Goal: Task Accomplishment & Management: Manage account settings

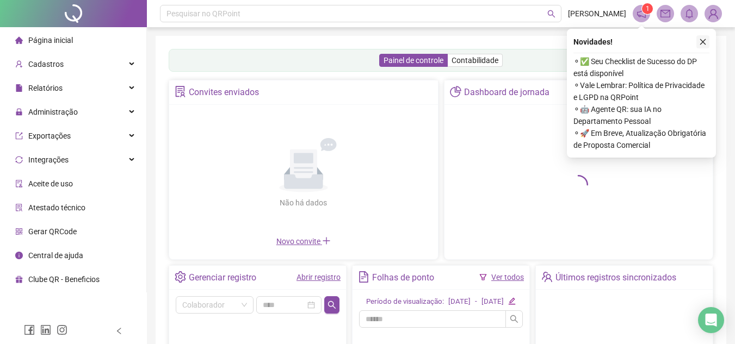
click at [699, 42] on icon "close" at bounding box center [703, 42] width 8 height 8
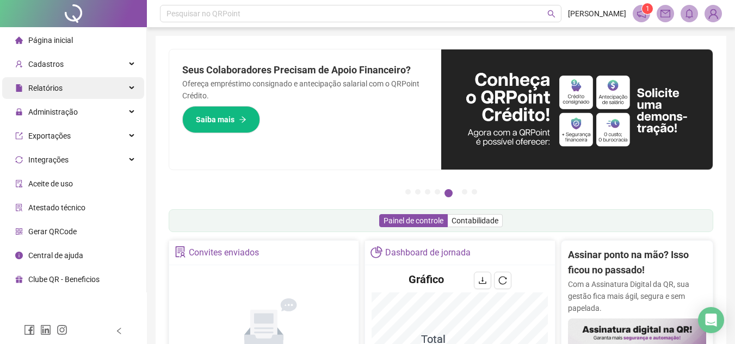
click at [55, 94] on span "Relatórios" at bounding box center [38, 88] width 47 height 22
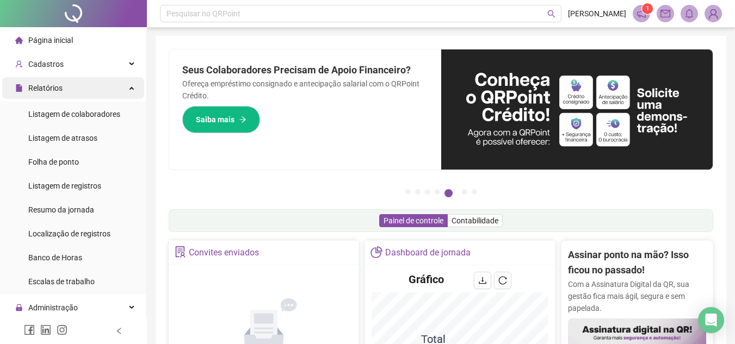
click at [55, 94] on span "Relatórios" at bounding box center [38, 88] width 47 height 22
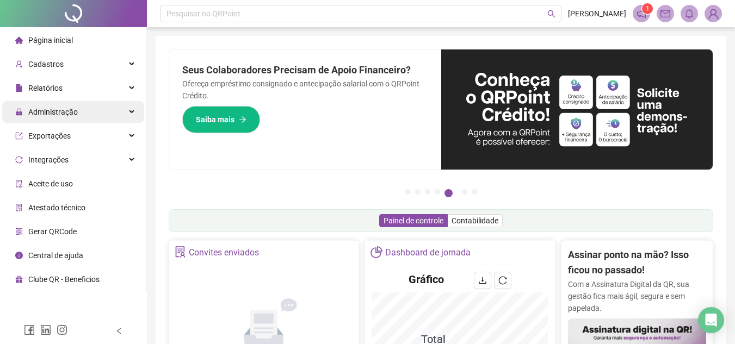
click at [60, 108] on span "Administração" at bounding box center [52, 112] width 49 height 9
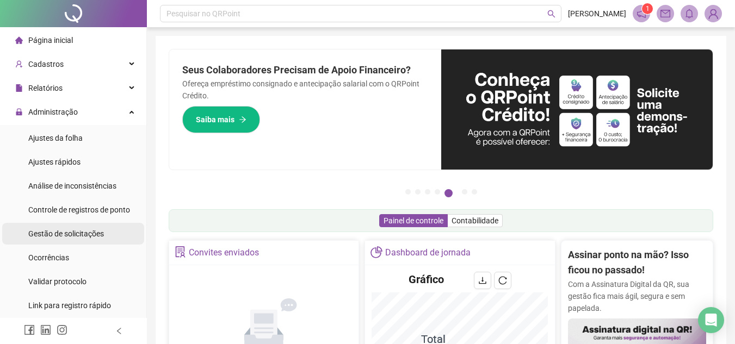
click at [72, 229] on span "Gestão de solicitações" at bounding box center [66, 233] width 76 height 9
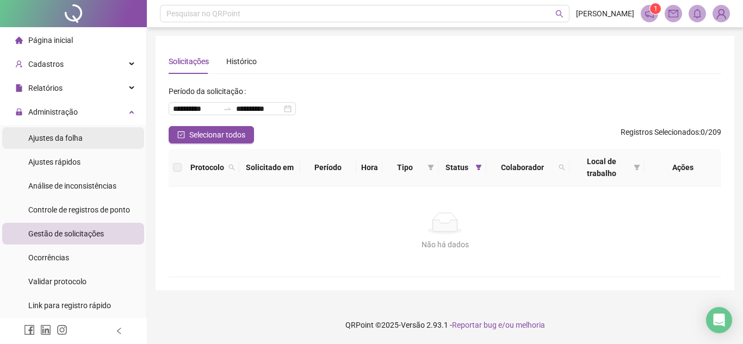
click at [80, 139] on span "Ajustes da folha" at bounding box center [55, 138] width 54 height 9
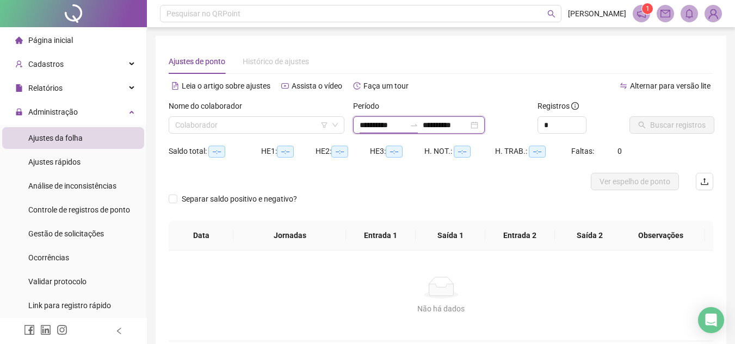
click at [370, 125] on input "**********" at bounding box center [382, 125] width 46 height 12
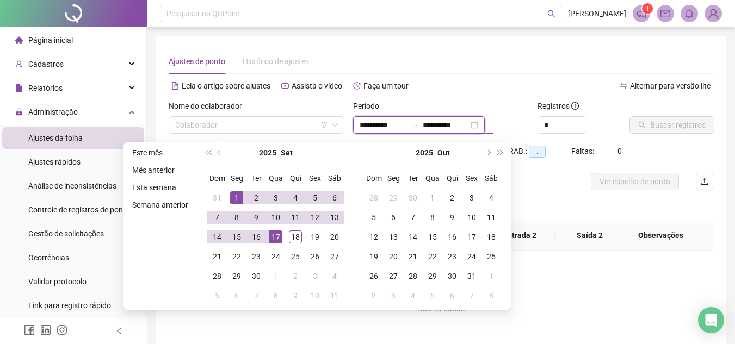
click at [447, 125] on input "**********" at bounding box center [445, 125] width 46 height 12
type input "**********"
click at [299, 238] on div "18" at bounding box center [295, 237] width 13 height 13
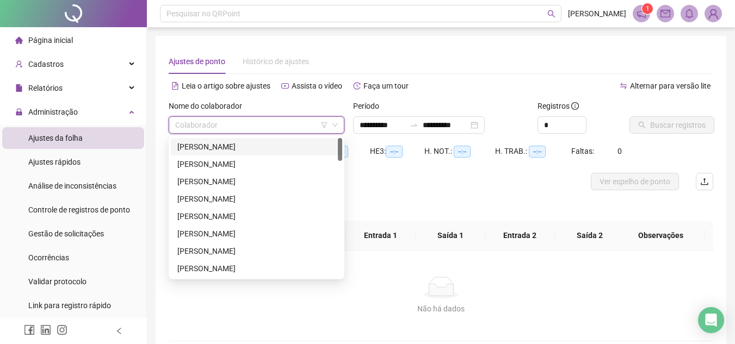
click at [217, 125] on input "search" at bounding box center [251, 125] width 153 height 16
click at [241, 146] on div "[PERSON_NAME]" at bounding box center [256, 147] width 158 height 12
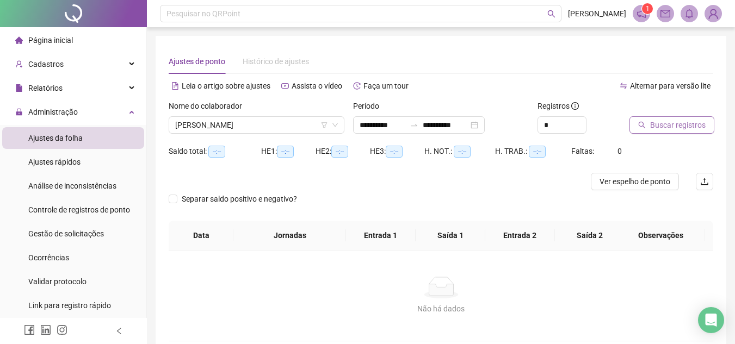
click at [665, 128] on span "Buscar registros" at bounding box center [677, 125] width 55 height 12
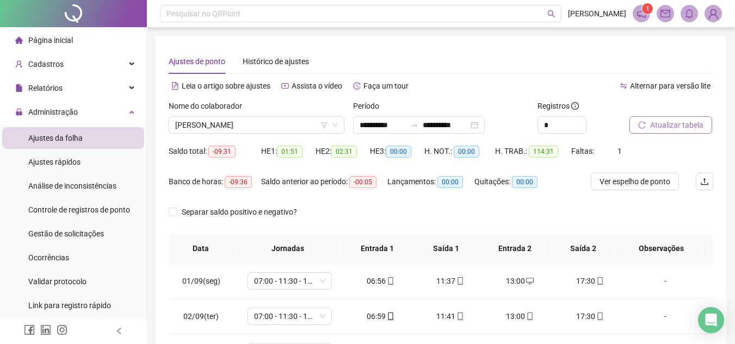
click at [665, 127] on span "Atualizar tabela" at bounding box center [676, 125] width 53 height 12
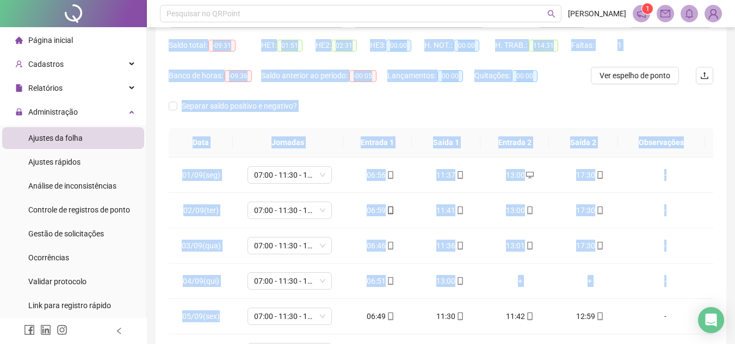
scroll to position [212, 0]
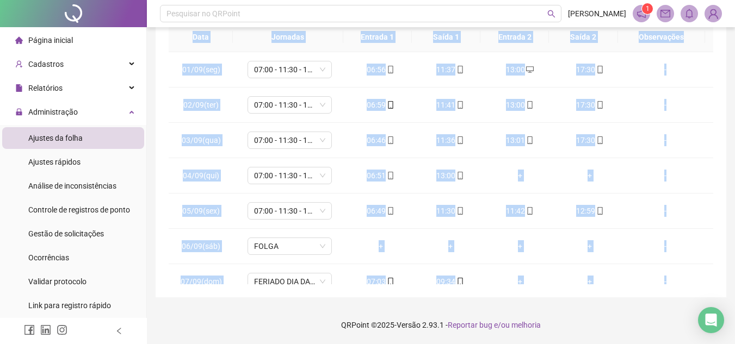
drag, startPoint x: 190, startPoint y: 136, endPoint x: 236, endPoint y: 370, distance: 238.3
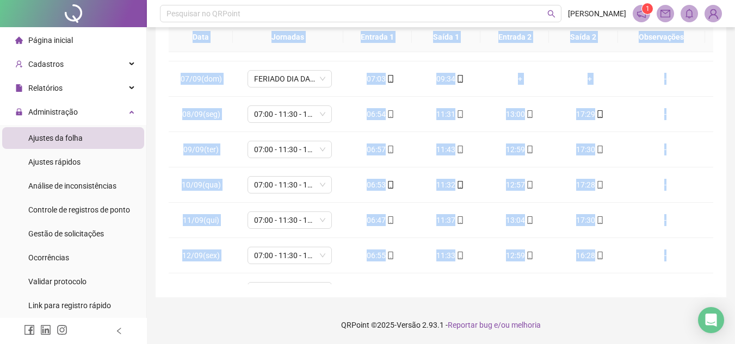
click at [725, 133] on div "**********" at bounding box center [441, 60] width 570 height 473
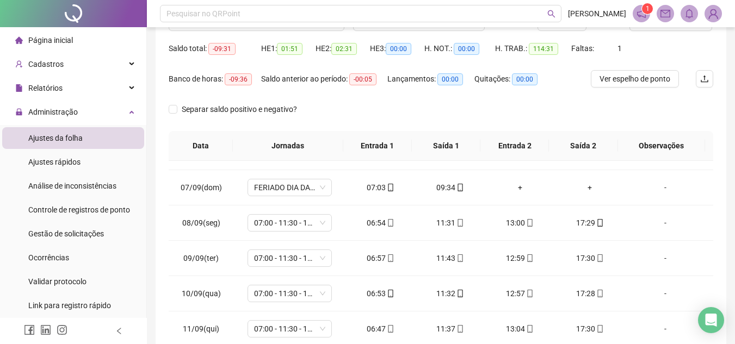
scroll to position [0, 0]
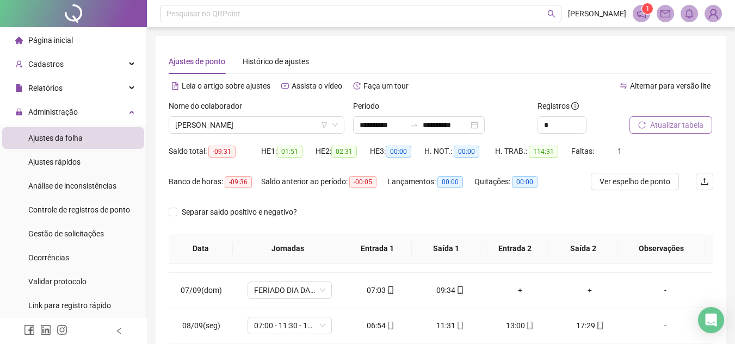
click at [693, 127] on span "Atualizar tabela" at bounding box center [676, 125] width 53 height 12
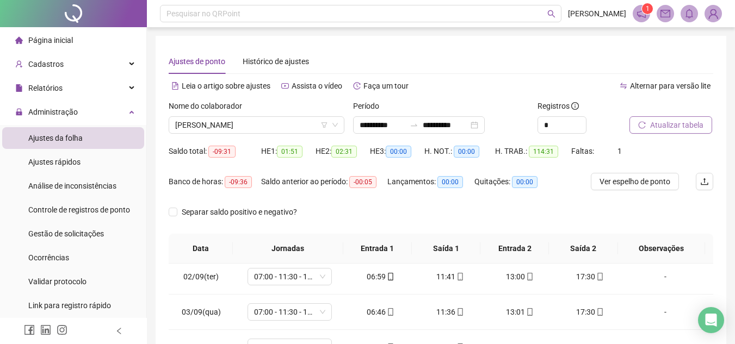
click at [692, 117] on button "Atualizar tabela" at bounding box center [670, 124] width 83 height 17
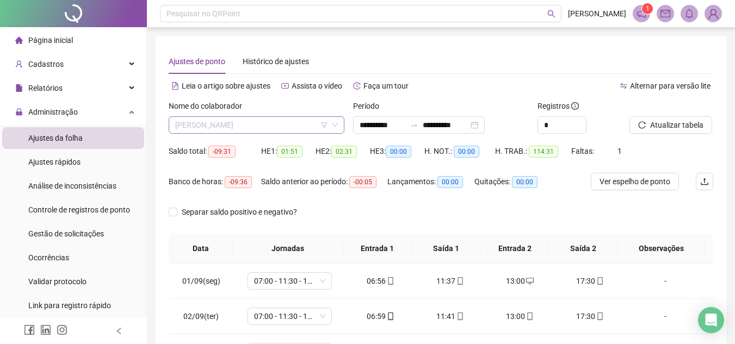
click at [266, 126] on span "[PERSON_NAME]" at bounding box center [256, 125] width 163 height 16
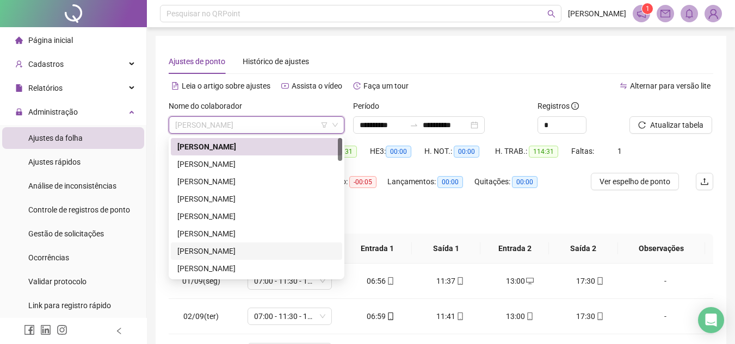
scroll to position [54, 0]
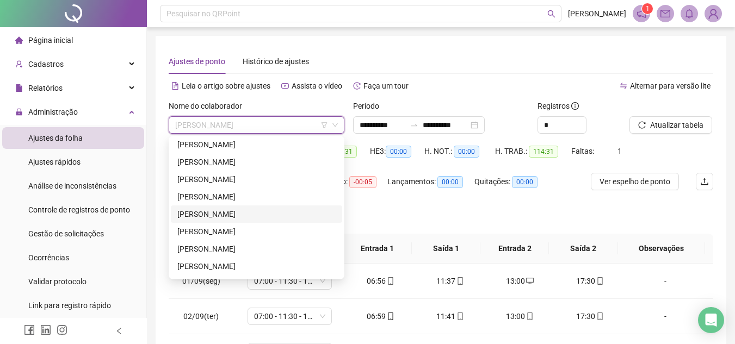
click at [270, 212] on div "[PERSON_NAME]" at bounding box center [256, 214] width 158 height 12
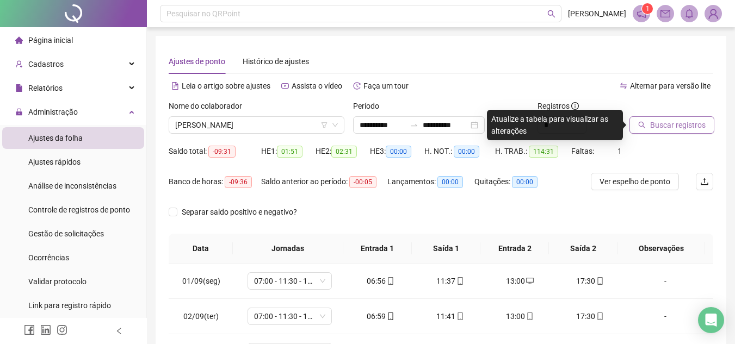
click at [662, 123] on span "Buscar registros" at bounding box center [677, 125] width 55 height 12
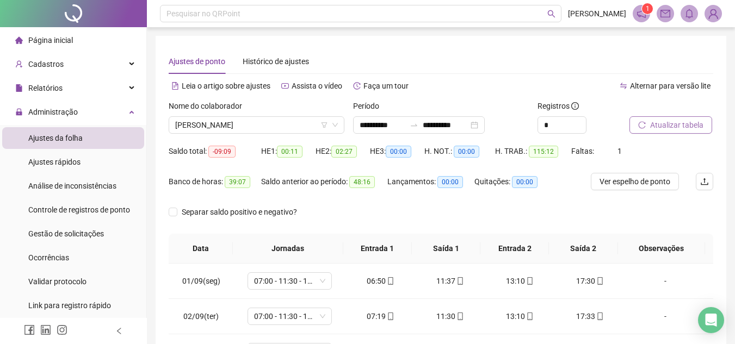
click at [660, 126] on span "Atualizar tabela" at bounding box center [676, 125] width 53 height 12
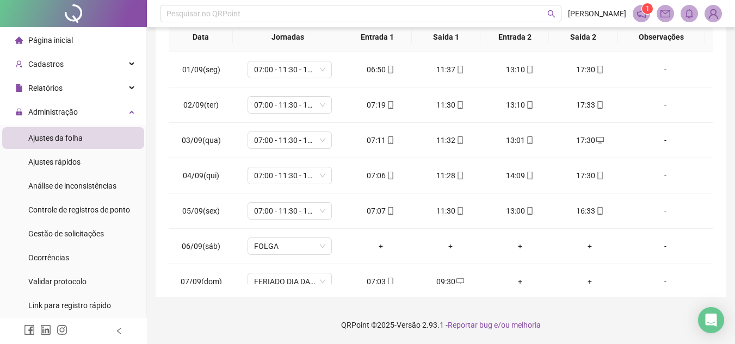
scroll to position [0, 0]
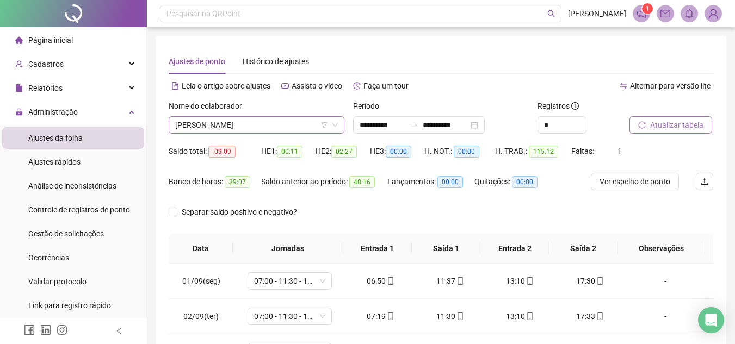
click at [243, 124] on span "[PERSON_NAME]" at bounding box center [256, 125] width 163 height 16
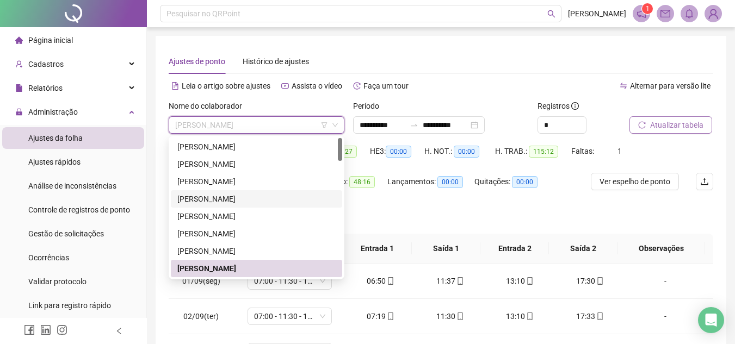
drag, startPoint x: 239, startPoint y: 150, endPoint x: 254, endPoint y: 148, distance: 15.9
click at [239, 150] on div "[PERSON_NAME]" at bounding box center [256, 147] width 158 height 12
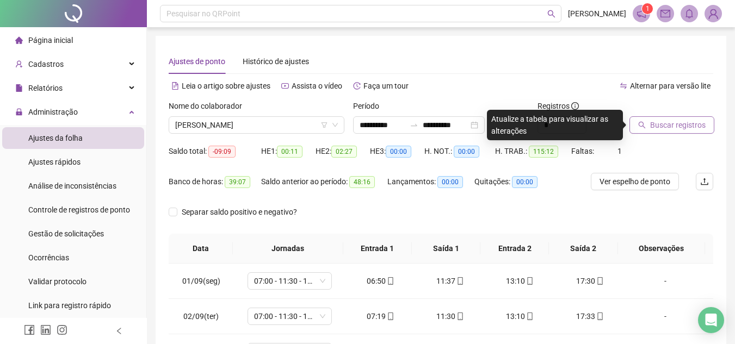
click at [672, 128] on span "Buscar registros" at bounding box center [677, 125] width 55 height 12
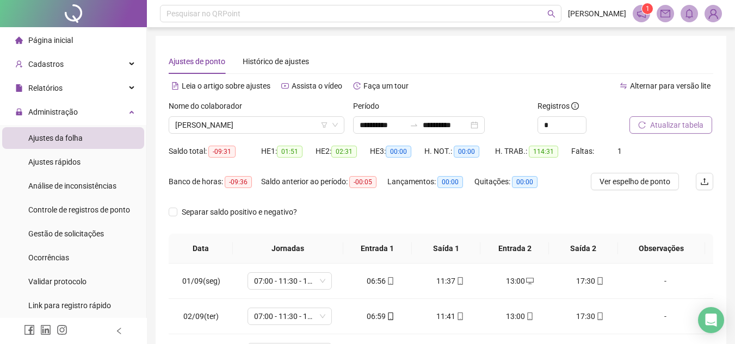
click at [672, 128] on span "Atualizar tabela" at bounding box center [676, 125] width 53 height 12
click at [673, 128] on span "Atualizar tabela" at bounding box center [676, 125] width 53 height 12
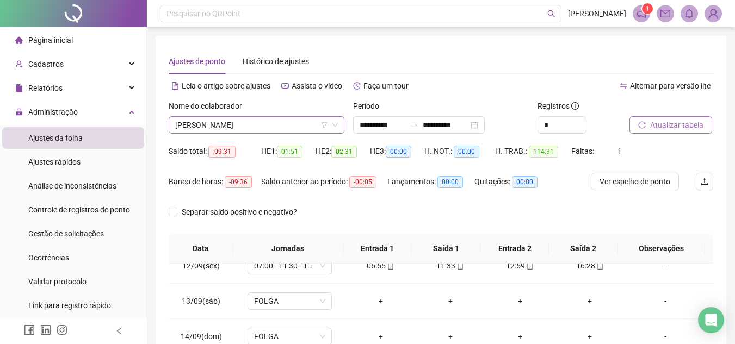
click at [270, 123] on span "[PERSON_NAME]" at bounding box center [256, 125] width 163 height 16
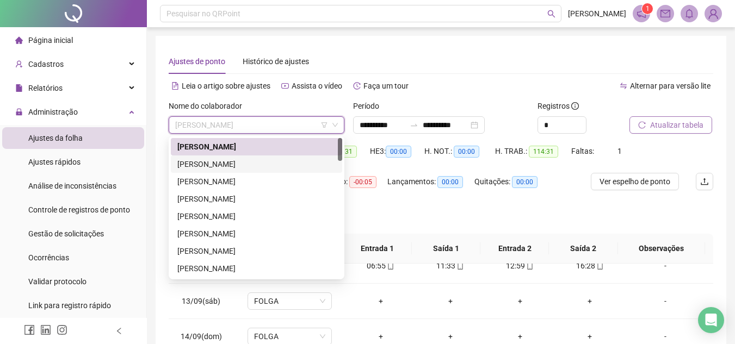
click at [253, 159] on div "[PERSON_NAME]" at bounding box center [256, 164] width 158 height 12
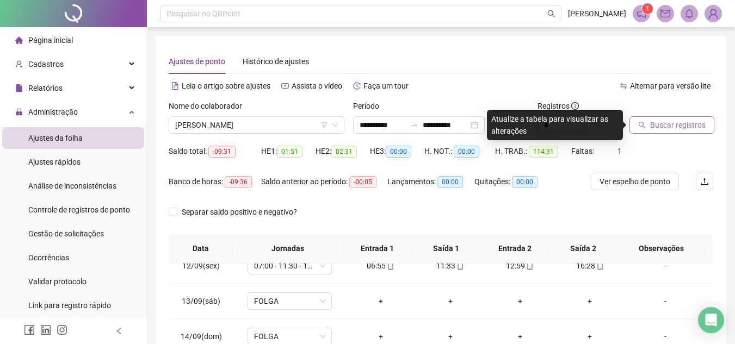
click at [666, 129] on span "Buscar registros" at bounding box center [677, 125] width 55 height 12
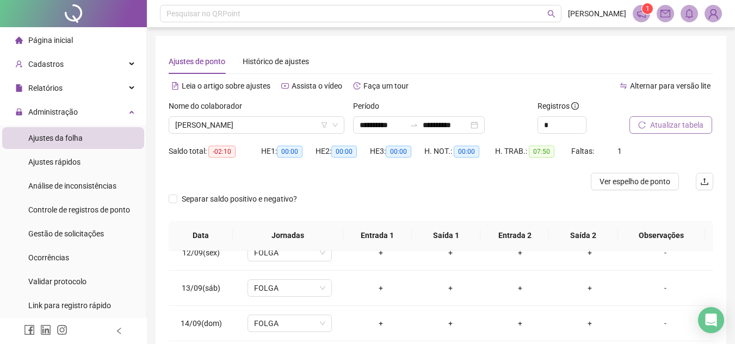
click at [666, 129] on span "Atualizar tabela" at bounding box center [676, 125] width 53 height 12
click at [662, 133] on button "Atualizar tabela" at bounding box center [670, 124] width 83 height 17
click at [293, 123] on span "[PERSON_NAME]" at bounding box center [256, 125] width 163 height 16
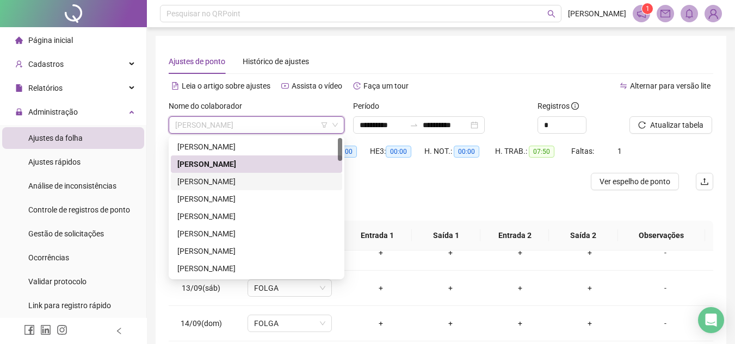
click at [266, 184] on div "[PERSON_NAME]" at bounding box center [256, 182] width 158 height 12
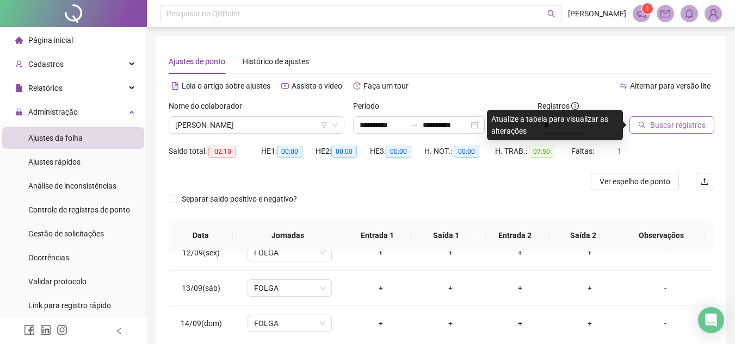
click at [637, 125] on button "Buscar registros" at bounding box center [671, 124] width 85 height 17
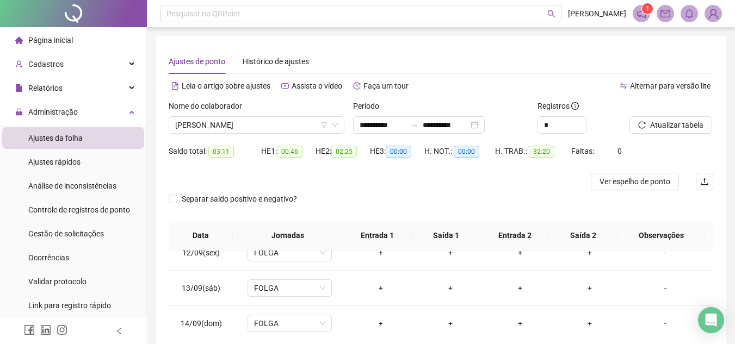
click at [646, 125] on button "Atualizar tabela" at bounding box center [670, 124] width 83 height 17
click at [240, 125] on span "[PERSON_NAME]" at bounding box center [256, 125] width 163 height 16
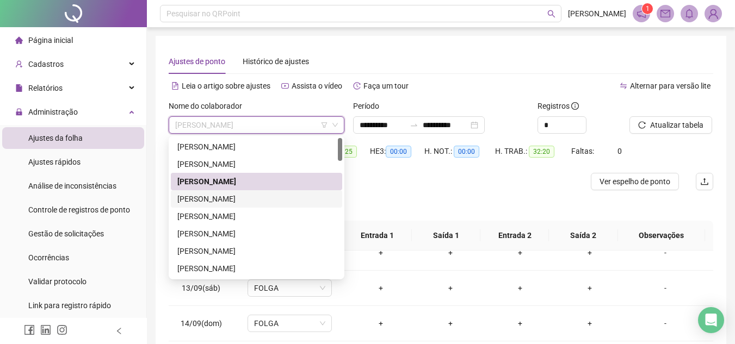
click at [263, 201] on div "[PERSON_NAME]" at bounding box center [256, 199] width 158 height 12
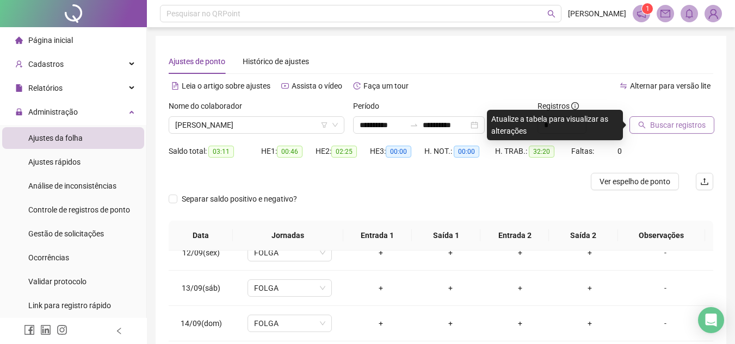
click at [664, 121] on span "Buscar registros" at bounding box center [677, 125] width 55 height 12
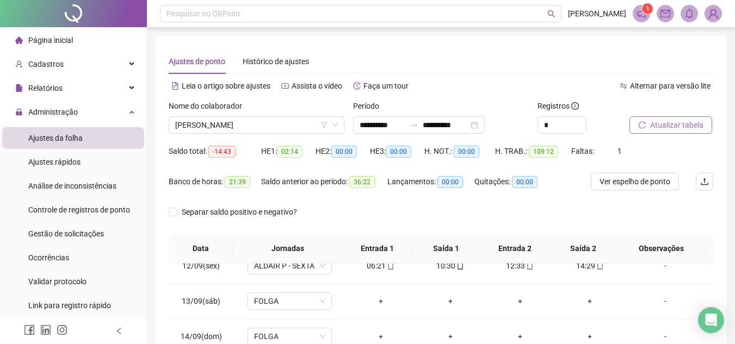
click at [645, 129] on button "Atualizar tabela" at bounding box center [670, 124] width 83 height 17
click at [654, 117] on button "Atualizar tabela" at bounding box center [670, 124] width 83 height 17
click at [679, 127] on span "Atualizar tabela" at bounding box center [676, 125] width 53 height 12
click at [561, 126] on input "*" at bounding box center [562, 125] width 48 height 16
click at [579, 120] on icon "up" at bounding box center [580, 122] width 4 height 4
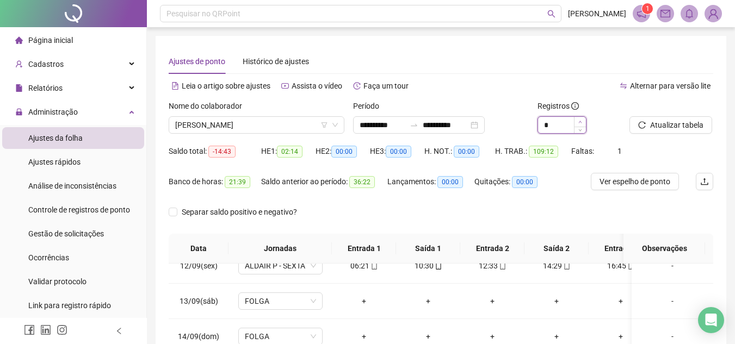
click at [581, 122] on icon "up" at bounding box center [580, 122] width 4 height 4
click at [655, 121] on span "Atualizar tabela" at bounding box center [676, 125] width 53 height 12
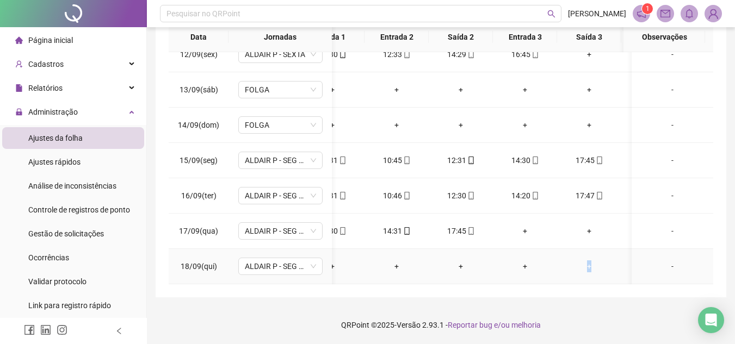
scroll to position [412, 96]
drag, startPoint x: 588, startPoint y: 269, endPoint x: 603, endPoint y: 271, distance: 14.9
click at [606, 268] on td "+" at bounding box center [589, 266] width 64 height 35
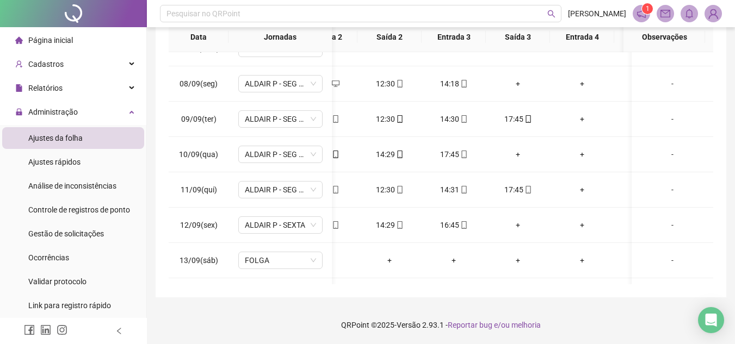
scroll to position [0, 0]
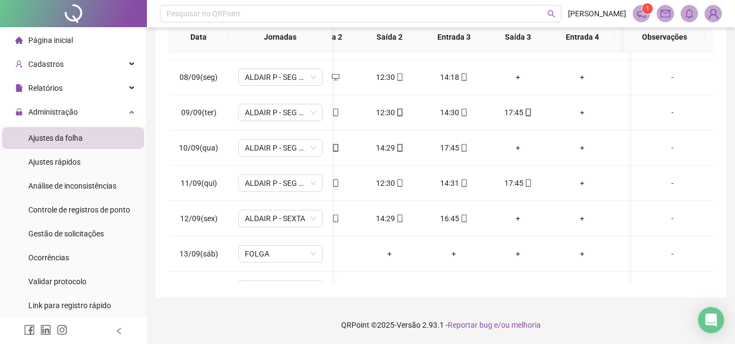
click at [503, 304] on div "**********" at bounding box center [441, 66] width 588 height 556
drag, startPoint x: 613, startPoint y: 287, endPoint x: 577, endPoint y: 290, distance: 36.6
click at [577, 290] on div "**********" at bounding box center [441, 60] width 570 height 473
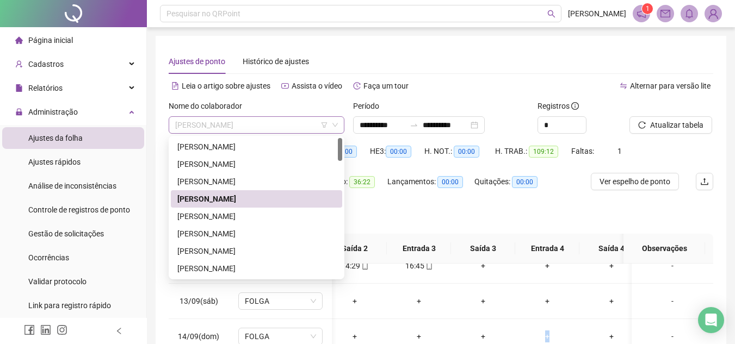
click at [253, 127] on span "[PERSON_NAME]" at bounding box center [256, 125] width 163 height 16
click at [270, 216] on div "[PERSON_NAME]" at bounding box center [256, 216] width 158 height 12
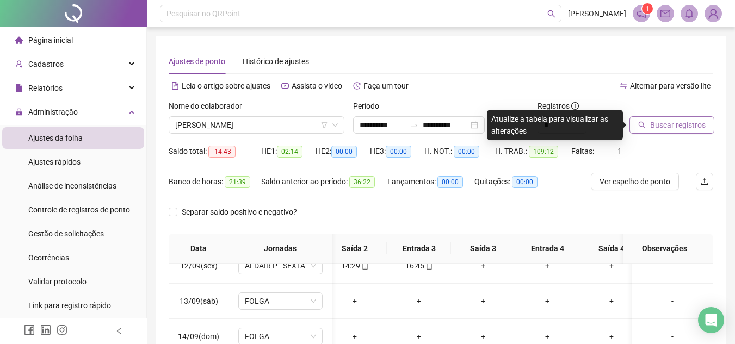
click at [660, 132] on button "Buscar registros" at bounding box center [671, 124] width 85 height 17
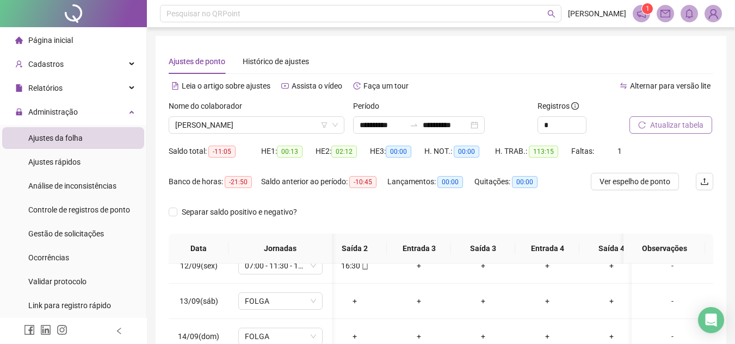
click at [674, 121] on span "Atualizar tabela" at bounding box center [676, 125] width 53 height 12
click at [698, 127] on span "Atualizar tabela" at bounding box center [676, 125] width 53 height 12
click at [565, 128] on input "*" at bounding box center [562, 125] width 48 height 16
click at [585, 128] on span "Decrease Value" at bounding box center [580, 128] width 12 height 10
type input "*"
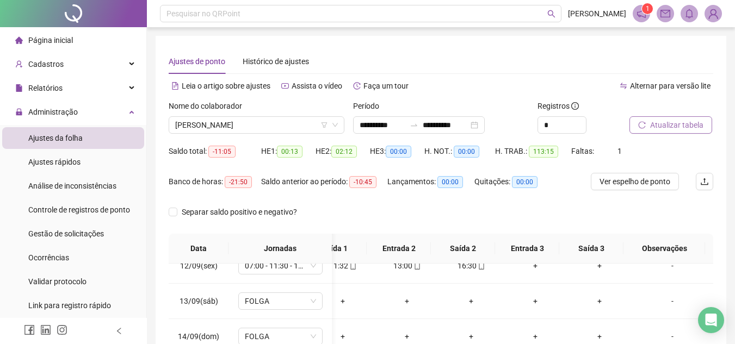
click at [652, 120] on span "Atualizar tabela" at bounding box center [676, 125] width 53 height 12
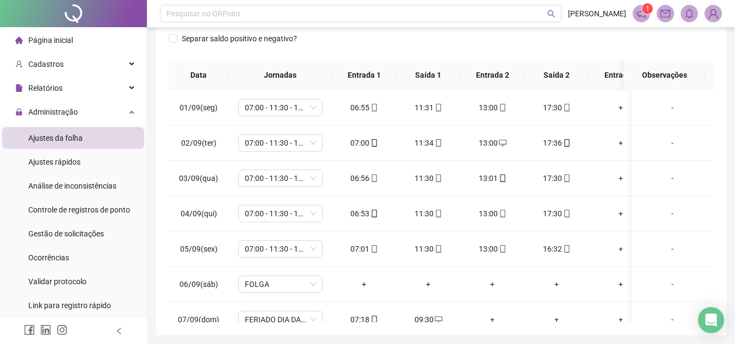
scroll to position [123, 0]
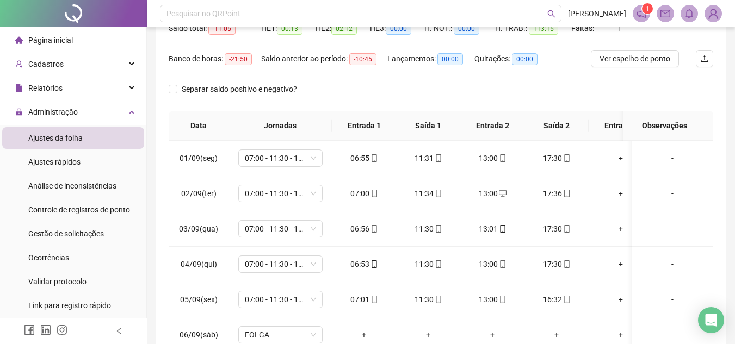
click at [689, 20] on span at bounding box center [688, 13] width 17 height 17
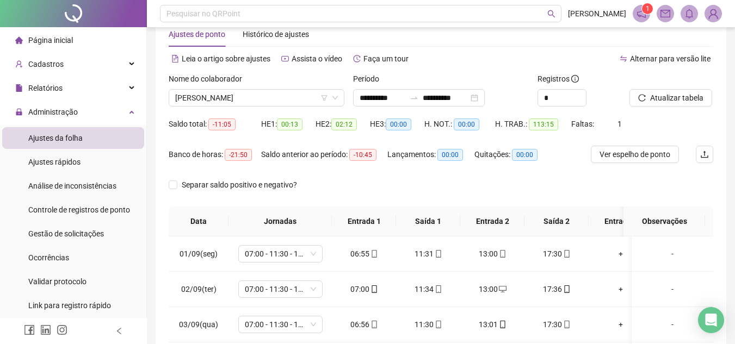
scroll to position [0, 0]
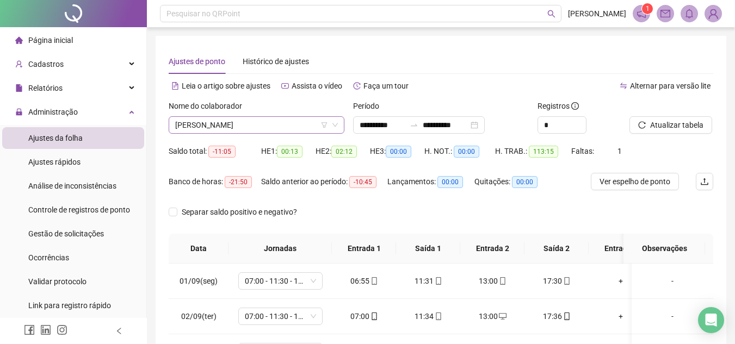
click at [246, 122] on span "[PERSON_NAME]" at bounding box center [256, 125] width 163 height 16
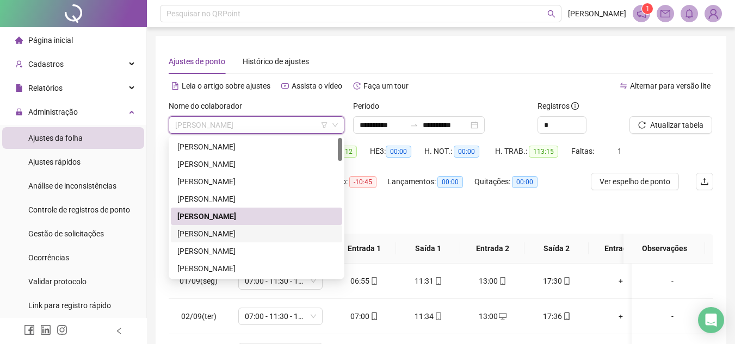
click at [217, 237] on div "[PERSON_NAME]" at bounding box center [256, 234] width 158 height 12
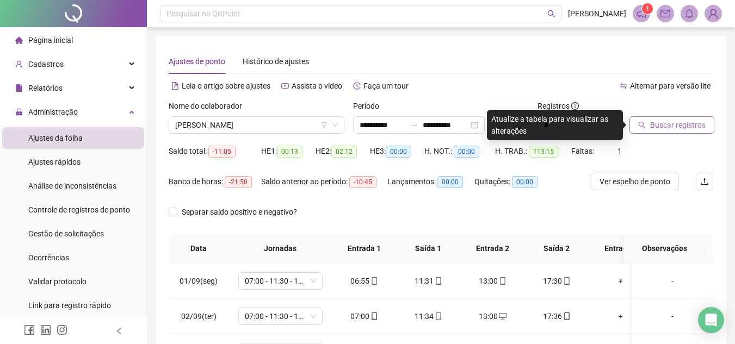
click at [644, 130] on button "Buscar registros" at bounding box center [671, 124] width 85 height 17
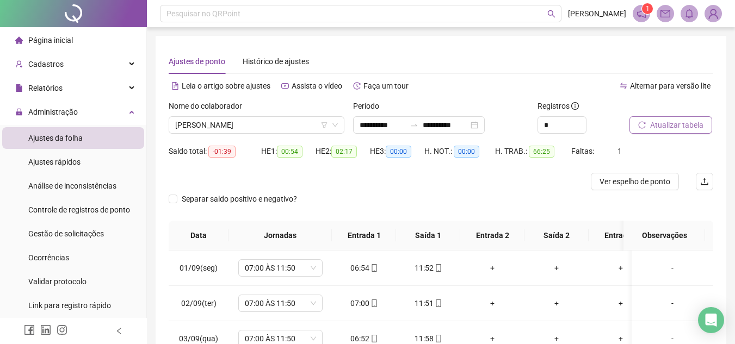
click at [655, 129] on span "Atualizar tabela" at bounding box center [676, 125] width 53 height 12
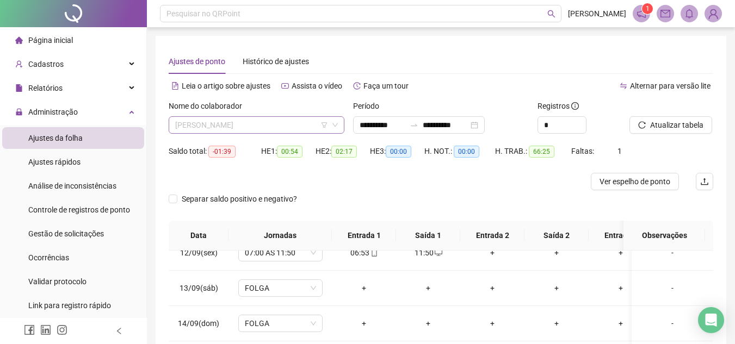
click at [272, 125] on span "[PERSON_NAME]" at bounding box center [256, 125] width 163 height 16
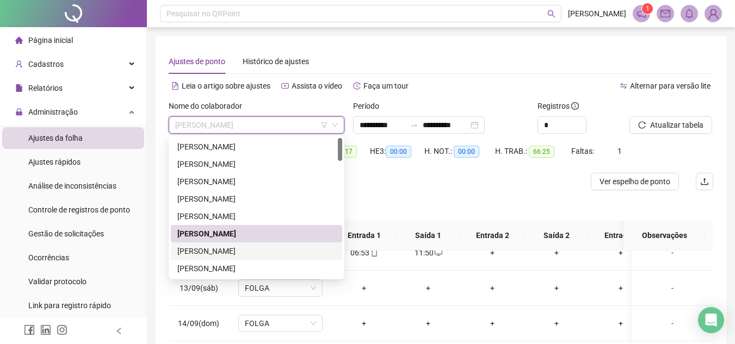
click at [288, 252] on div "[PERSON_NAME]" at bounding box center [256, 251] width 158 height 12
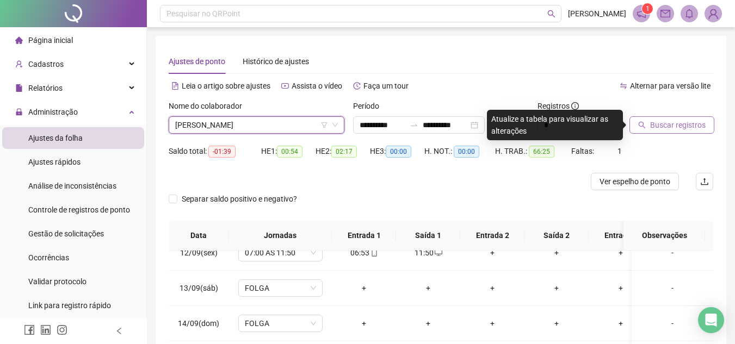
click at [651, 132] on button "Buscar registros" at bounding box center [671, 124] width 85 height 17
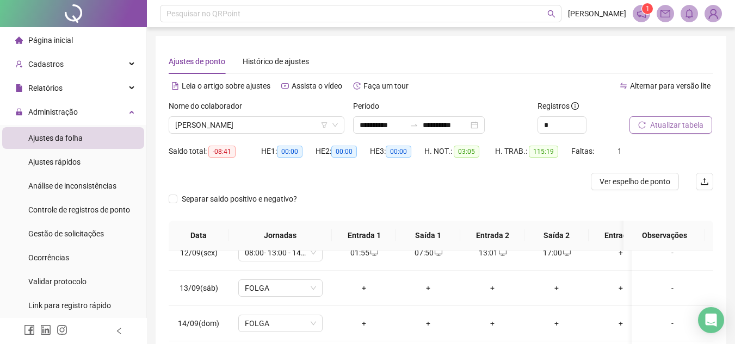
click at [688, 125] on span "Atualizar tabela" at bounding box center [676, 125] width 53 height 12
click at [682, 126] on span "Atualizar tabela" at bounding box center [676, 125] width 53 height 12
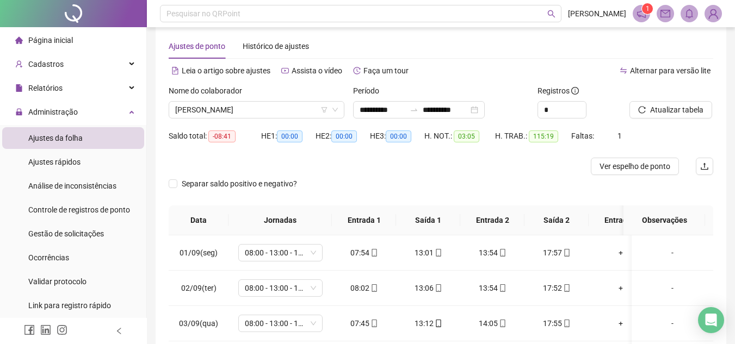
scroll to position [14, 0]
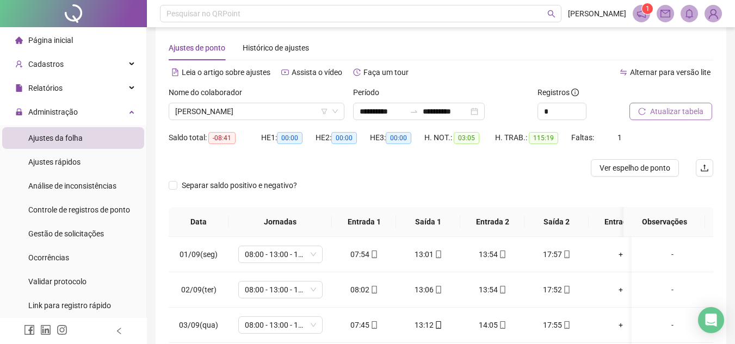
click at [683, 105] on span "Atualizar tabela" at bounding box center [676, 111] width 53 height 12
click at [258, 107] on span "[PERSON_NAME]" at bounding box center [256, 111] width 163 height 16
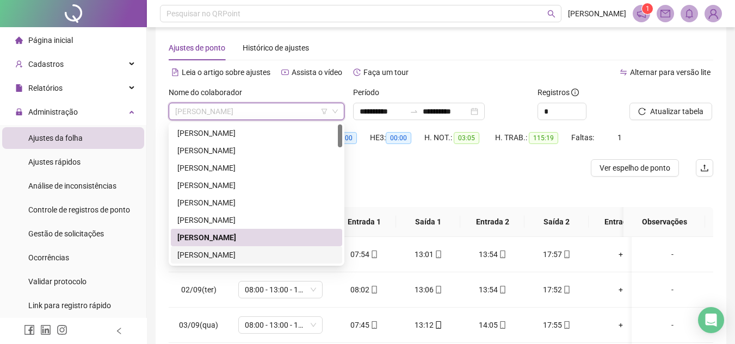
click at [277, 250] on div "[PERSON_NAME]" at bounding box center [256, 255] width 158 height 12
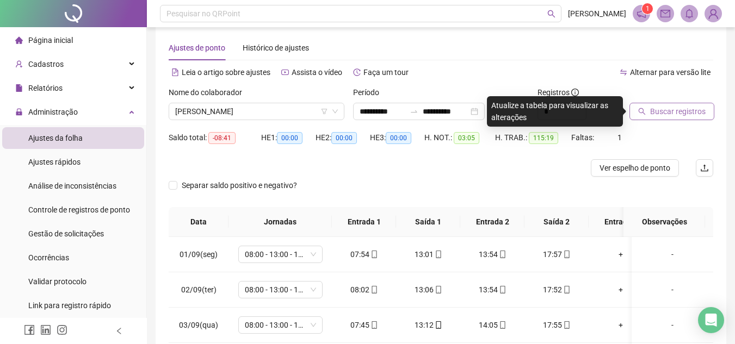
click at [648, 105] on button "Buscar registros" at bounding box center [671, 111] width 85 height 17
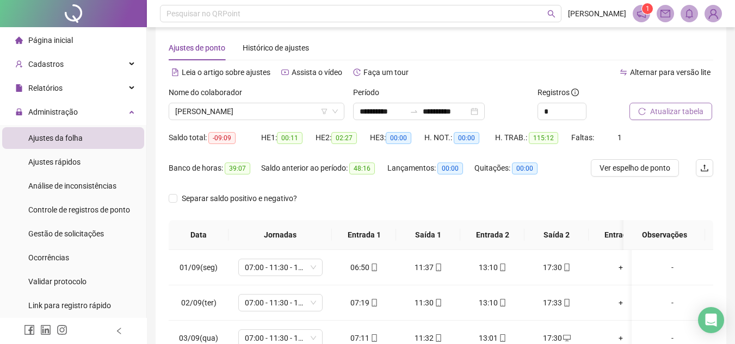
click at [648, 112] on button "Atualizar tabela" at bounding box center [670, 111] width 83 height 17
click at [674, 113] on span "Atualizar tabela" at bounding box center [676, 111] width 53 height 12
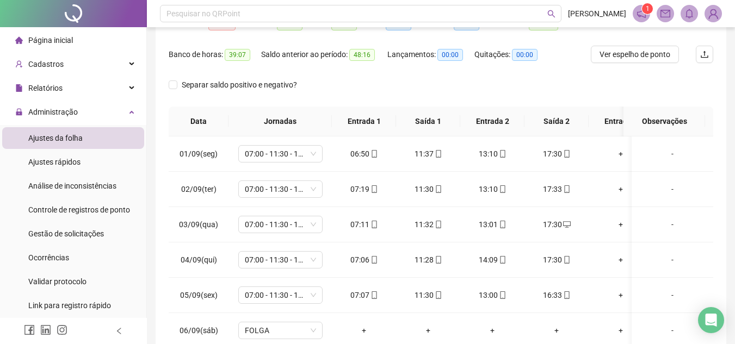
scroll to position [84, 0]
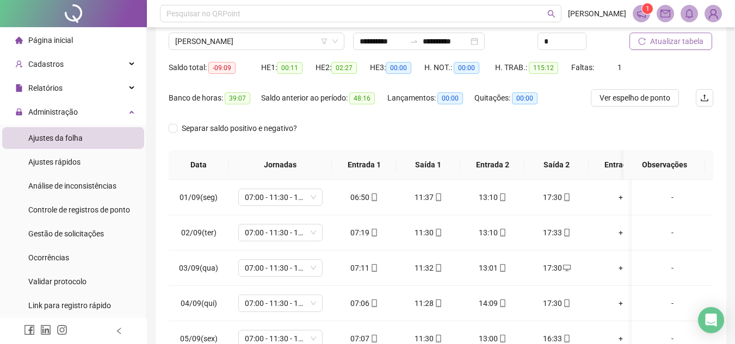
click at [668, 44] on span "Atualizar tabela" at bounding box center [676, 41] width 53 height 12
click at [675, 48] on button "Atualizar tabela" at bounding box center [670, 41] width 83 height 17
click at [677, 48] on button "Atualizar tabela" at bounding box center [670, 41] width 83 height 17
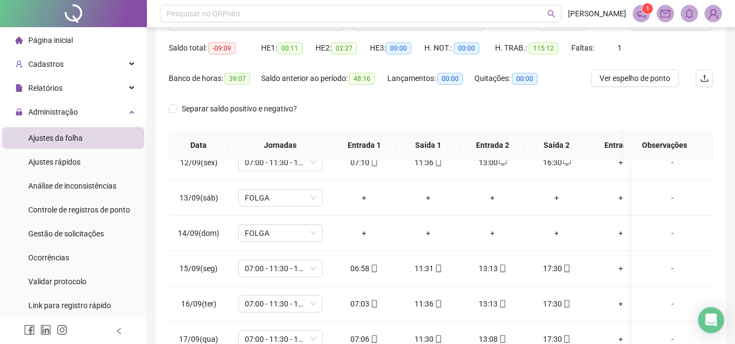
scroll to position [0, 0]
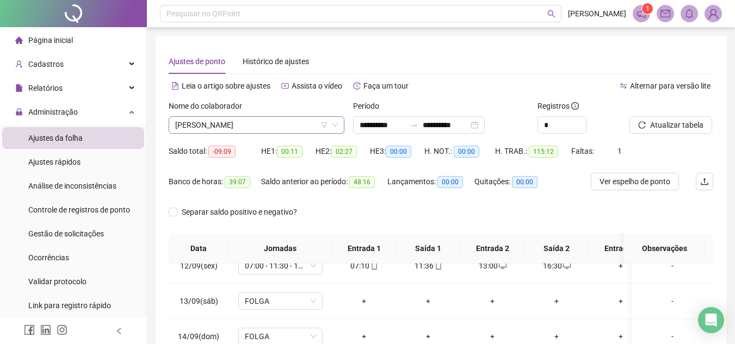
click at [266, 128] on span "[PERSON_NAME]" at bounding box center [256, 125] width 163 height 16
click at [402, 203] on div "Lançamentos: 00:00" at bounding box center [430, 188] width 87 height 30
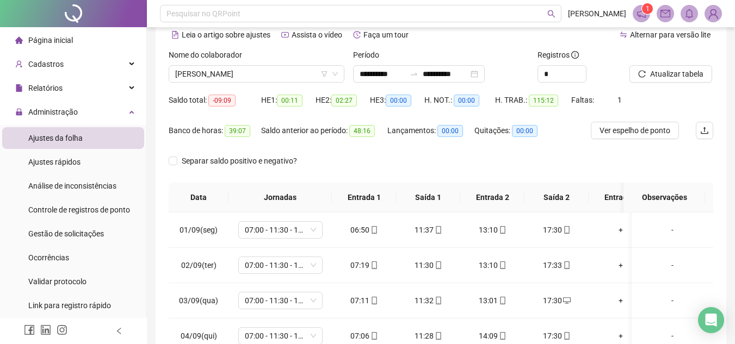
scroll to position [28, 0]
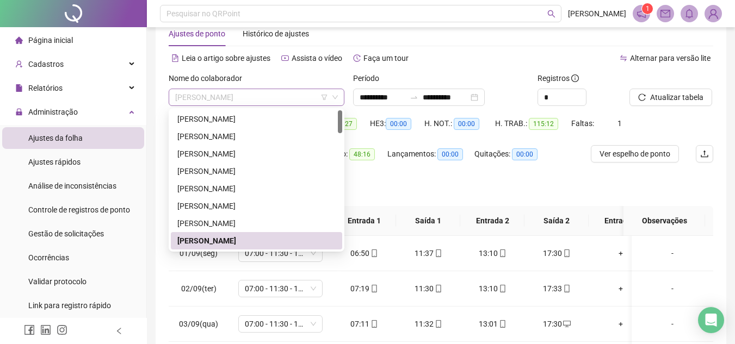
click at [284, 96] on span "[PERSON_NAME]" at bounding box center [256, 97] width 163 height 16
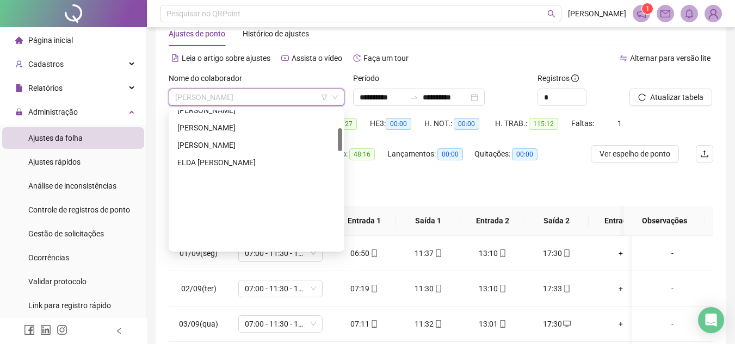
scroll to position [109, 0]
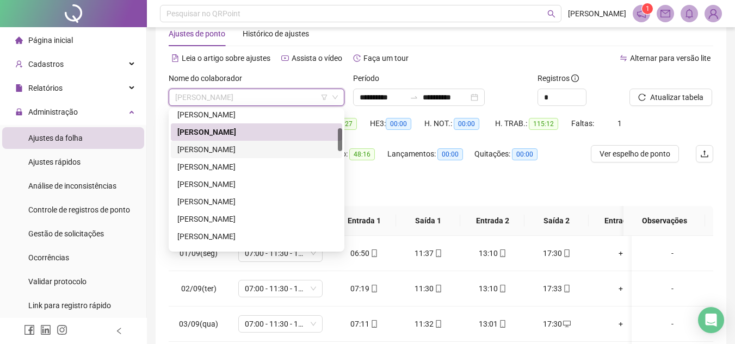
click at [284, 147] on div "[PERSON_NAME]" at bounding box center [256, 150] width 158 height 12
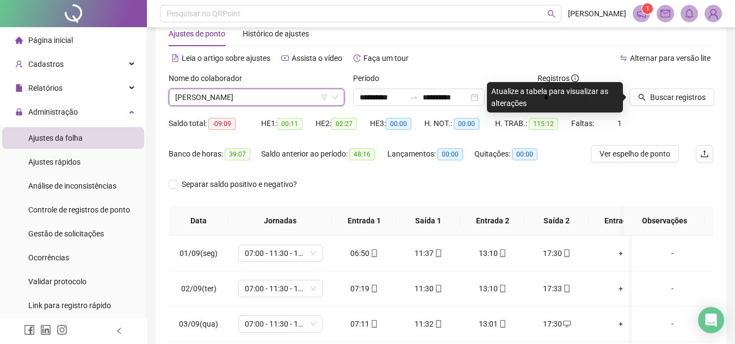
click at [676, 88] on div at bounding box center [657, 80] width 57 height 16
click at [670, 102] on span "Buscar registros" at bounding box center [677, 97] width 55 height 12
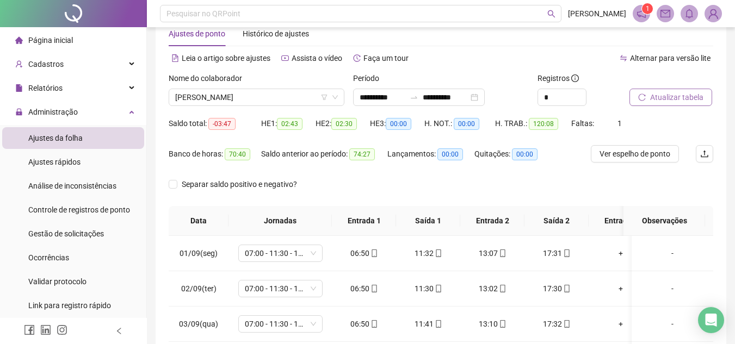
click at [669, 97] on span "Atualizar tabela" at bounding box center [676, 97] width 53 height 12
click at [664, 101] on span "Atualizar tabela" at bounding box center [676, 97] width 53 height 12
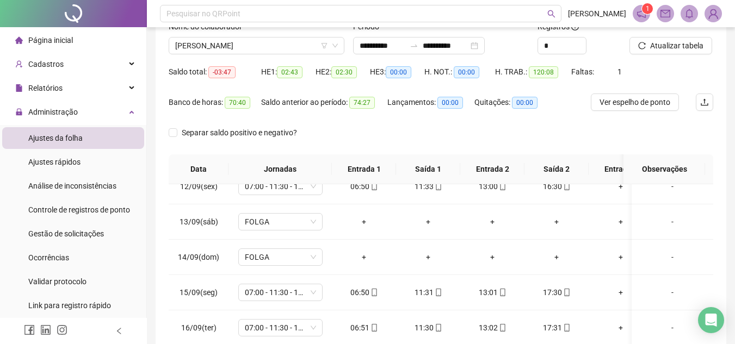
scroll to position [0, 0]
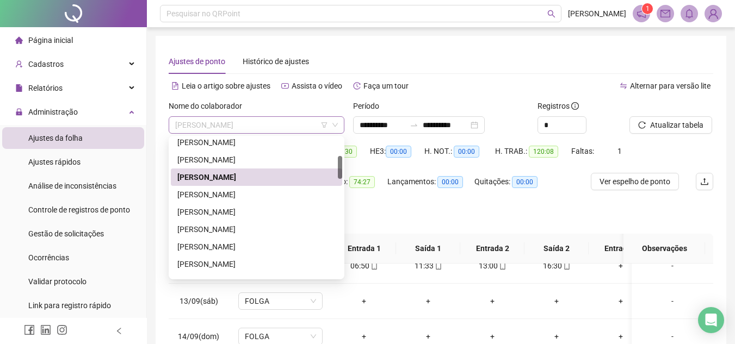
click at [306, 119] on span "[PERSON_NAME]" at bounding box center [256, 125] width 163 height 16
click at [279, 190] on div "[PERSON_NAME]" at bounding box center [256, 195] width 158 height 12
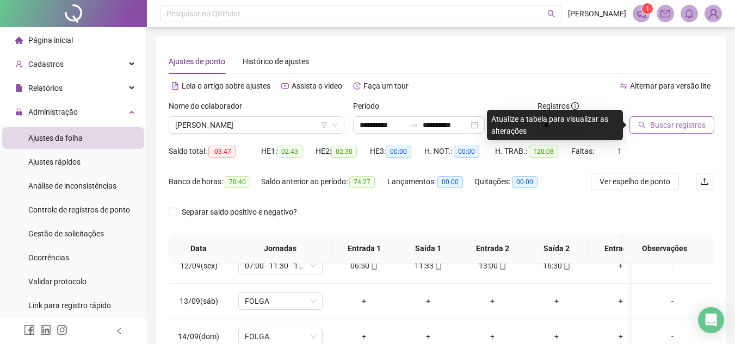
click at [687, 126] on span "Buscar registros" at bounding box center [677, 125] width 55 height 12
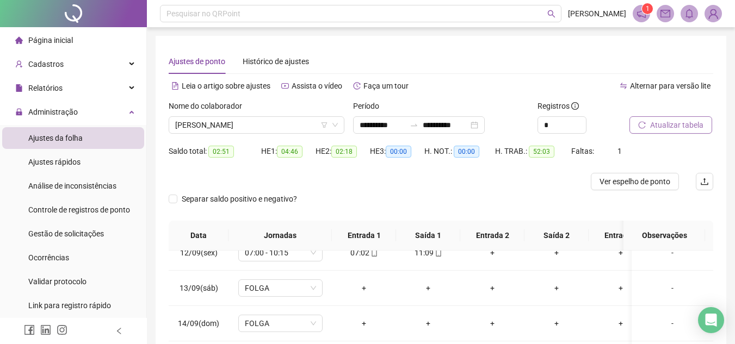
click at [687, 126] on span "Atualizar tabela" at bounding box center [676, 125] width 53 height 12
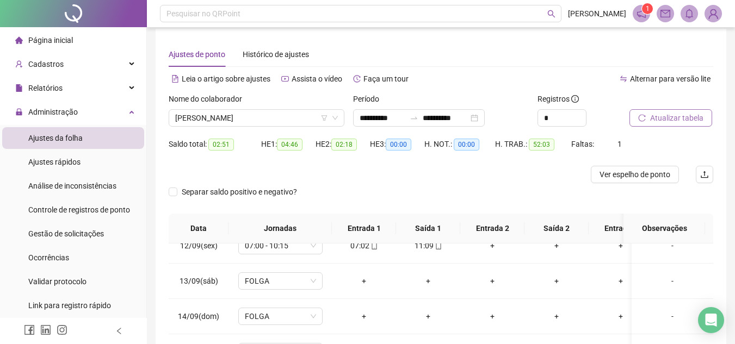
scroll to position [2, 0]
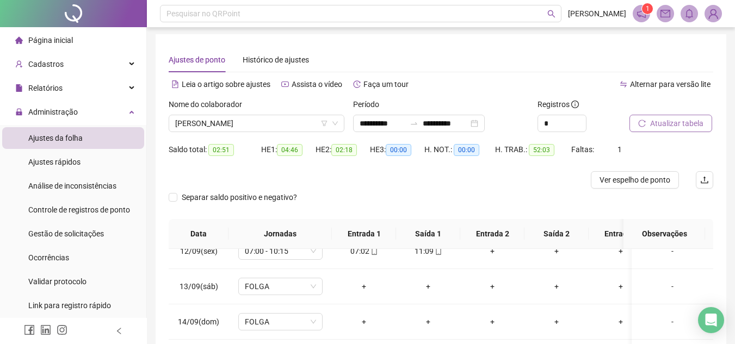
click at [680, 125] on span "Atualizar tabela" at bounding box center [676, 123] width 53 height 12
click at [273, 123] on span "[PERSON_NAME]" at bounding box center [256, 123] width 163 height 16
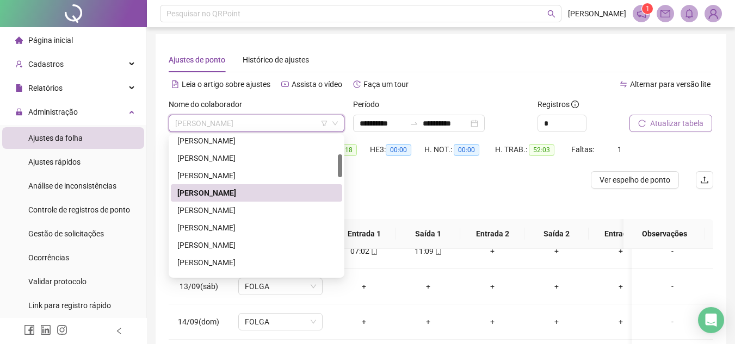
click at [660, 119] on span "Atualizar tabela" at bounding box center [676, 123] width 53 height 12
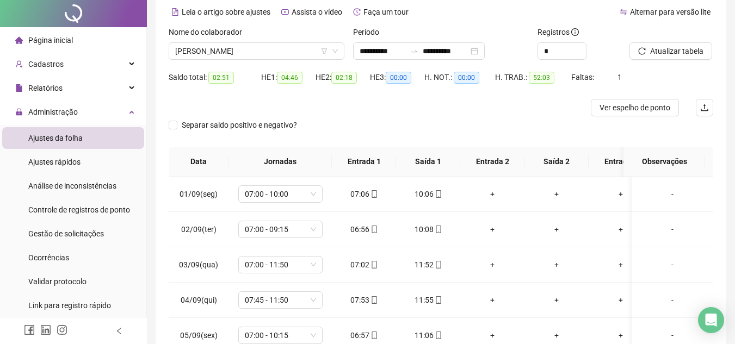
scroll to position [0, 0]
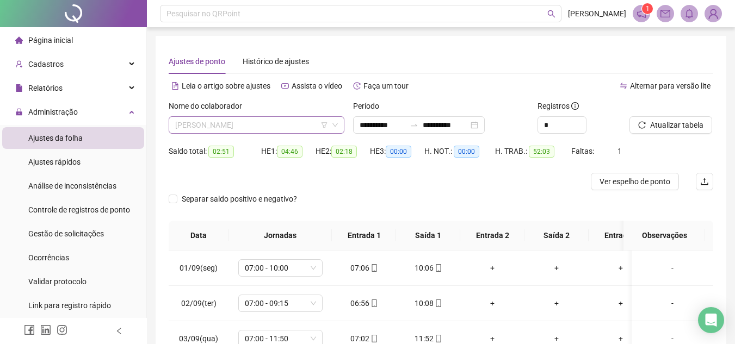
click at [234, 125] on span "[PERSON_NAME]" at bounding box center [256, 125] width 163 height 16
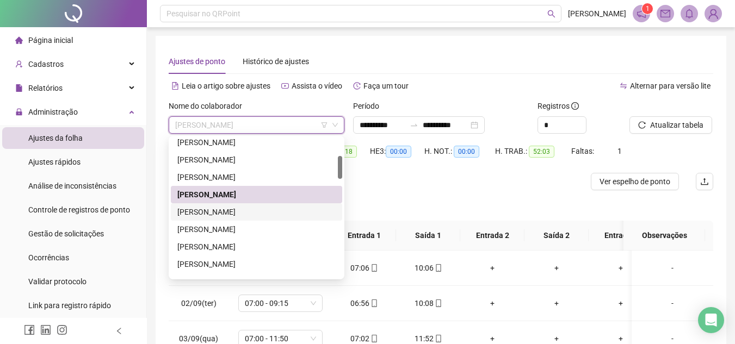
click at [262, 213] on div "[PERSON_NAME]" at bounding box center [256, 212] width 158 height 12
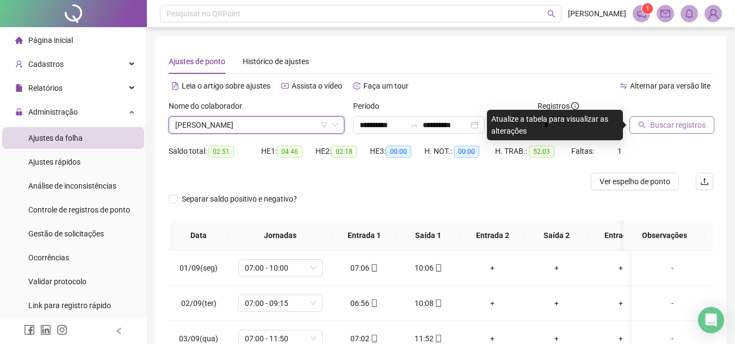
click at [667, 127] on span "Buscar registros" at bounding box center [677, 125] width 55 height 12
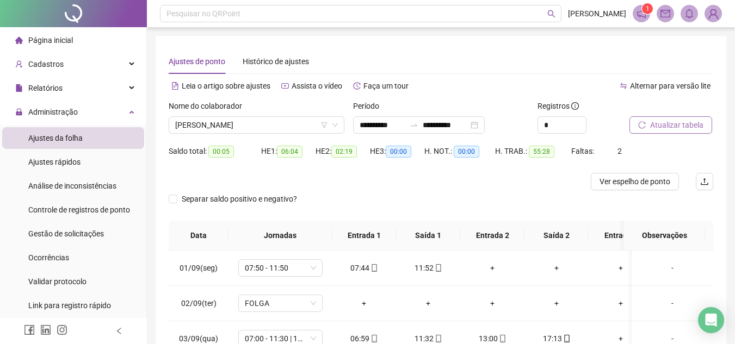
click at [672, 119] on span "Atualizar tabela" at bounding box center [676, 125] width 53 height 12
click at [694, 130] on span "Atualizar tabela" at bounding box center [676, 125] width 53 height 12
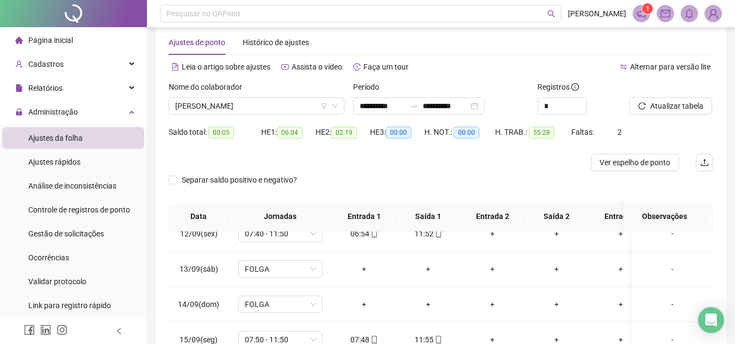
scroll to position [17, 0]
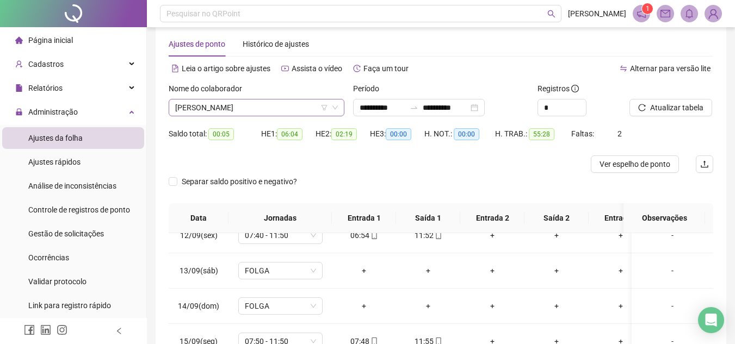
click at [256, 110] on span "[PERSON_NAME]" at bounding box center [256, 108] width 163 height 16
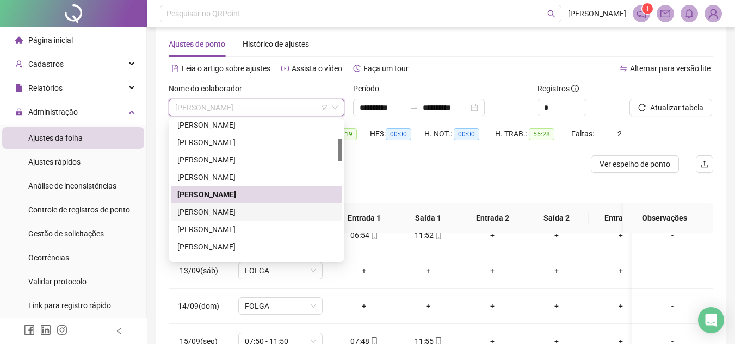
click at [250, 215] on div "[PERSON_NAME]" at bounding box center [256, 212] width 158 height 12
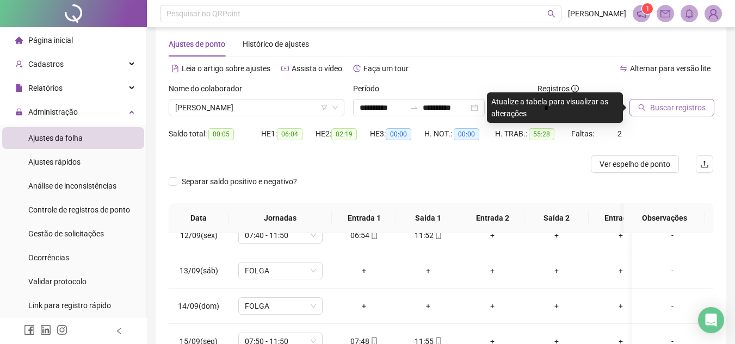
click at [700, 99] on button "Buscar registros" at bounding box center [671, 107] width 85 height 17
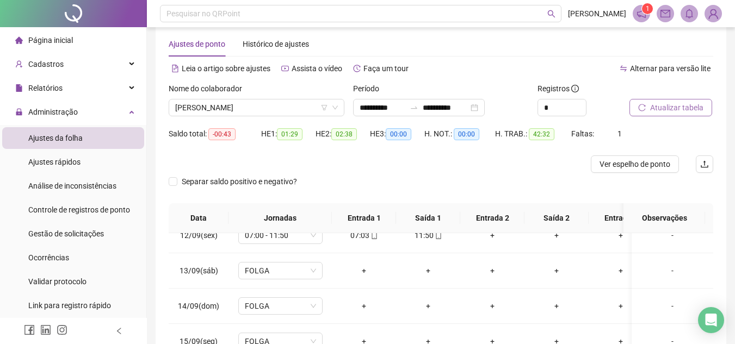
click at [698, 102] on span "Atualizar tabela" at bounding box center [676, 108] width 53 height 12
click at [701, 109] on span "Atualizar tabela" at bounding box center [676, 108] width 53 height 12
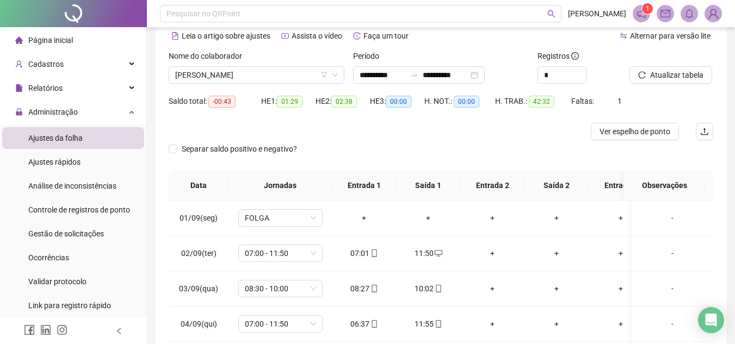
scroll to position [47, 0]
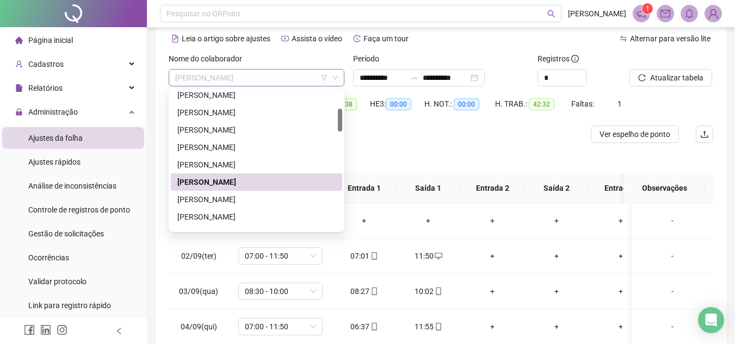
click at [282, 70] on span "[PERSON_NAME]" at bounding box center [256, 78] width 163 height 16
click at [286, 199] on div "[PERSON_NAME]" at bounding box center [256, 200] width 158 height 12
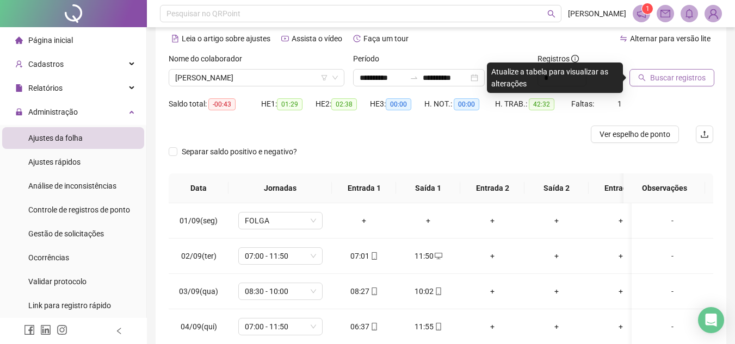
click at [685, 75] on span "Buscar registros" at bounding box center [677, 78] width 55 height 12
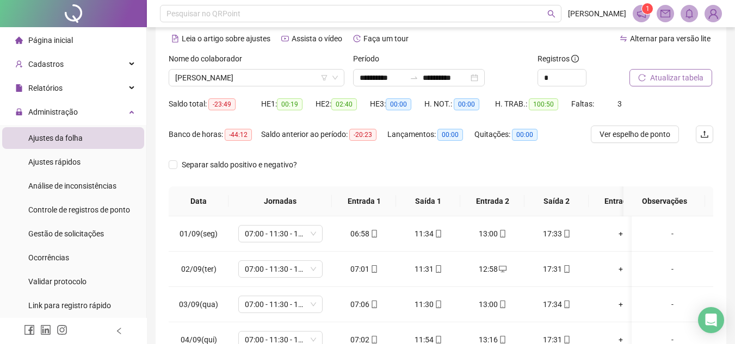
click at [691, 78] on span "Atualizar tabela" at bounding box center [676, 78] width 53 height 12
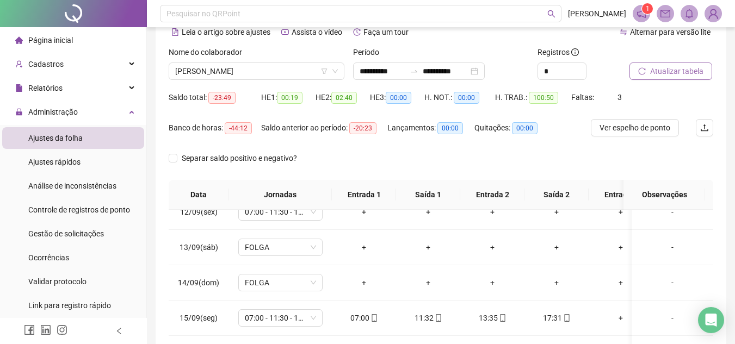
scroll to position [0, 0]
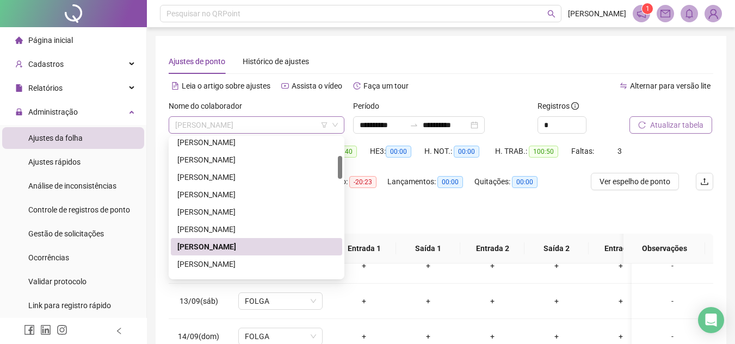
click at [254, 129] on span "[PERSON_NAME]" at bounding box center [256, 125] width 163 height 16
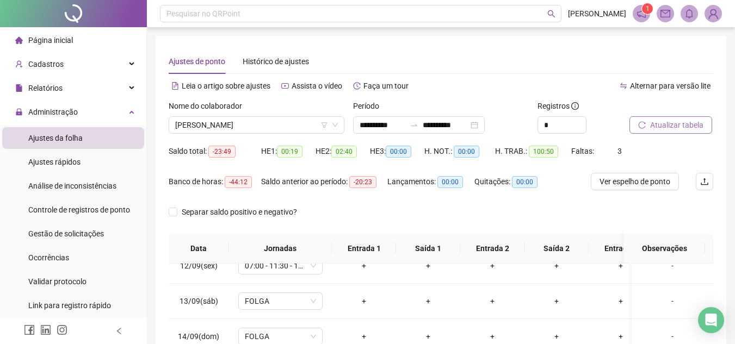
click at [432, 93] on div "Leia o artigo sobre ajustes Assista o vídeo Faça um tour" at bounding box center [305, 85] width 272 height 17
click at [669, 121] on span "Atualizar tabela" at bounding box center [676, 125] width 53 height 12
click at [248, 119] on span "[PERSON_NAME]" at bounding box center [256, 125] width 163 height 16
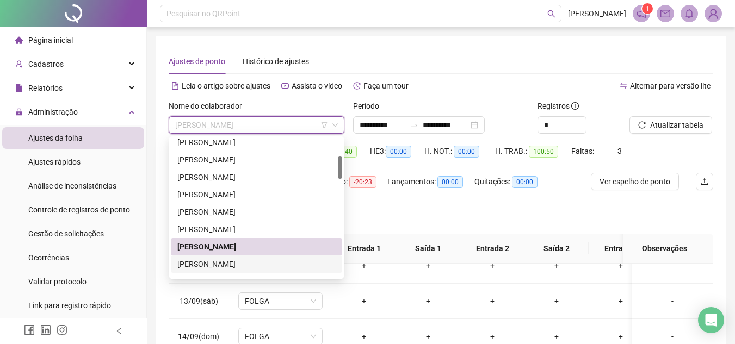
click at [243, 262] on div "[PERSON_NAME]" at bounding box center [256, 264] width 158 height 12
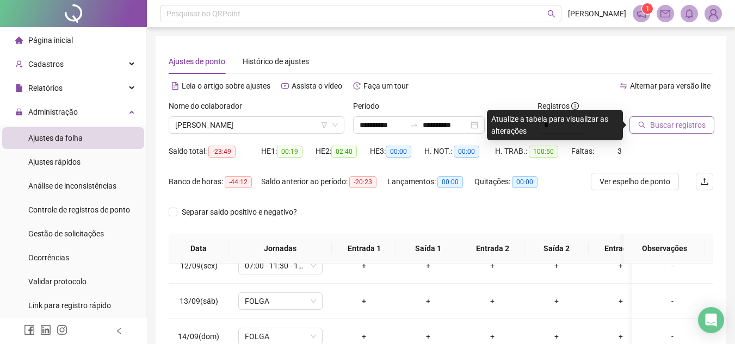
click at [698, 125] on span "Buscar registros" at bounding box center [677, 125] width 55 height 12
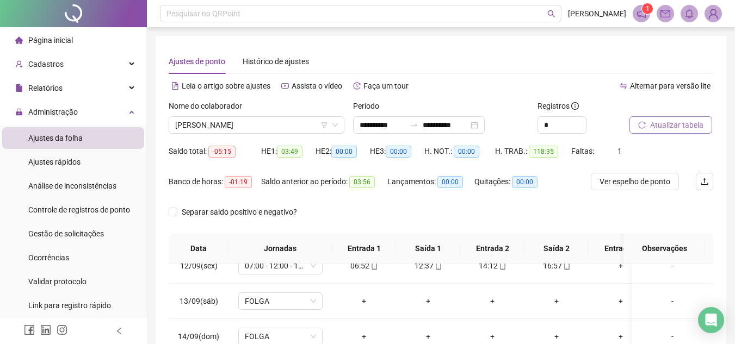
click at [690, 127] on span "Atualizar tabela" at bounding box center [676, 125] width 53 height 12
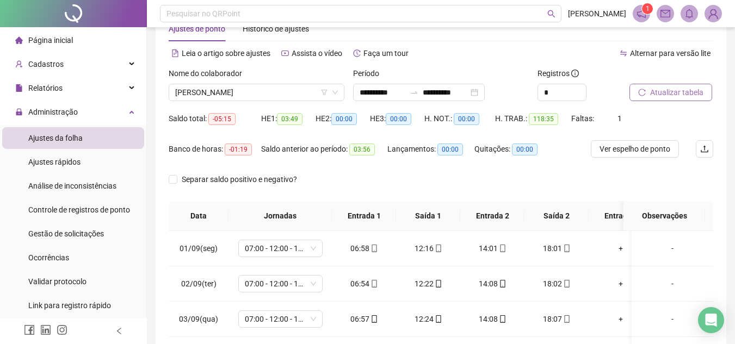
scroll to position [25, 0]
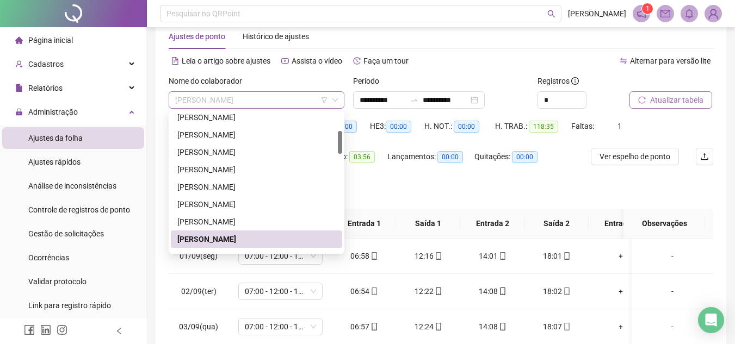
click at [260, 105] on span "[PERSON_NAME]" at bounding box center [256, 100] width 163 height 16
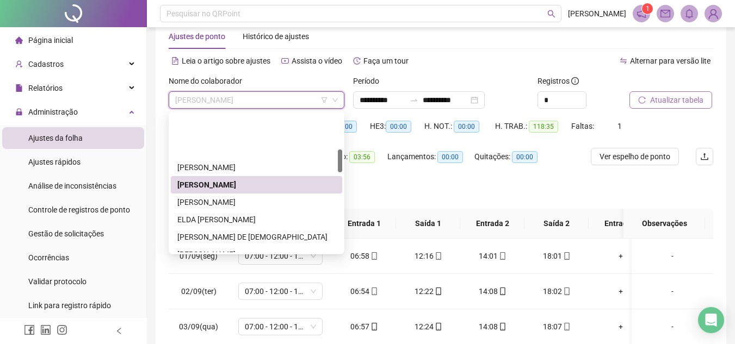
scroll to position [217, 0]
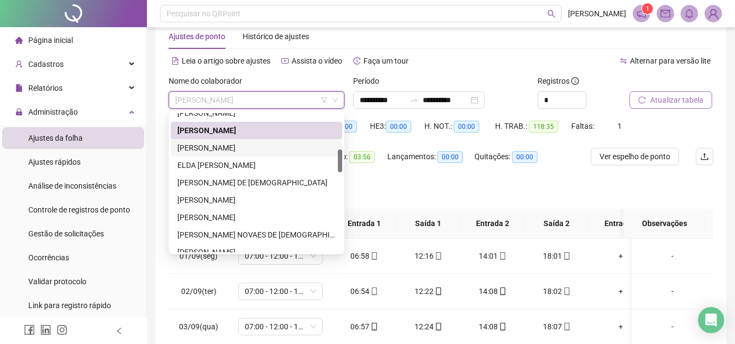
click at [233, 151] on div "[PERSON_NAME]" at bounding box center [256, 148] width 158 height 12
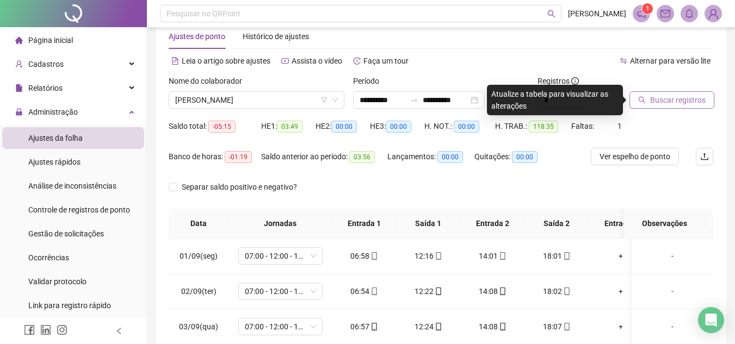
click at [682, 101] on span "Buscar registros" at bounding box center [677, 100] width 55 height 12
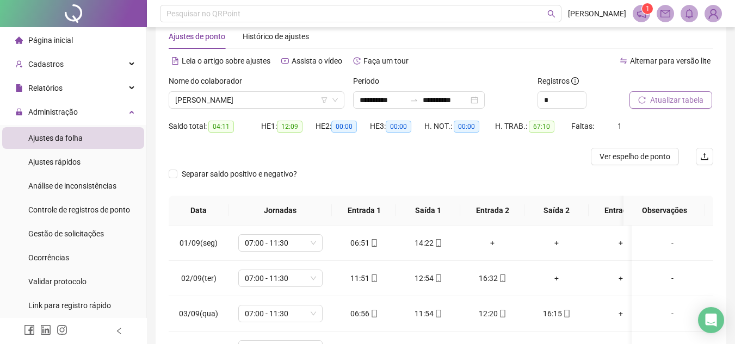
click at [668, 102] on span "Atualizar tabela" at bounding box center [676, 100] width 53 height 12
click at [686, 105] on span "Atualizar tabela" at bounding box center [676, 100] width 53 height 12
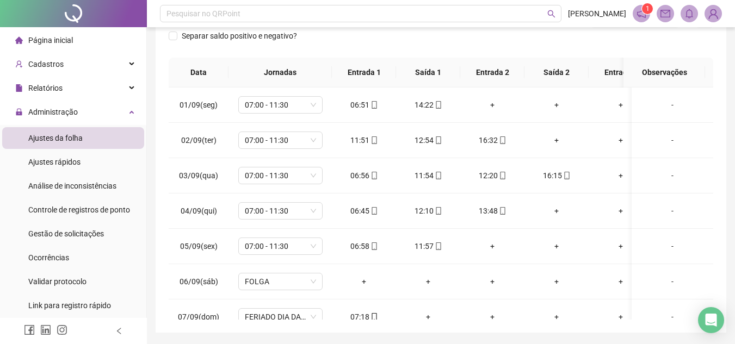
scroll to position [198, 0]
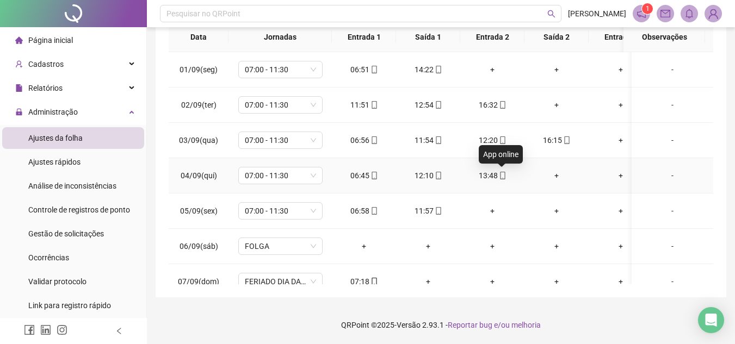
click at [502, 174] on icon "mobile" at bounding box center [503, 176] width 8 height 8
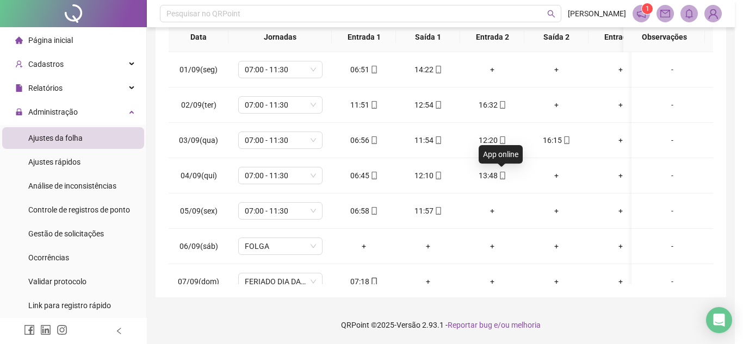
type input "**********"
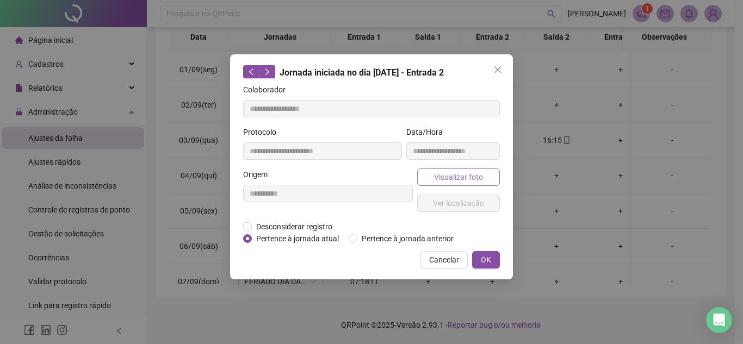
click at [486, 176] on button "Visualizar foto" at bounding box center [458, 177] width 83 height 17
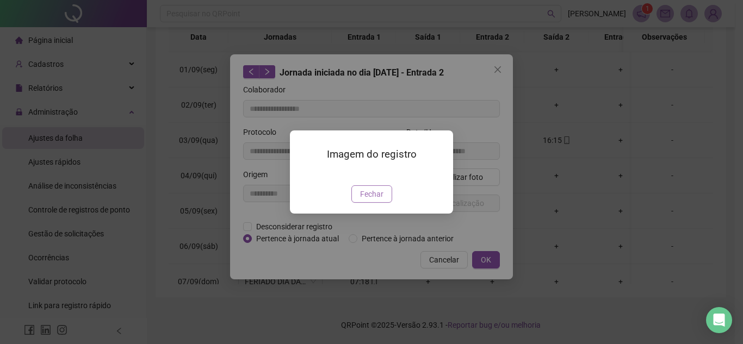
click at [381, 200] on span "Fechar" at bounding box center [371, 194] width 23 height 12
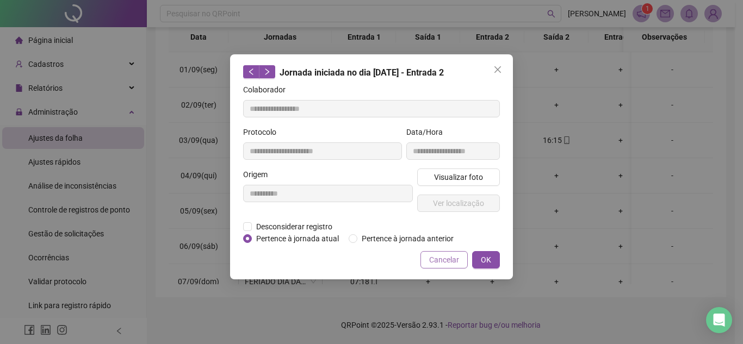
click at [455, 259] on span "Cancelar" at bounding box center [444, 260] width 30 height 12
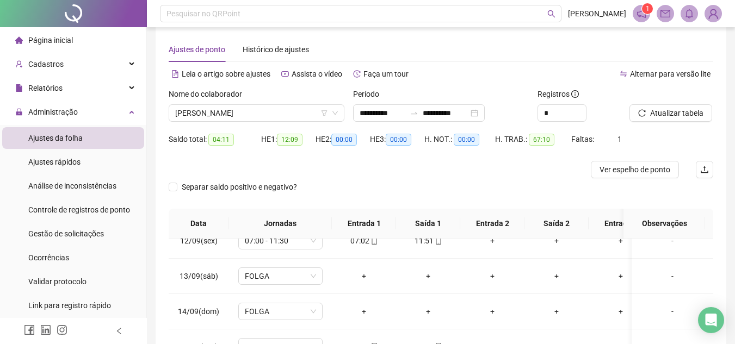
scroll to position [0, 0]
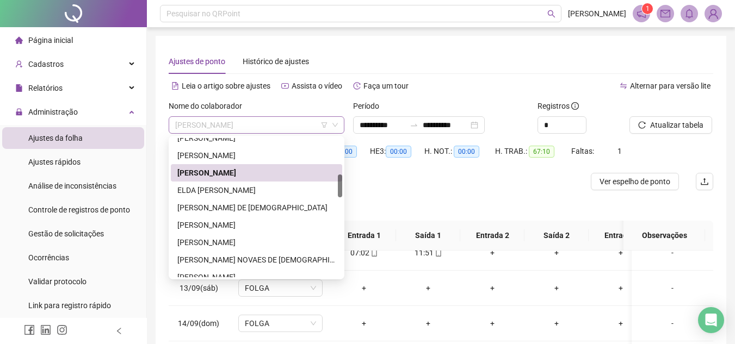
click at [208, 129] on span "[PERSON_NAME]" at bounding box center [256, 125] width 163 height 16
click at [233, 193] on div "ELDA [PERSON_NAME]" at bounding box center [256, 190] width 158 height 12
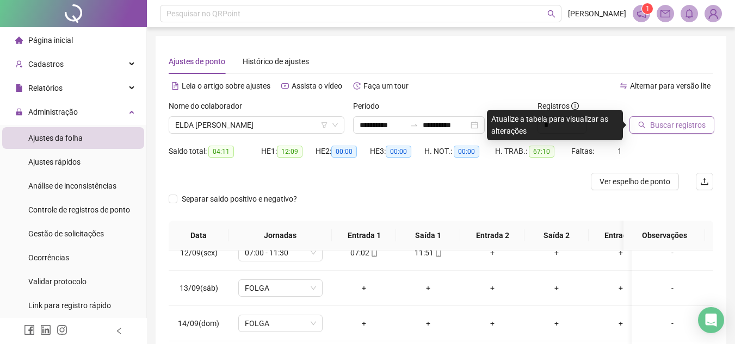
click at [681, 123] on span "Buscar registros" at bounding box center [677, 125] width 55 height 12
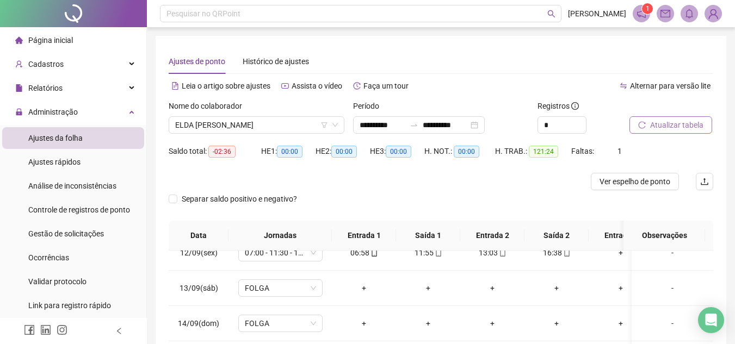
click at [675, 126] on span "Atualizar tabela" at bounding box center [676, 125] width 53 height 12
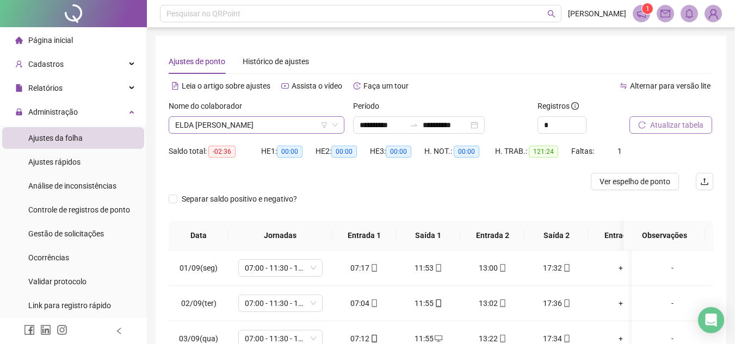
click at [269, 126] on span "ELDA [PERSON_NAME]" at bounding box center [256, 125] width 163 height 16
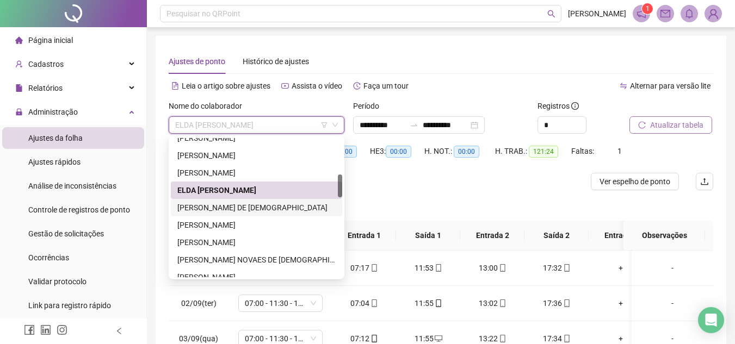
click at [269, 205] on div "[PERSON_NAME] DE [DEMOGRAPHIC_DATA]" at bounding box center [256, 208] width 158 height 12
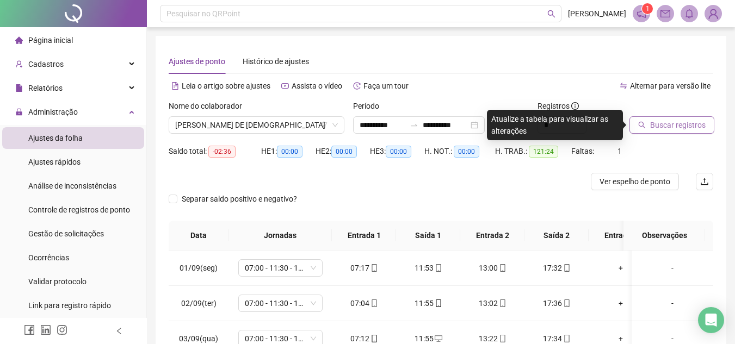
click at [642, 122] on icon "search" at bounding box center [641, 125] width 7 height 7
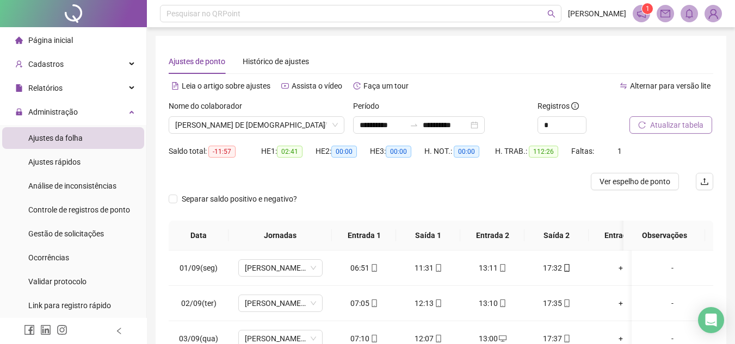
click at [668, 122] on span "Atualizar tabela" at bounding box center [676, 125] width 53 height 12
click at [687, 129] on span "Atualizar tabela" at bounding box center [676, 125] width 53 height 12
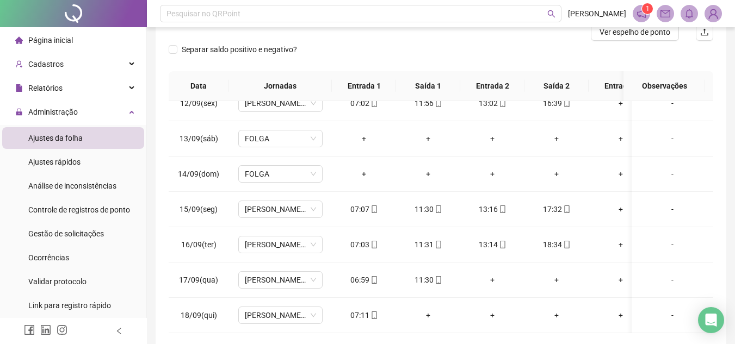
scroll to position [147, 0]
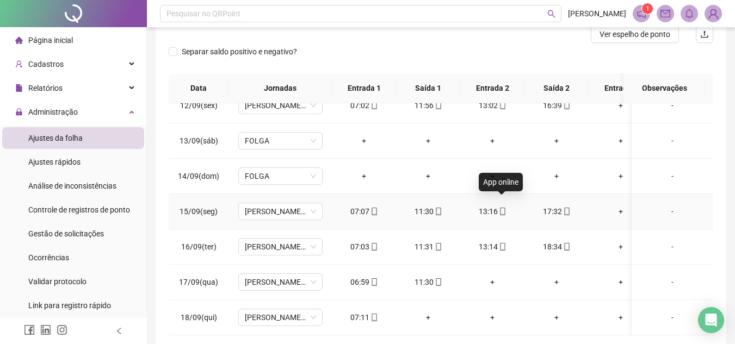
click at [503, 208] on icon "mobile" at bounding box center [502, 212] width 5 height 8
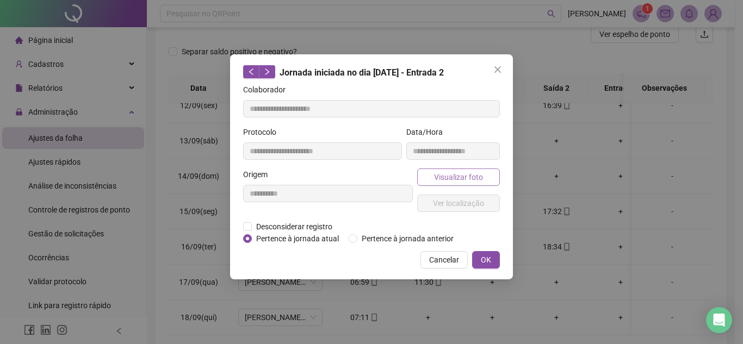
click at [464, 181] on span "Visualizar foto" at bounding box center [458, 177] width 49 height 12
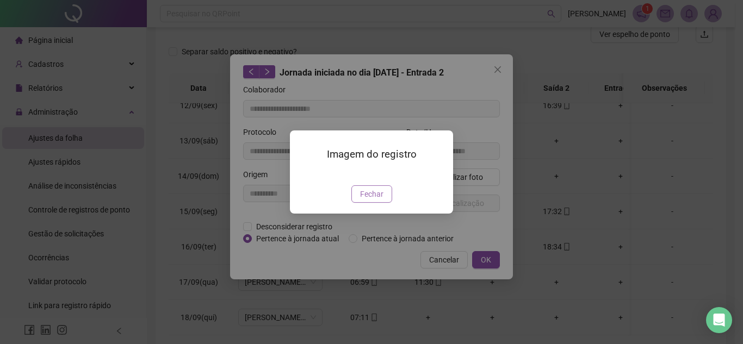
type input "**********"
click at [367, 200] on span "Fechar" at bounding box center [371, 194] width 23 height 12
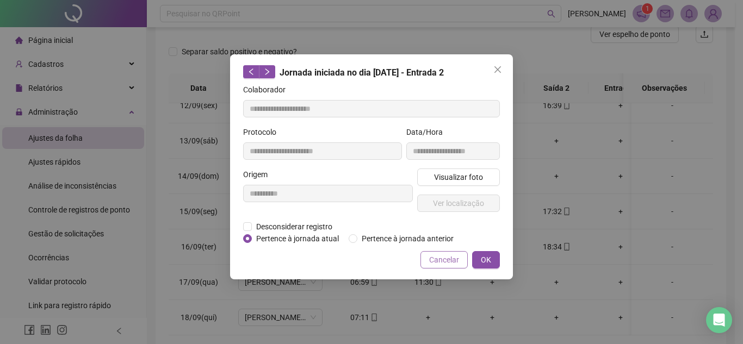
click at [444, 261] on span "Cancelar" at bounding box center [444, 260] width 30 height 12
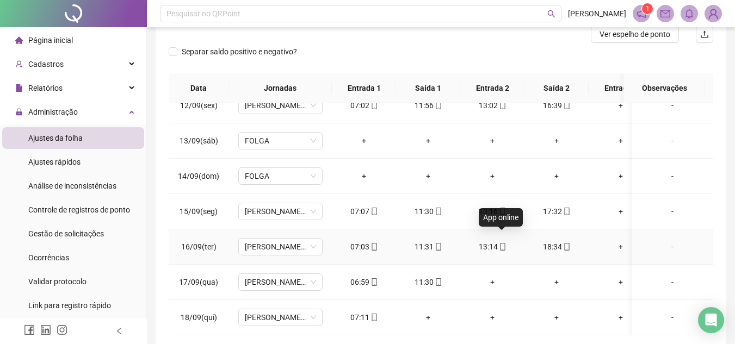
click at [503, 243] on icon "mobile" at bounding box center [503, 247] width 8 height 8
type input "**********"
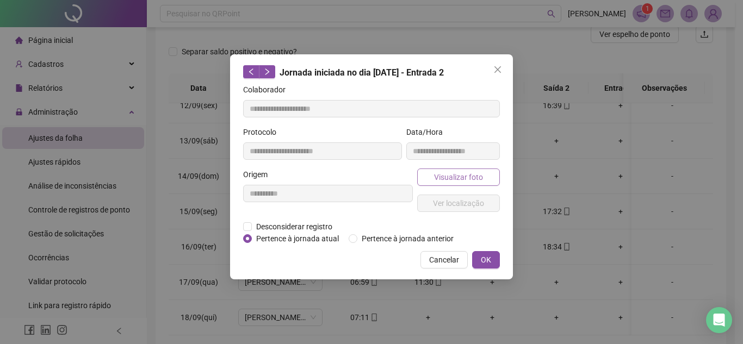
click at [463, 178] on span "Visualizar foto" at bounding box center [458, 177] width 49 height 12
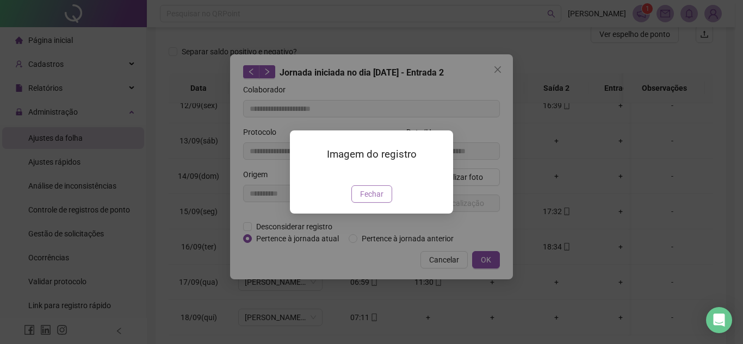
click at [372, 200] on span "Fechar" at bounding box center [371, 194] width 23 height 12
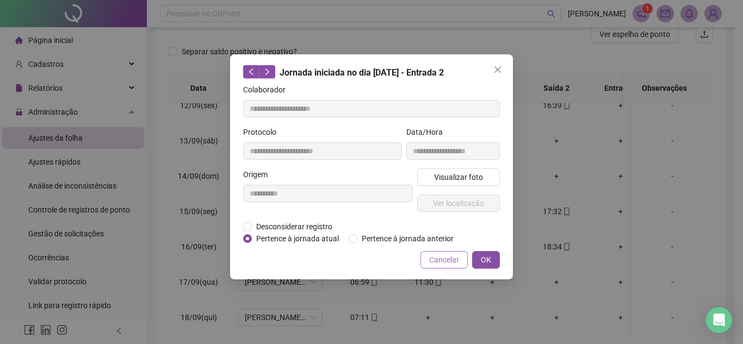
click at [456, 264] on span "Cancelar" at bounding box center [444, 260] width 30 height 12
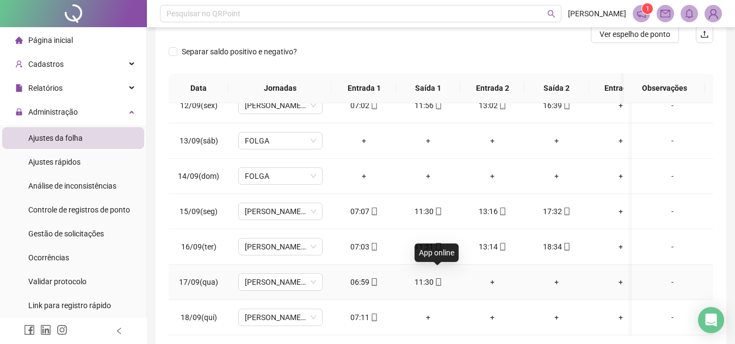
click at [440, 278] on icon "mobile" at bounding box center [438, 282] width 8 height 8
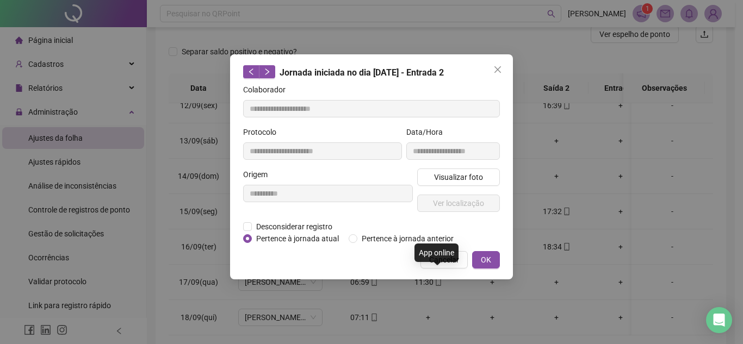
type input "**********"
click at [469, 177] on span "Visualizar foto" at bounding box center [458, 177] width 49 height 12
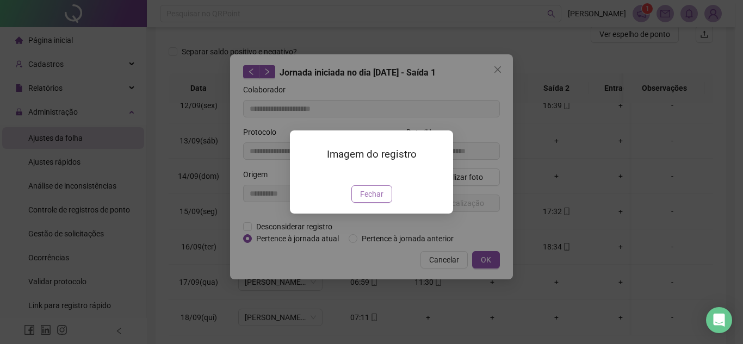
click at [376, 200] on span "Fechar" at bounding box center [371, 194] width 23 height 12
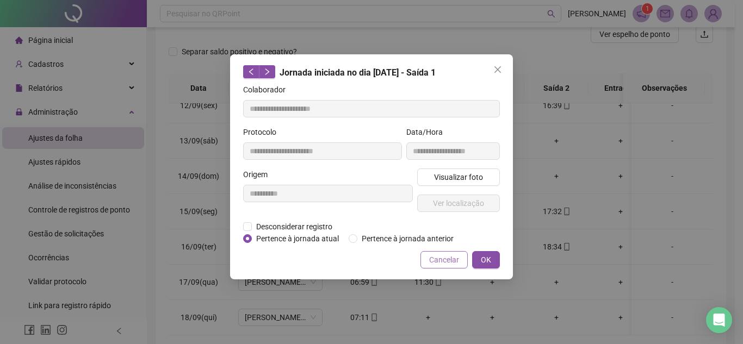
click at [436, 260] on span "Cancelar" at bounding box center [444, 260] width 30 height 12
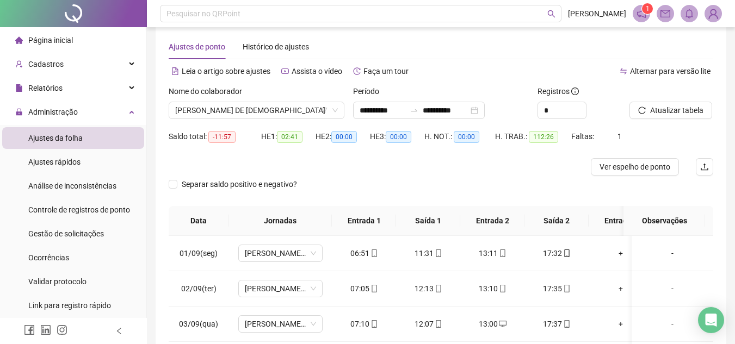
scroll to position [14, 0]
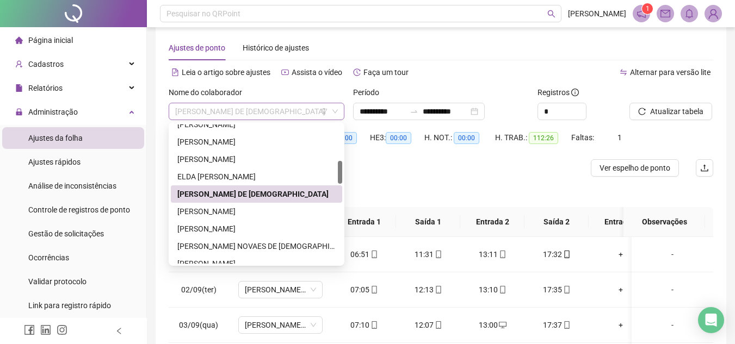
click at [264, 109] on span "[PERSON_NAME] DE [DEMOGRAPHIC_DATA]" at bounding box center [256, 111] width 163 height 16
click at [230, 210] on div "[PERSON_NAME]" at bounding box center [256, 212] width 158 height 12
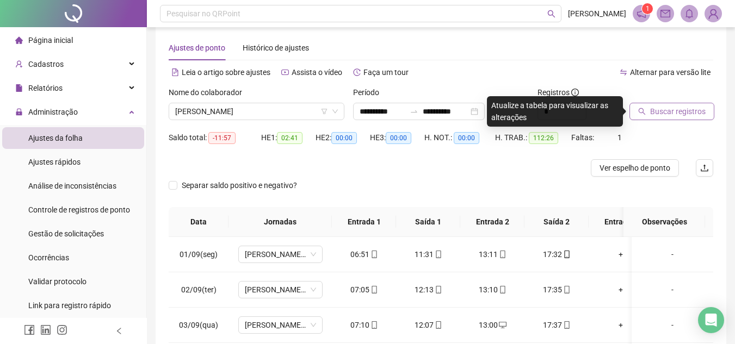
click at [671, 104] on button "Buscar registros" at bounding box center [671, 111] width 85 height 17
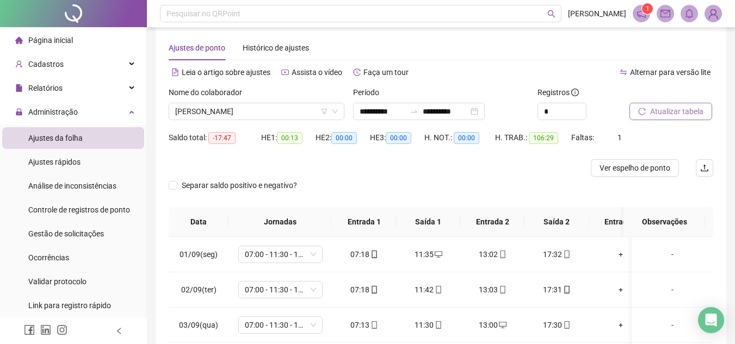
click at [666, 114] on span "Atualizar tabela" at bounding box center [676, 111] width 53 height 12
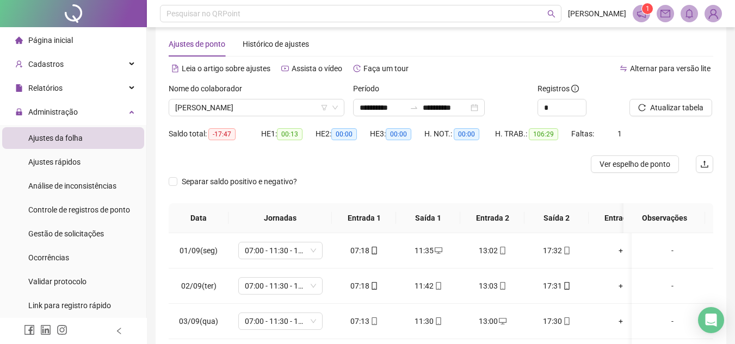
scroll to position [0, 0]
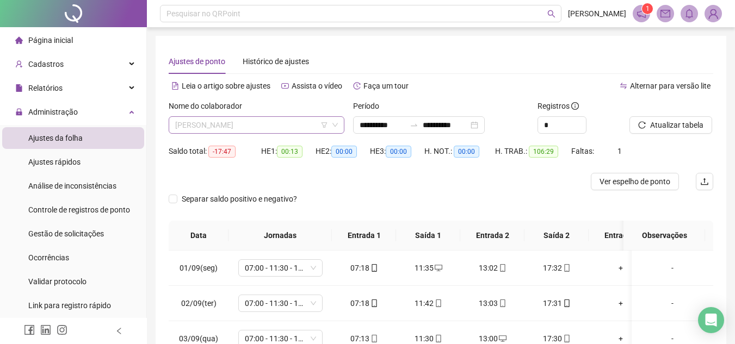
click at [210, 123] on span "[PERSON_NAME]" at bounding box center [256, 125] width 163 height 16
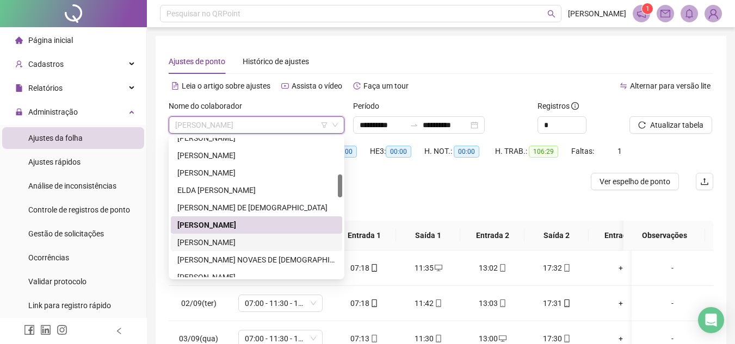
click at [244, 243] on div "[PERSON_NAME]" at bounding box center [256, 243] width 158 height 12
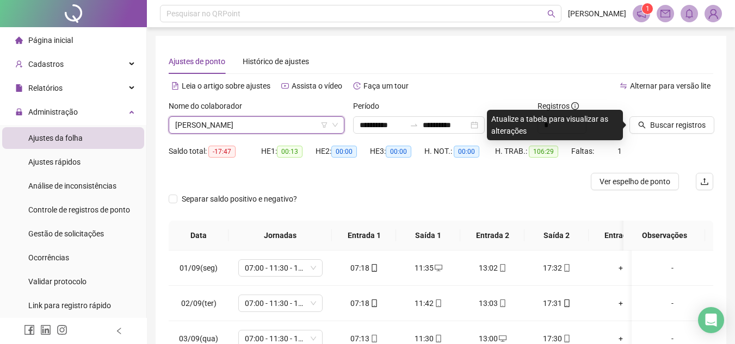
click at [210, 129] on span "[PERSON_NAME]" at bounding box center [256, 125] width 163 height 16
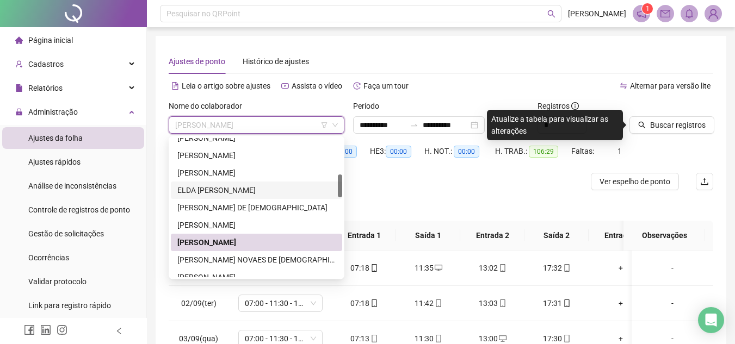
click at [243, 193] on div "ELDA [PERSON_NAME]" at bounding box center [256, 190] width 158 height 12
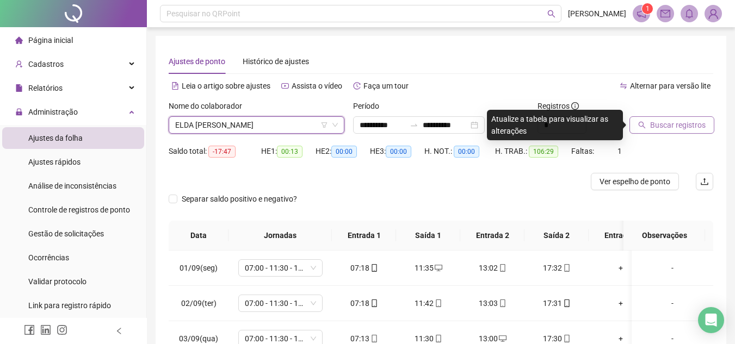
click at [680, 127] on span "Buscar registros" at bounding box center [677, 125] width 55 height 12
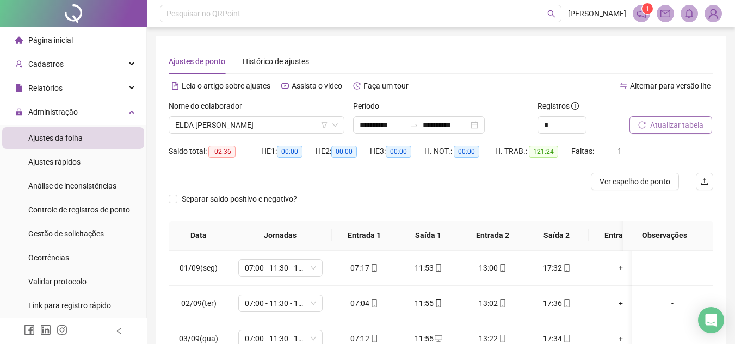
click at [682, 126] on span "Atualizar tabela" at bounding box center [676, 125] width 53 height 12
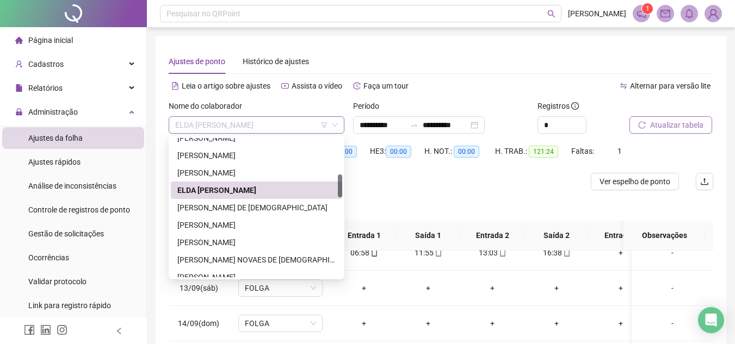
click at [275, 123] on span "ELDA [PERSON_NAME]" at bounding box center [256, 125] width 163 height 16
click at [239, 243] on div "[PERSON_NAME]" at bounding box center [256, 243] width 158 height 12
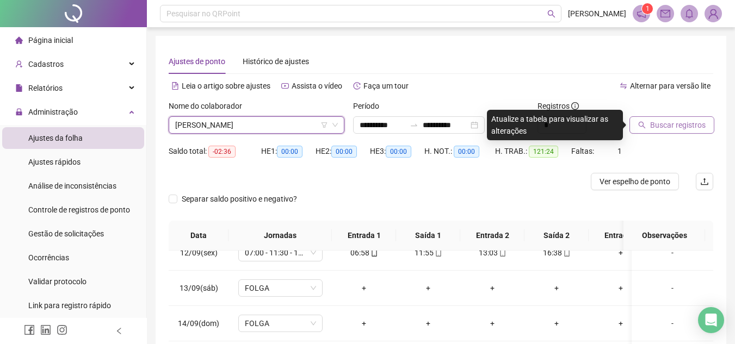
click at [666, 129] on span "Buscar registros" at bounding box center [677, 125] width 55 height 12
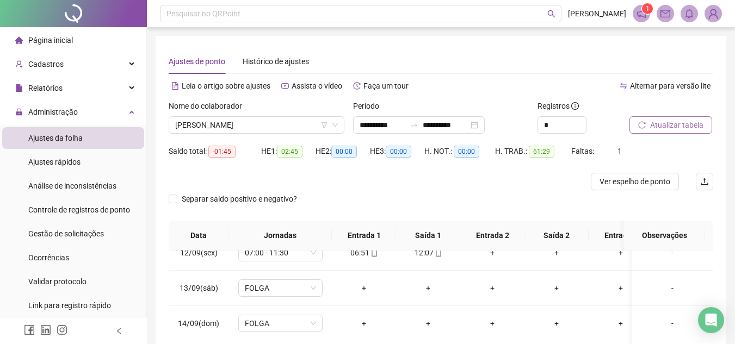
click at [666, 129] on span "Atualizar tabela" at bounding box center [676, 125] width 53 height 12
click at [669, 124] on span "Atualizar tabela" at bounding box center [676, 125] width 53 height 12
click at [692, 130] on span "Atualizar tabela" at bounding box center [676, 125] width 53 height 12
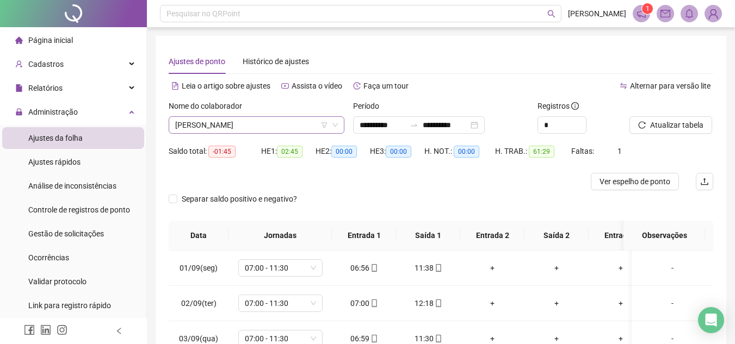
click at [256, 117] on span "[PERSON_NAME]" at bounding box center [256, 125] width 163 height 16
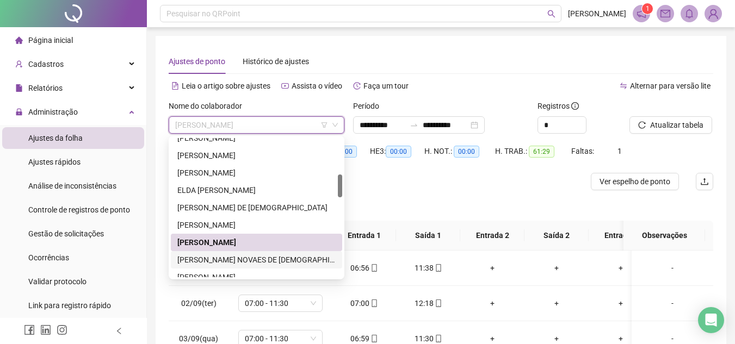
click at [301, 260] on div "[PERSON_NAME] NOVAES DE [DEMOGRAPHIC_DATA]" at bounding box center [256, 260] width 158 height 12
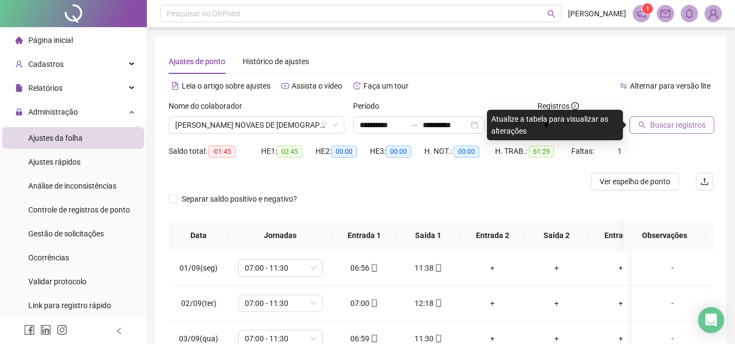
click at [663, 126] on span "Buscar registros" at bounding box center [677, 125] width 55 height 12
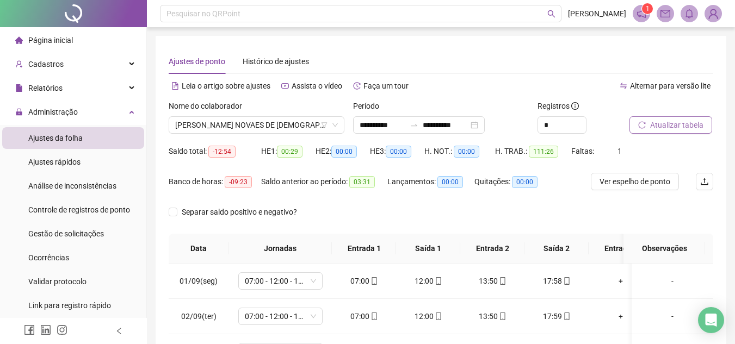
click at [663, 127] on span "Atualizar tabela" at bounding box center [676, 125] width 53 height 12
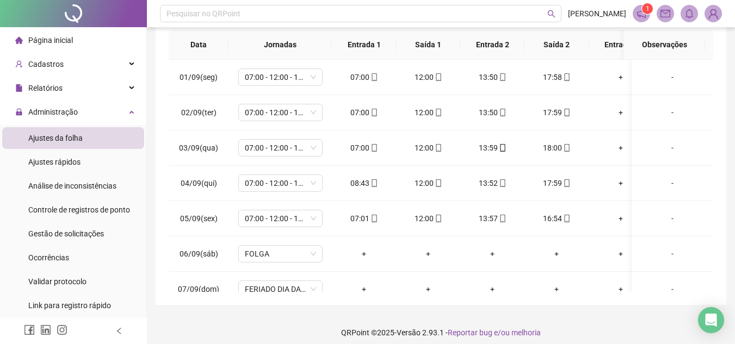
scroll to position [212, 0]
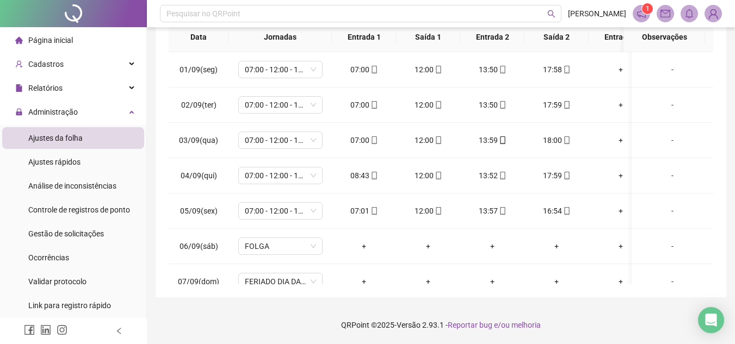
drag, startPoint x: 715, startPoint y: 89, endPoint x: 713, endPoint y: 114, distance: 25.1
click at [713, 114] on div "**********" at bounding box center [441, 60] width 570 height 473
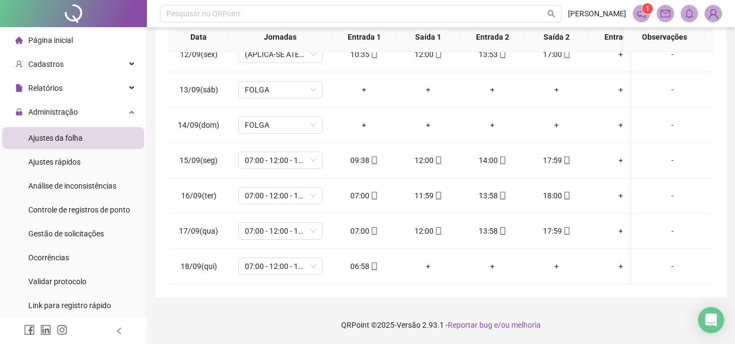
scroll to position [0, 0]
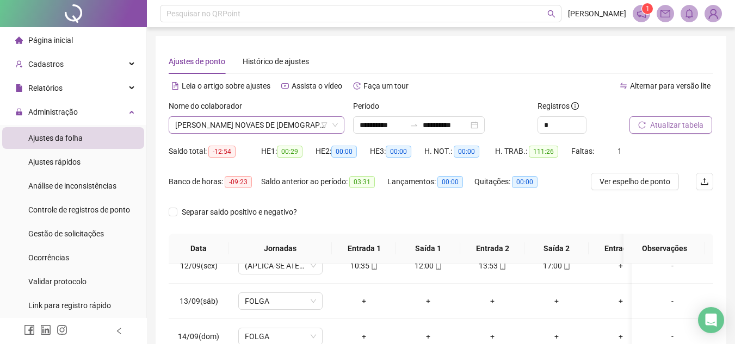
click at [273, 121] on span "[PERSON_NAME] NOVAES DE [DEMOGRAPHIC_DATA]" at bounding box center [256, 125] width 163 height 16
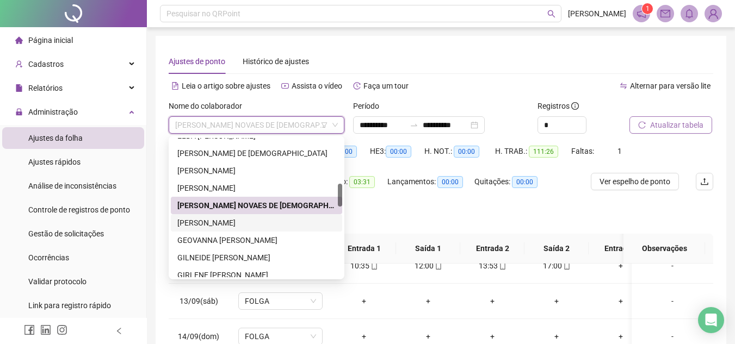
scroll to position [326, 0]
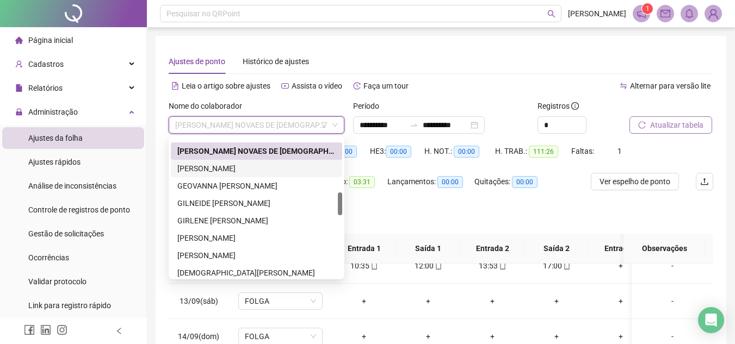
click at [285, 167] on div "[PERSON_NAME]" at bounding box center [256, 169] width 158 height 12
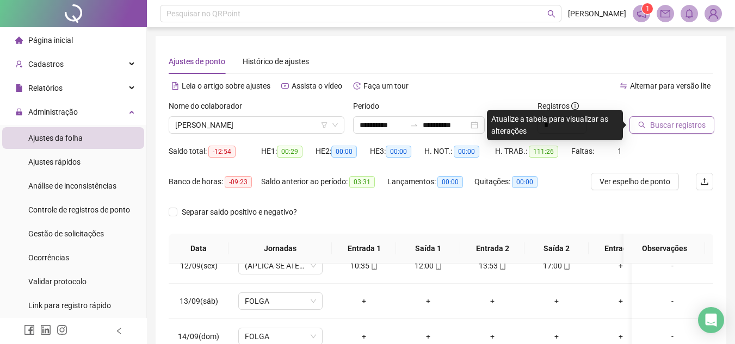
click at [649, 119] on button "Buscar registros" at bounding box center [671, 124] width 85 height 17
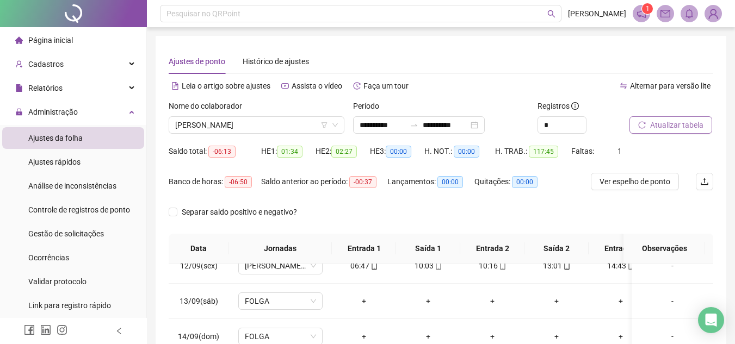
click at [651, 122] on span "Atualizar tabela" at bounding box center [676, 125] width 53 height 12
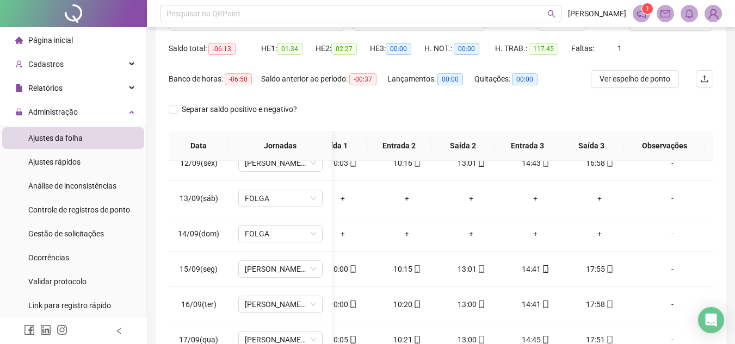
scroll to position [48, 0]
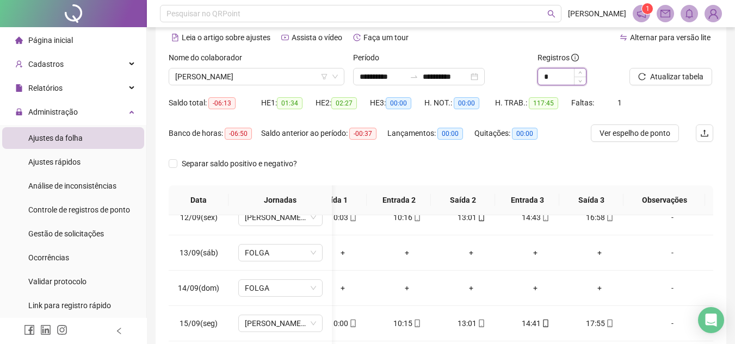
click at [562, 76] on input "*" at bounding box center [562, 77] width 48 height 16
click at [582, 71] on span "Increase Value" at bounding box center [580, 74] width 12 height 10
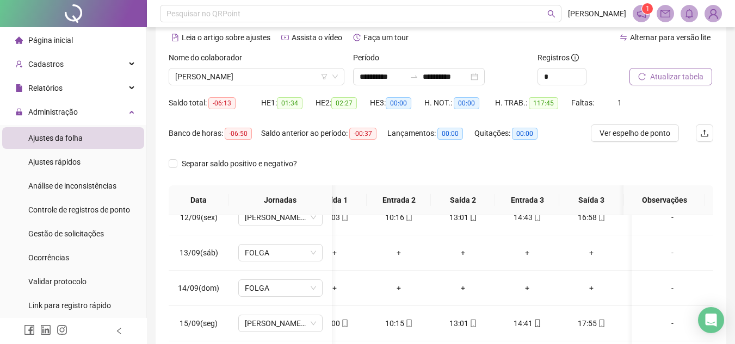
click at [652, 71] on span "Atualizar tabela" at bounding box center [676, 77] width 53 height 12
click at [655, 77] on span "Atualizar tabela" at bounding box center [676, 77] width 53 height 12
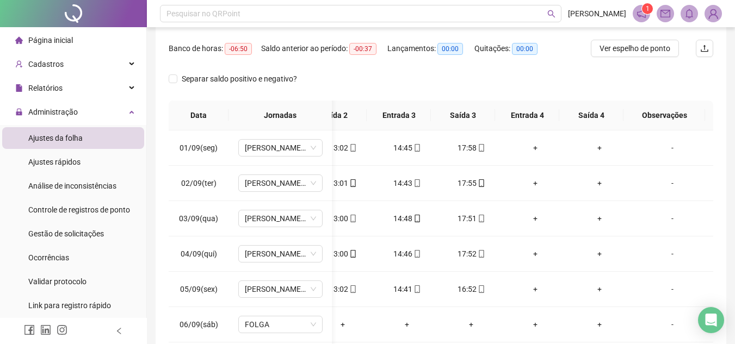
scroll to position [0, 0]
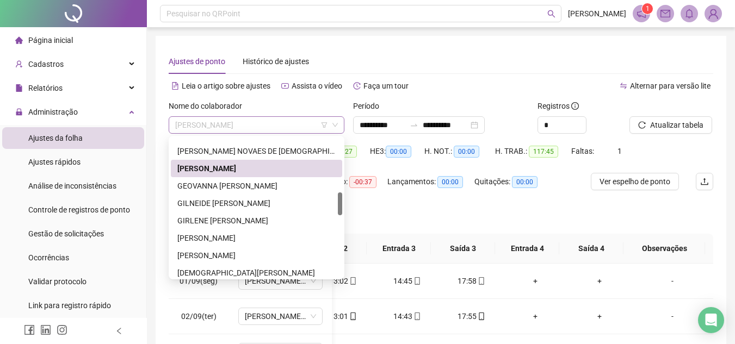
click at [283, 125] on span "[PERSON_NAME]" at bounding box center [256, 125] width 163 height 16
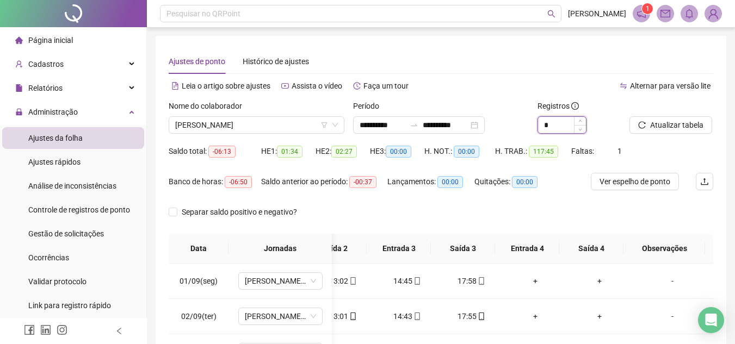
click at [558, 126] on input "*" at bounding box center [562, 125] width 48 height 16
click at [575, 130] on span "Decrease Value" at bounding box center [580, 128] width 12 height 10
type input "*"
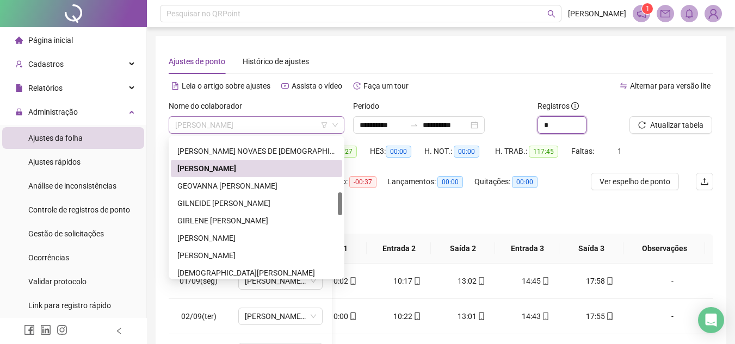
click at [211, 122] on span "[PERSON_NAME]" at bounding box center [256, 125] width 163 height 16
click at [226, 185] on div "GEOVANNA [PERSON_NAME]" at bounding box center [256, 186] width 158 height 12
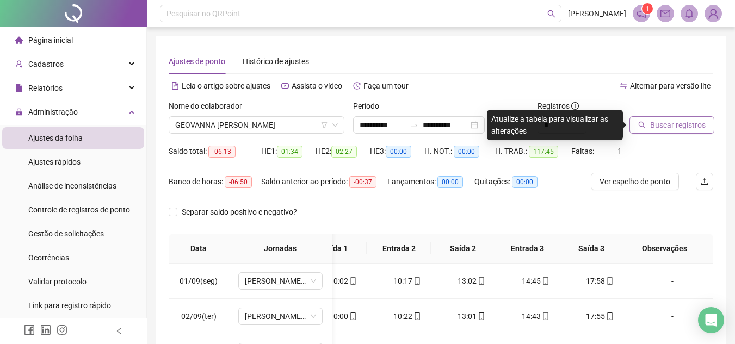
click at [648, 124] on button "Buscar registros" at bounding box center [671, 124] width 85 height 17
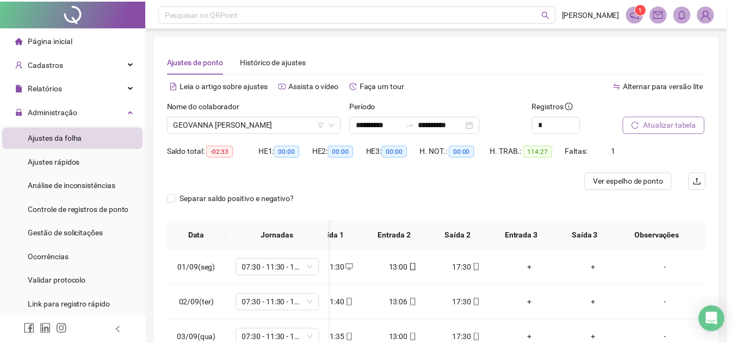
scroll to position [0, 85]
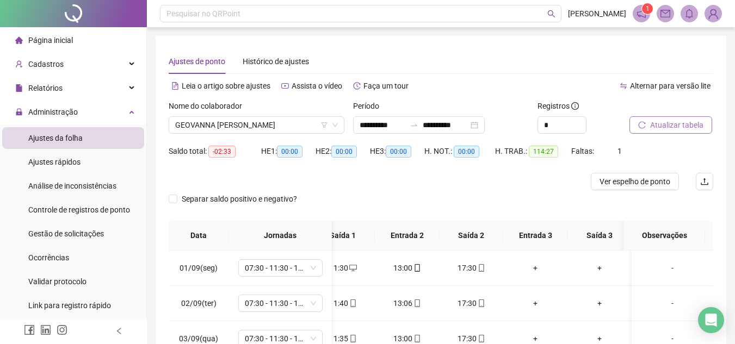
click at [648, 124] on button "Atualizar tabela" at bounding box center [670, 124] width 83 height 17
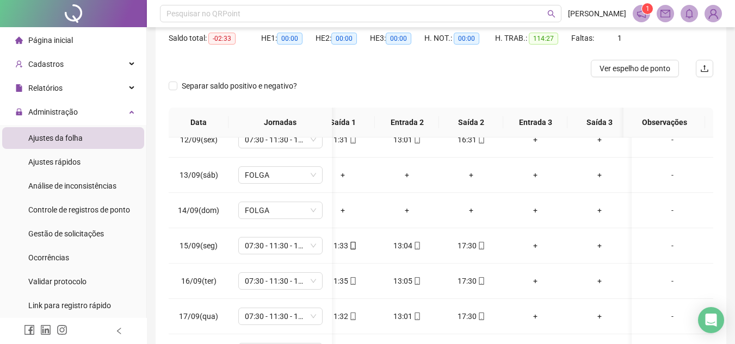
scroll to position [0, 0]
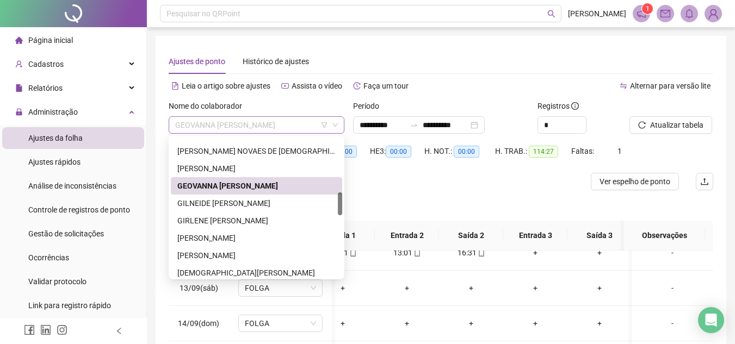
click at [225, 119] on span "GEOVANNA [PERSON_NAME]" at bounding box center [256, 125] width 163 height 16
click at [236, 199] on div "GILNEIDE [PERSON_NAME]" at bounding box center [256, 203] width 158 height 12
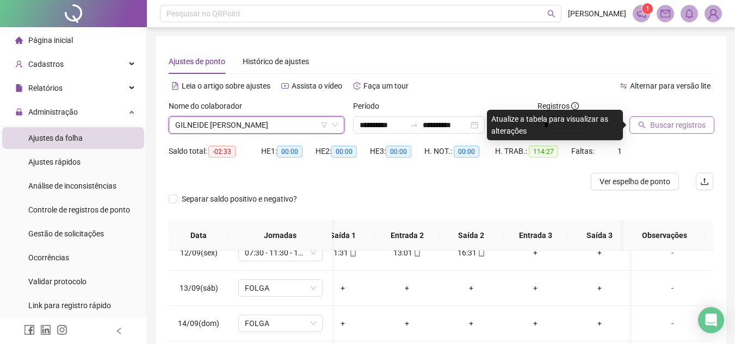
click at [682, 126] on span "Buscar registros" at bounding box center [677, 125] width 55 height 12
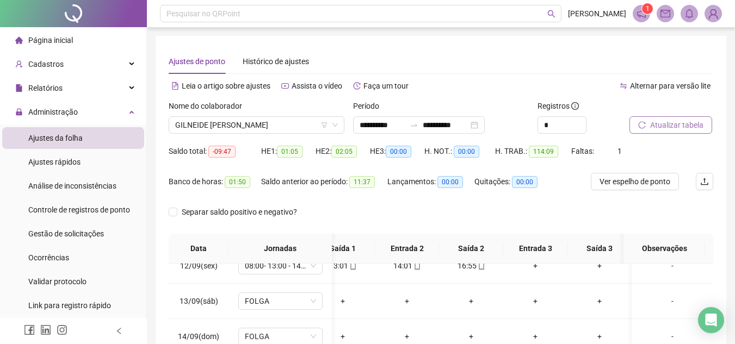
click at [671, 127] on span "Atualizar tabela" at bounding box center [676, 125] width 53 height 12
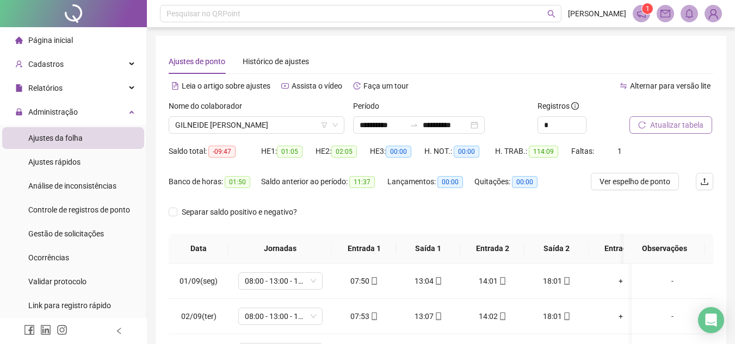
click at [688, 132] on button "Atualizar tabela" at bounding box center [670, 124] width 83 height 17
click at [263, 123] on span "GILNEIDE [PERSON_NAME]" at bounding box center [256, 125] width 163 height 16
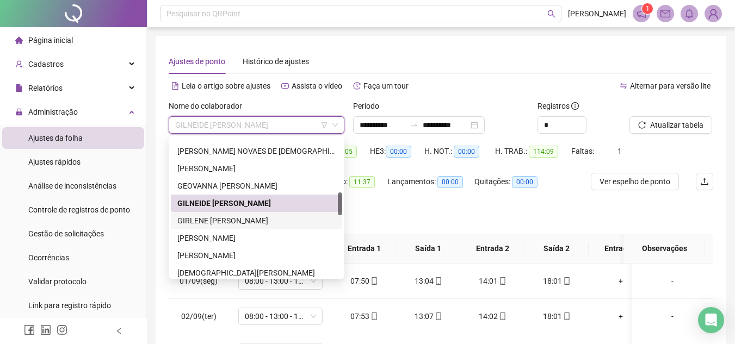
click at [277, 220] on div "GIRLENE [PERSON_NAME]" at bounding box center [256, 221] width 158 height 12
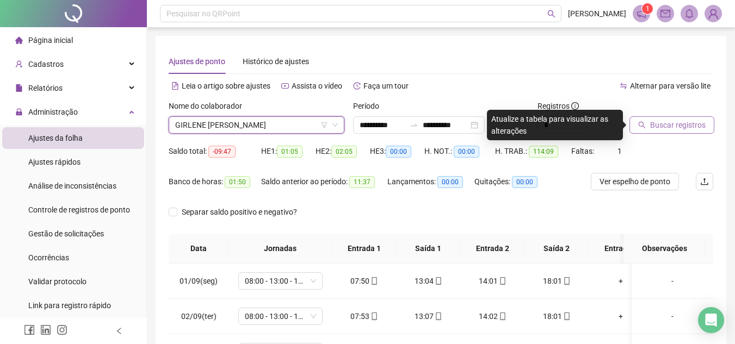
click at [651, 120] on span "Buscar registros" at bounding box center [677, 125] width 55 height 12
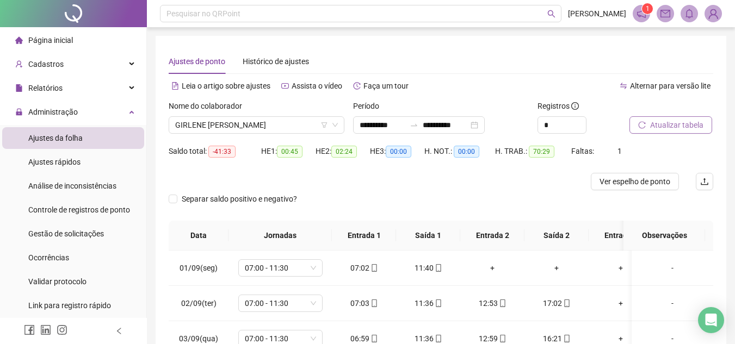
click at [650, 125] on span "Atualizar tabela" at bounding box center [676, 125] width 53 height 12
click at [651, 125] on span "Atualizar tabela" at bounding box center [676, 125] width 53 height 12
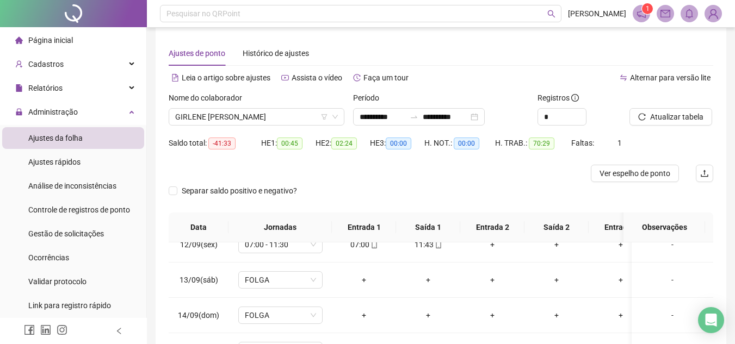
scroll to position [4, 0]
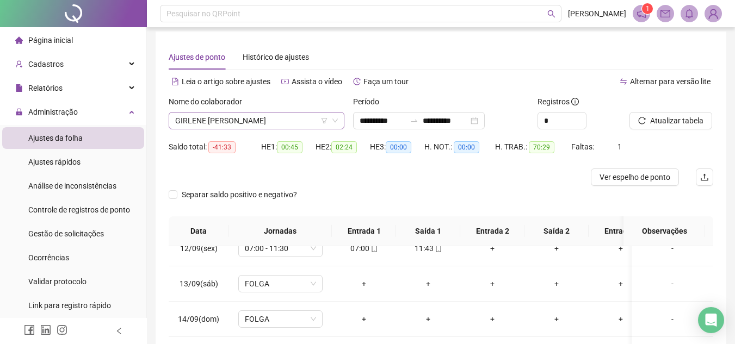
click at [263, 119] on span "GIRLENE [PERSON_NAME]" at bounding box center [256, 121] width 163 height 16
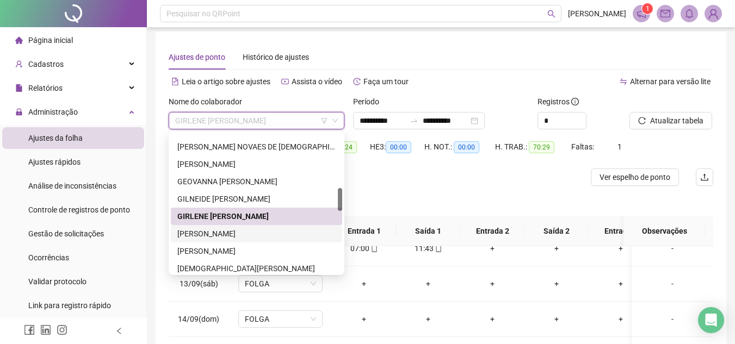
click at [232, 236] on div "[PERSON_NAME]" at bounding box center [256, 234] width 158 height 12
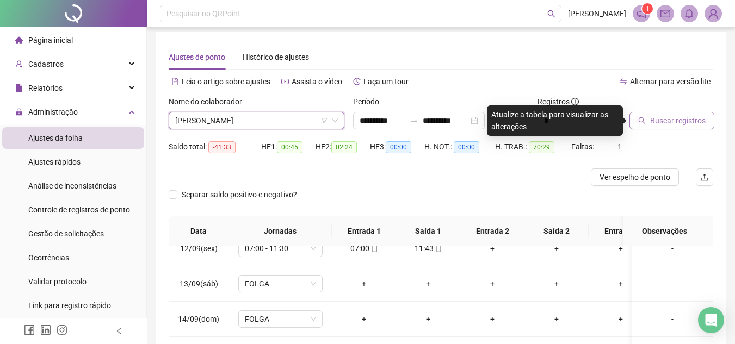
click at [710, 114] on button "Buscar registros" at bounding box center [671, 120] width 85 height 17
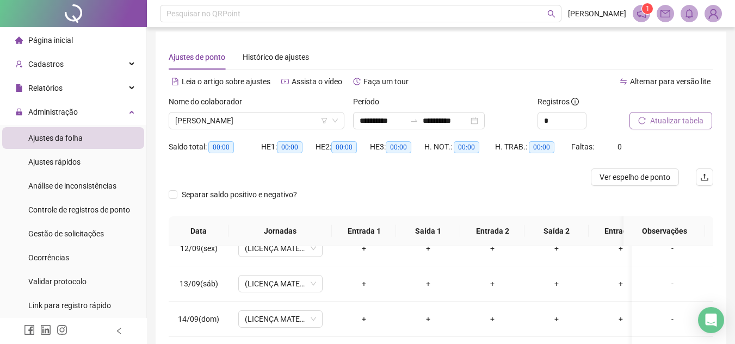
click at [697, 121] on span "Atualizar tabela" at bounding box center [676, 121] width 53 height 12
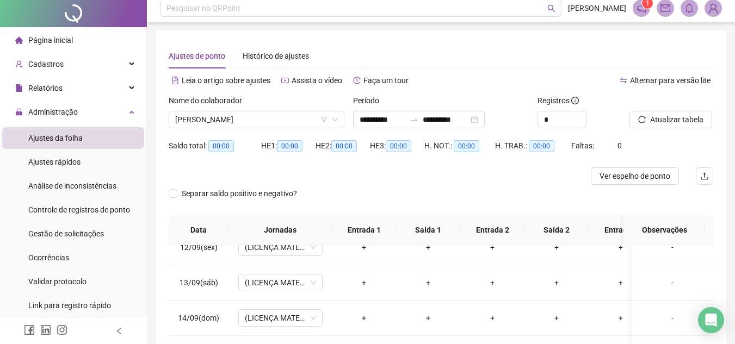
scroll to position [0, 0]
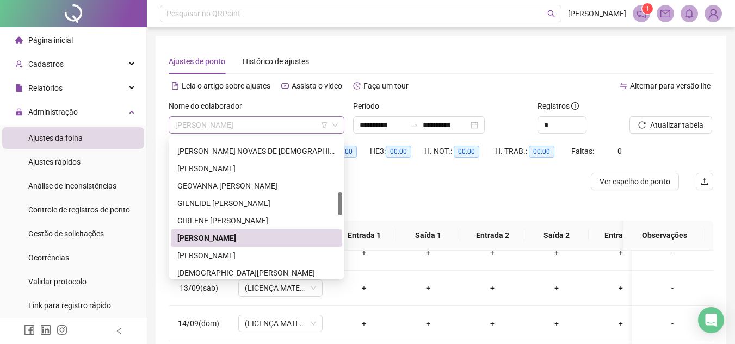
click at [284, 127] on span "[PERSON_NAME]" at bounding box center [256, 125] width 163 height 16
click at [276, 250] on div "[PERSON_NAME]" at bounding box center [256, 256] width 158 height 12
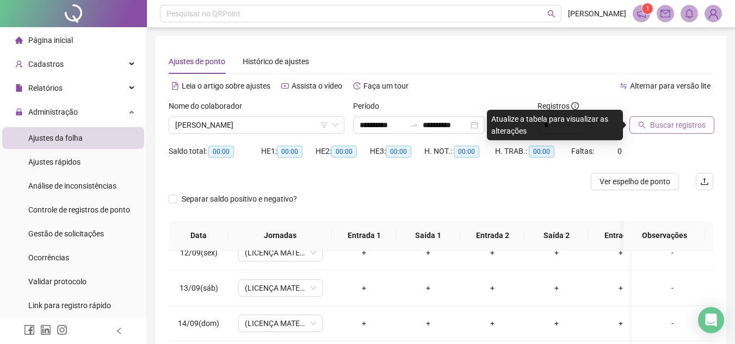
click at [669, 124] on span "Buscar registros" at bounding box center [677, 125] width 55 height 12
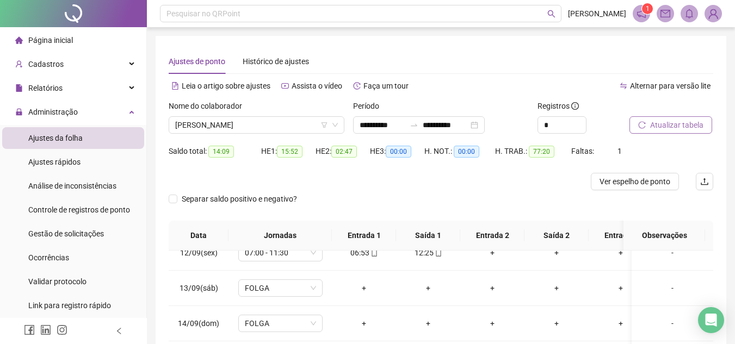
click at [669, 124] on span "Atualizar tabela" at bounding box center [676, 125] width 53 height 12
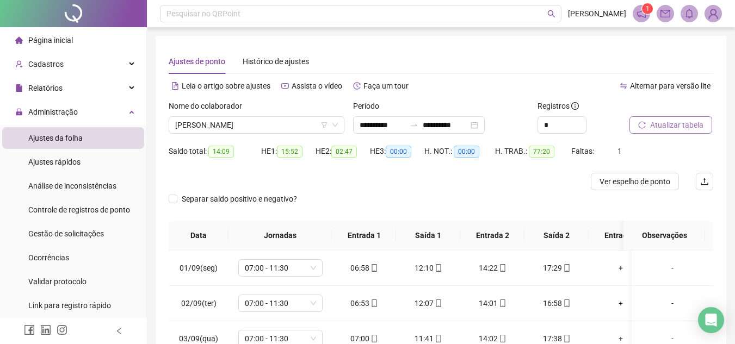
click at [680, 126] on span "Atualizar tabela" at bounding box center [676, 125] width 53 height 12
click at [278, 124] on span "[PERSON_NAME]" at bounding box center [256, 125] width 163 height 16
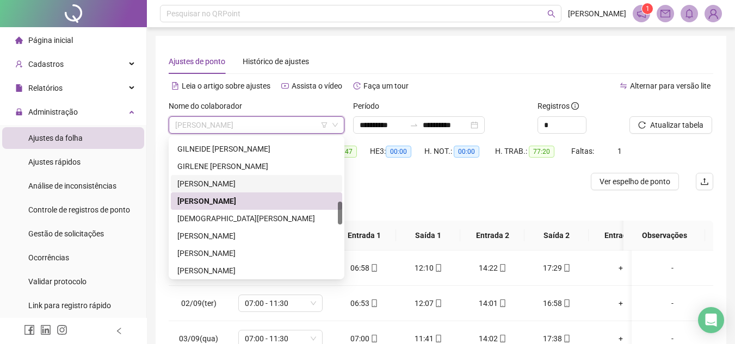
scroll to position [435, 0]
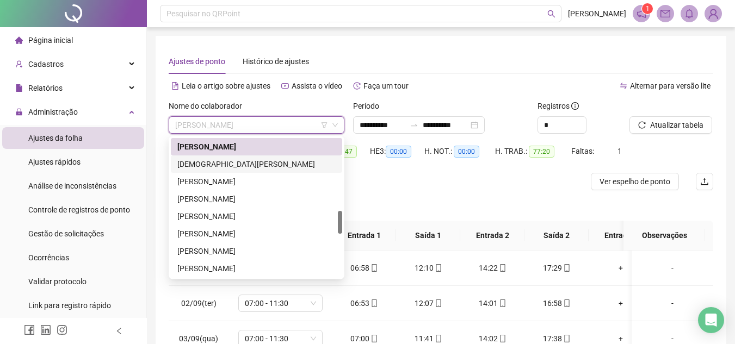
click at [252, 169] on div "[DEMOGRAPHIC_DATA][PERSON_NAME]" at bounding box center [256, 164] width 158 height 12
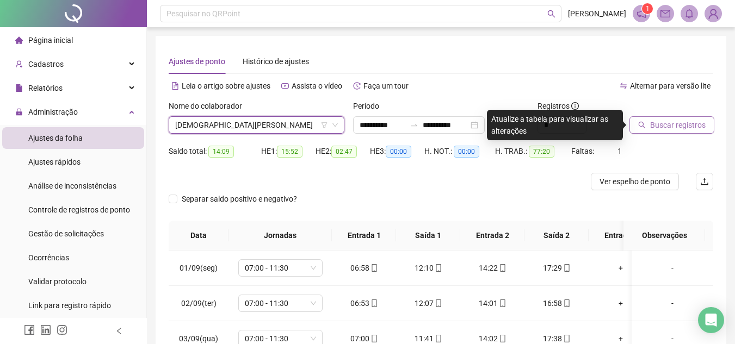
click at [669, 126] on span "Buscar registros" at bounding box center [677, 125] width 55 height 12
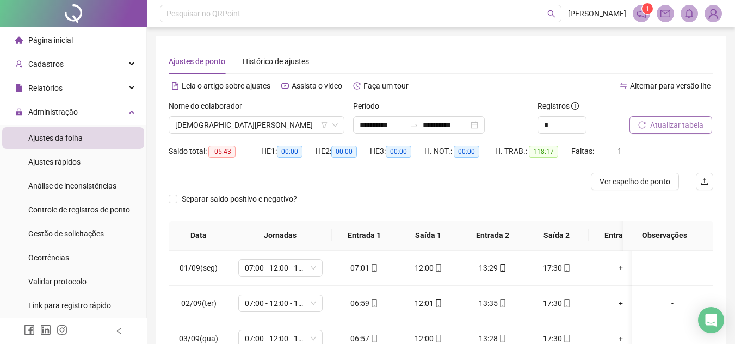
click at [668, 126] on span "Atualizar tabela" at bounding box center [676, 125] width 53 height 12
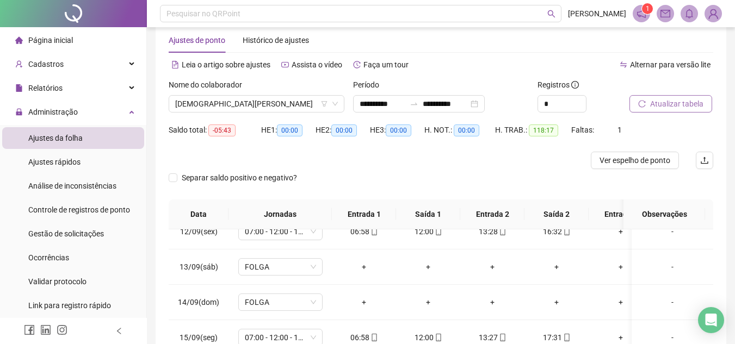
scroll to position [0, 0]
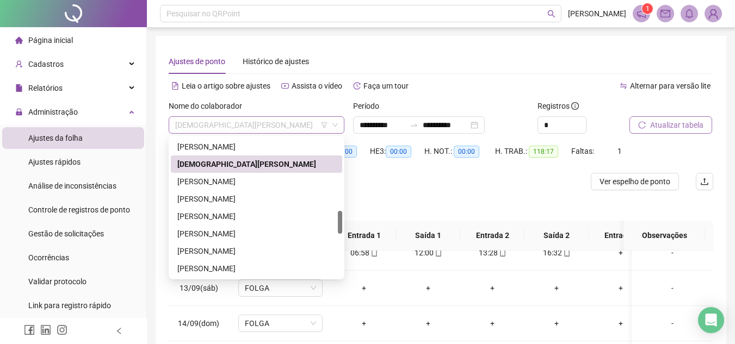
click at [274, 129] on span "[DEMOGRAPHIC_DATA][PERSON_NAME]" at bounding box center [256, 125] width 163 height 16
click at [266, 181] on div "[PERSON_NAME]" at bounding box center [256, 182] width 158 height 12
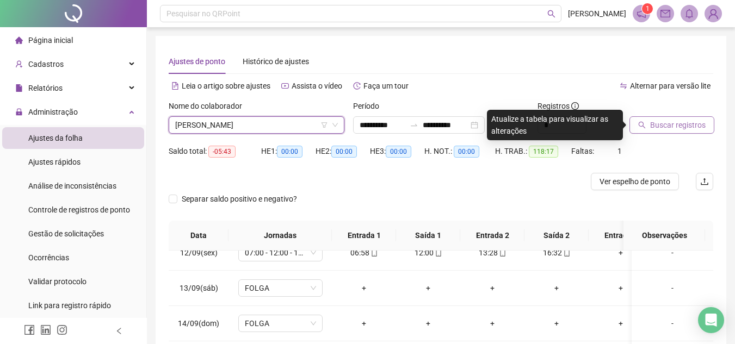
click at [654, 123] on span "Buscar registros" at bounding box center [677, 125] width 55 height 12
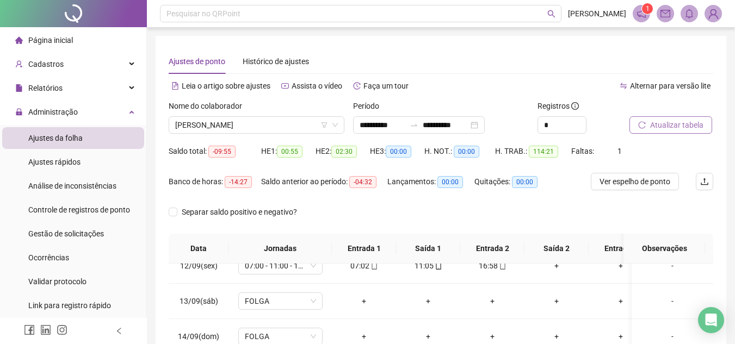
click at [652, 127] on span "Atualizar tabela" at bounding box center [676, 125] width 53 height 12
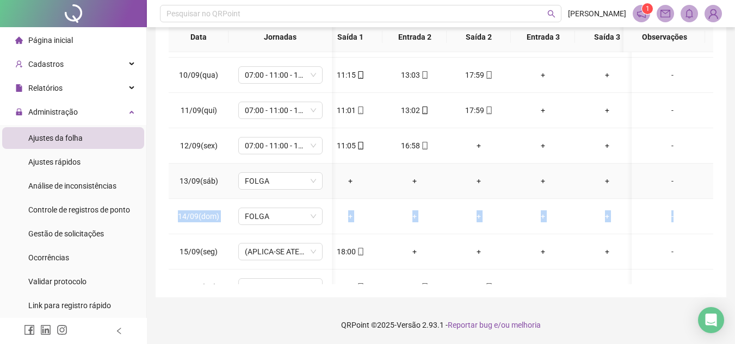
scroll to position [0, 94]
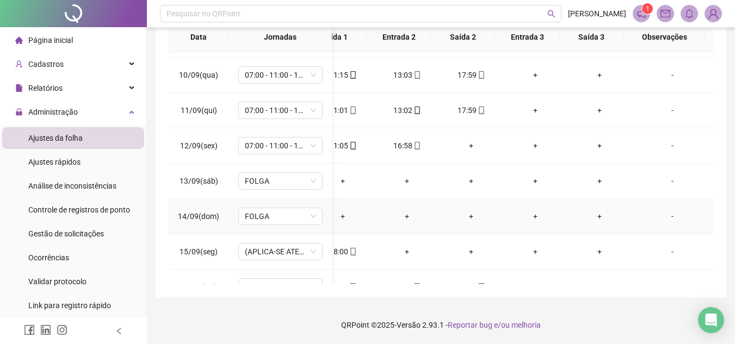
drag, startPoint x: 699, startPoint y: 214, endPoint x: 702, endPoint y: 207, distance: 7.1
click at [702, 207] on td "-" at bounding box center [672, 216] width 82 height 35
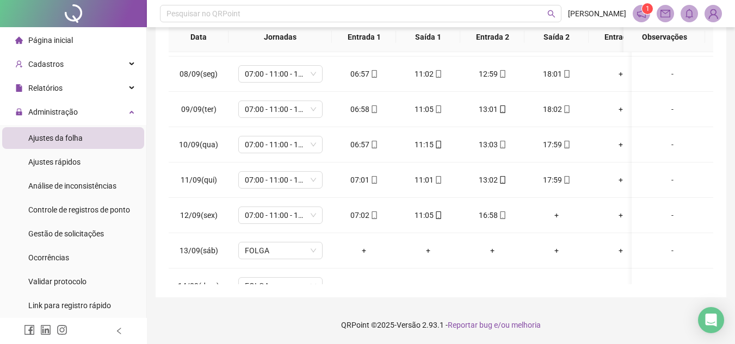
scroll to position [240, 0]
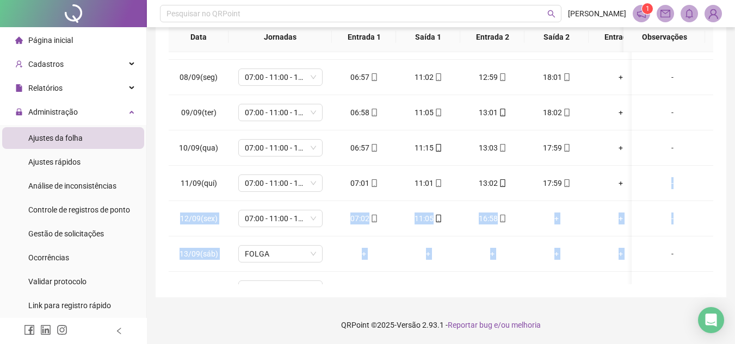
drag, startPoint x: 734, startPoint y: 240, endPoint x: 726, endPoint y: 173, distance: 67.9
click at [726, 173] on div "**********" at bounding box center [441, 66] width 588 height 556
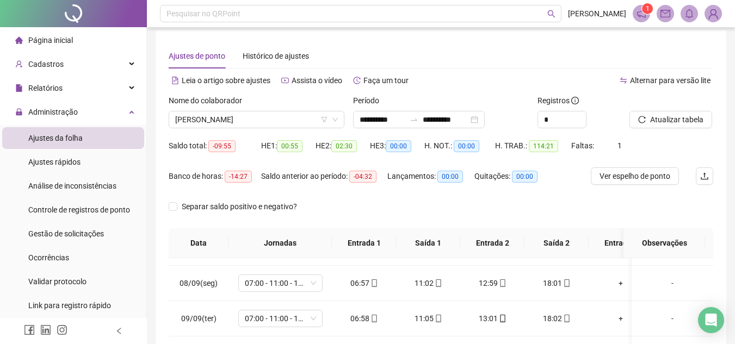
scroll to position [212, 0]
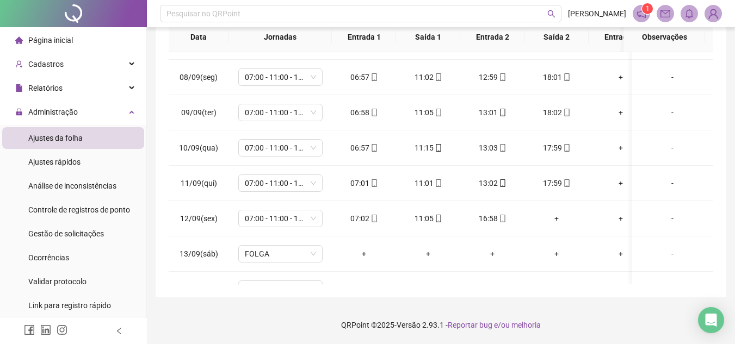
click at [715, 194] on div "**********" at bounding box center [441, 60] width 570 height 473
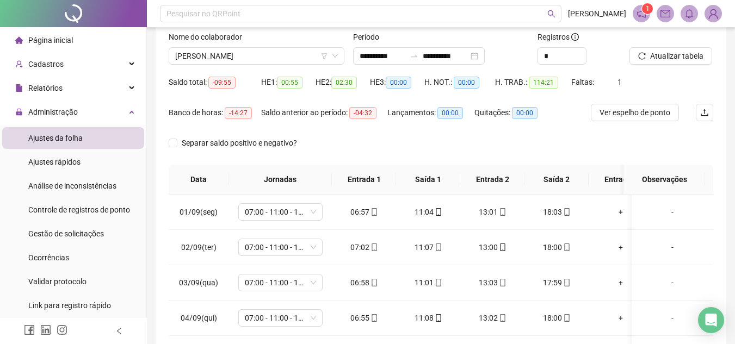
scroll to position [53, 0]
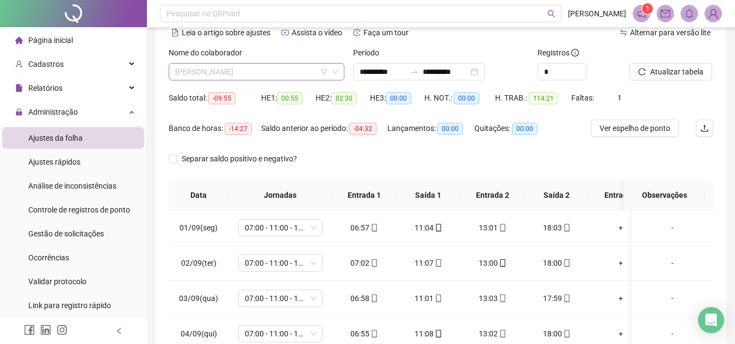
click at [255, 66] on span "[PERSON_NAME]" at bounding box center [256, 72] width 163 height 16
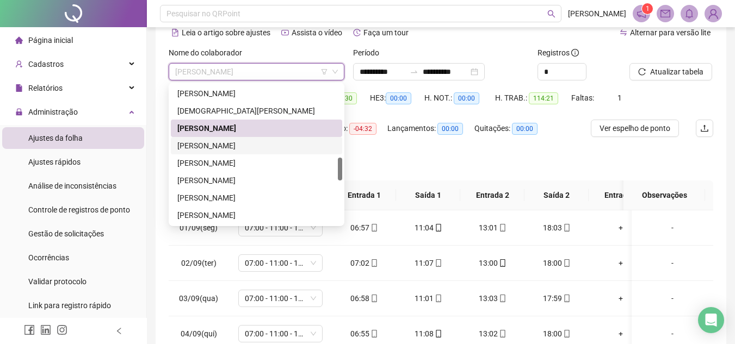
click at [267, 152] on div "[PERSON_NAME]" at bounding box center [256, 145] width 171 height 17
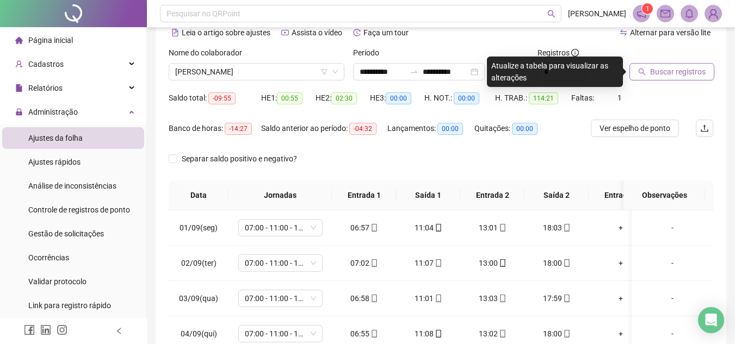
click at [663, 76] on span "Buscar registros" at bounding box center [677, 72] width 55 height 12
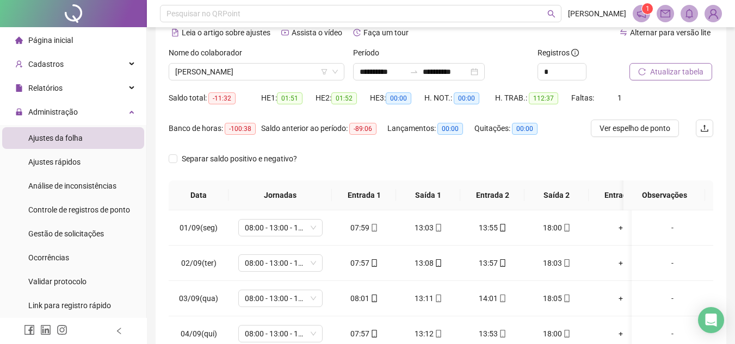
click at [682, 73] on span "Atualizar tabela" at bounding box center [676, 72] width 53 height 12
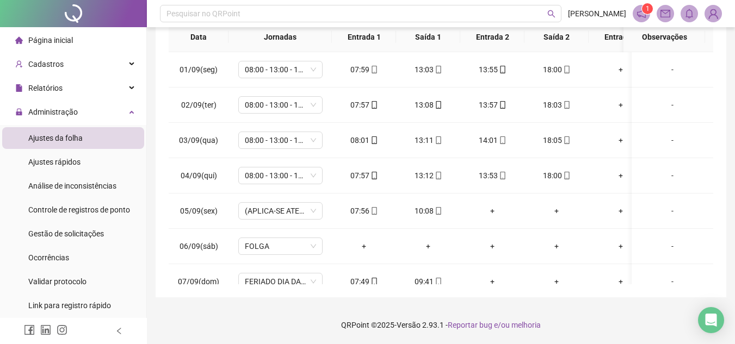
scroll to position [0, 0]
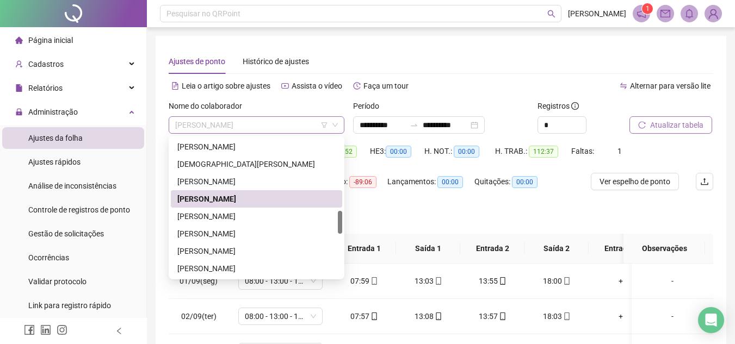
click at [299, 126] on span "[PERSON_NAME]" at bounding box center [256, 125] width 163 height 16
click at [269, 213] on div "[PERSON_NAME]" at bounding box center [256, 216] width 158 height 12
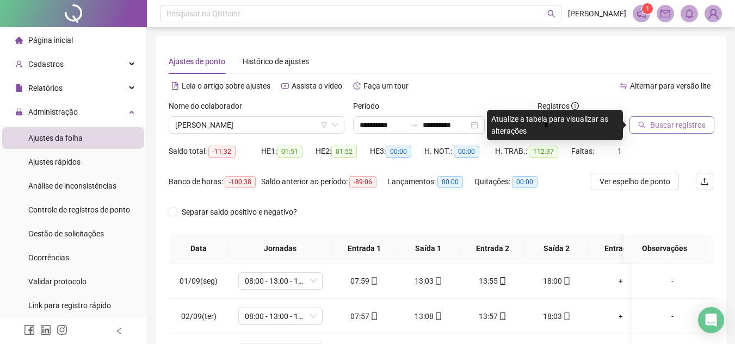
click at [661, 120] on span "Buscar registros" at bounding box center [677, 125] width 55 height 12
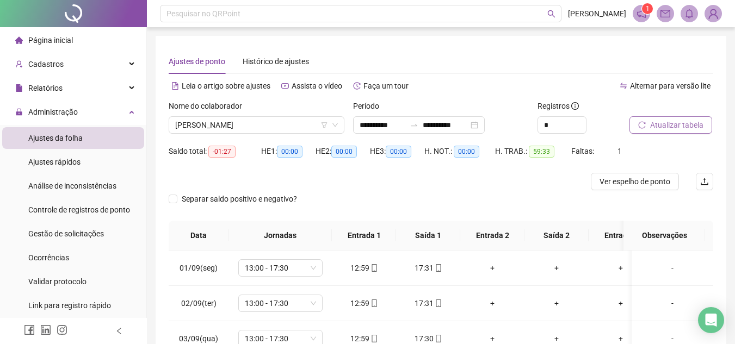
click at [661, 123] on span "Atualizar tabela" at bounding box center [676, 125] width 53 height 12
click at [700, 125] on span "Atualizar tabela" at bounding box center [676, 125] width 53 height 12
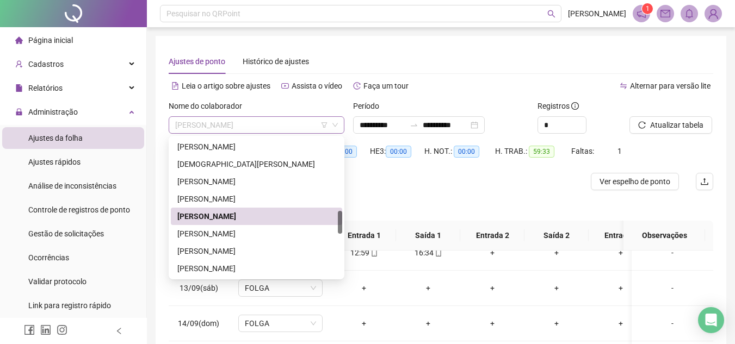
click at [275, 125] on span "[PERSON_NAME]" at bounding box center [256, 125] width 163 height 16
click at [269, 238] on div "[PERSON_NAME]" at bounding box center [256, 234] width 158 height 12
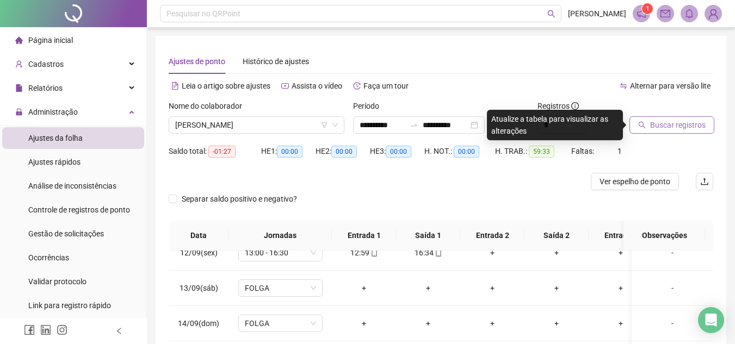
click at [674, 129] on span "Buscar registros" at bounding box center [677, 125] width 55 height 12
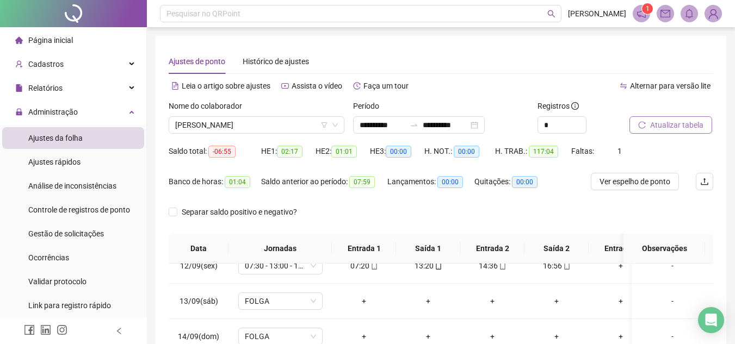
click at [678, 123] on span "Atualizar tabela" at bounding box center [676, 125] width 53 height 12
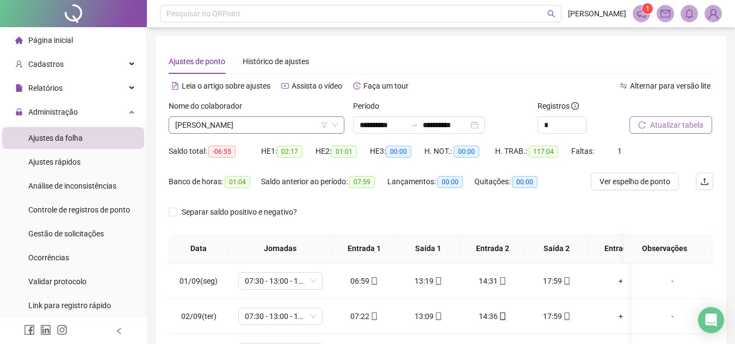
click at [273, 120] on span "[PERSON_NAME]" at bounding box center [256, 125] width 163 height 16
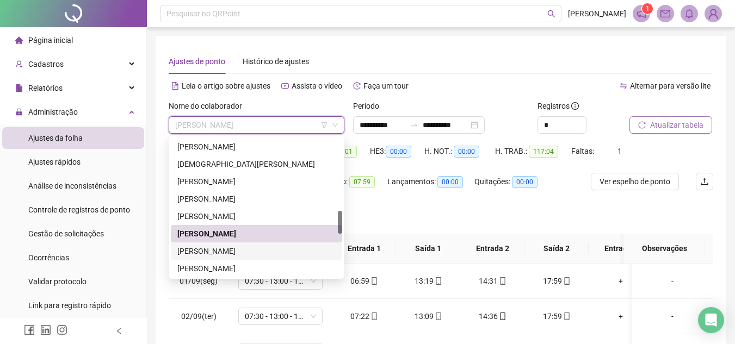
click at [269, 248] on div "[PERSON_NAME]" at bounding box center [256, 251] width 158 height 12
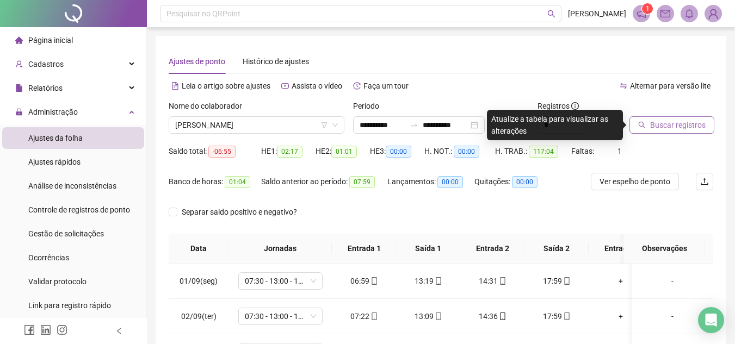
click at [654, 127] on span "Buscar registros" at bounding box center [677, 125] width 55 height 12
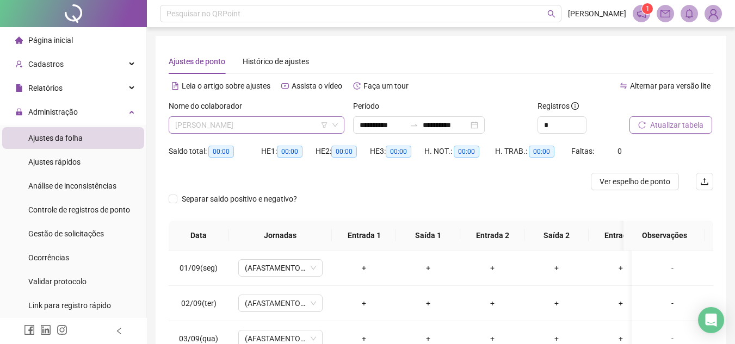
click at [318, 128] on span "[PERSON_NAME]" at bounding box center [256, 125] width 163 height 16
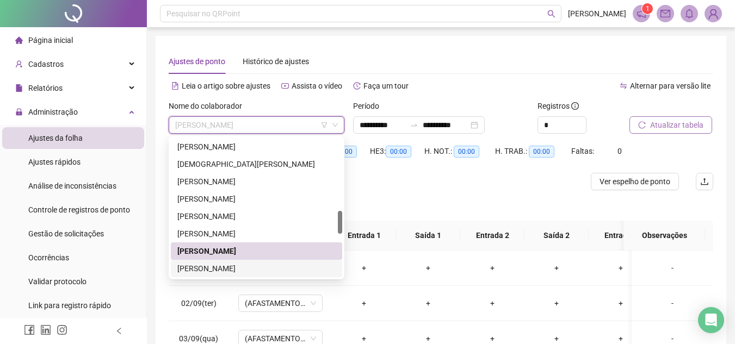
click at [258, 269] on div "[PERSON_NAME]" at bounding box center [256, 269] width 158 height 12
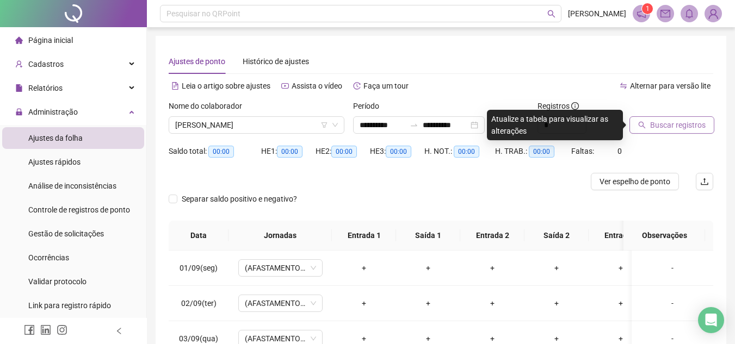
click at [680, 123] on span "Buscar registros" at bounding box center [677, 125] width 55 height 12
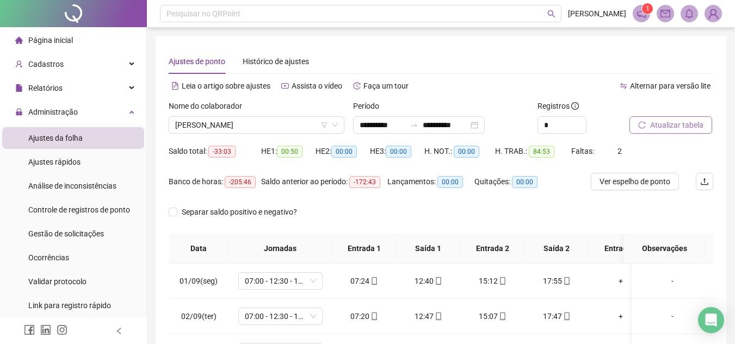
click at [691, 125] on span "Atualizar tabela" at bounding box center [676, 125] width 53 height 12
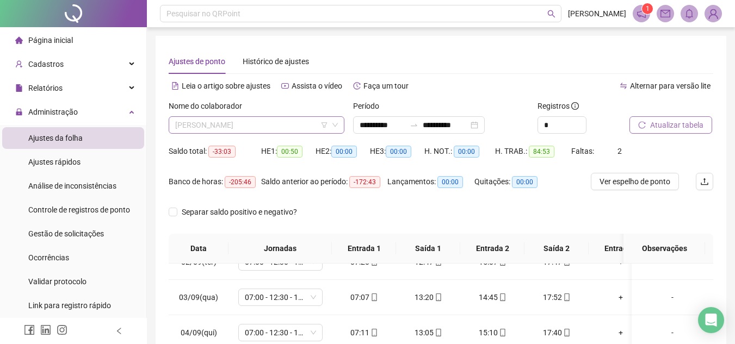
click at [236, 126] on span "[PERSON_NAME]" at bounding box center [256, 125] width 163 height 16
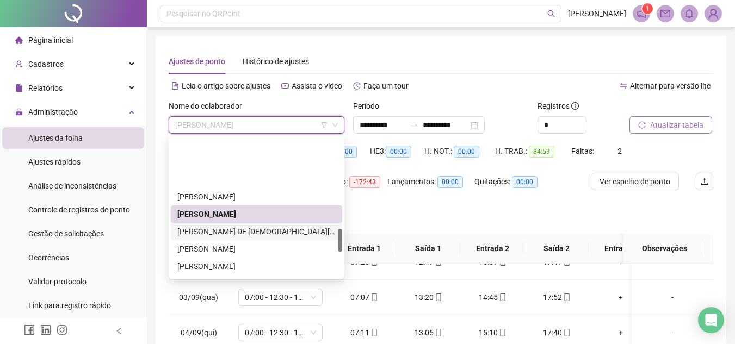
scroll to position [544, 0]
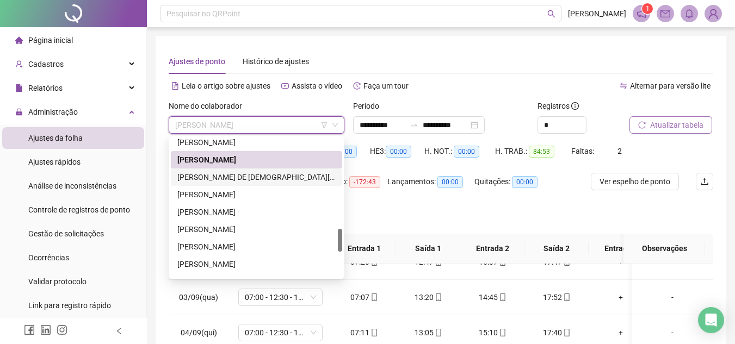
click at [262, 174] on div "[PERSON_NAME] DE [DEMOGRAPHIC_DATA][PERSON_NAME]" at bounding box center [256, 177] width 158 height 12
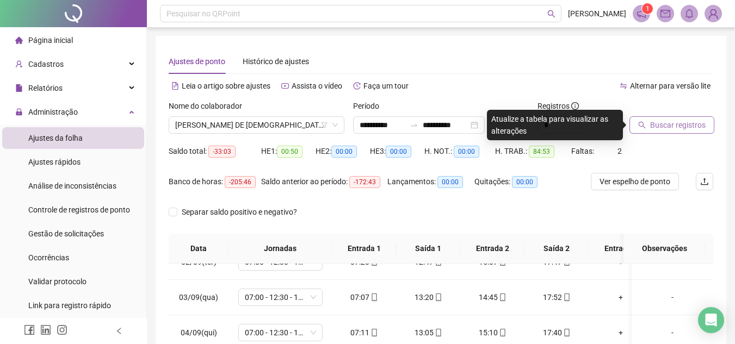
click at [678, 124] on span "Buscar registros" at bounding box center [677, 125] width 55 height 12
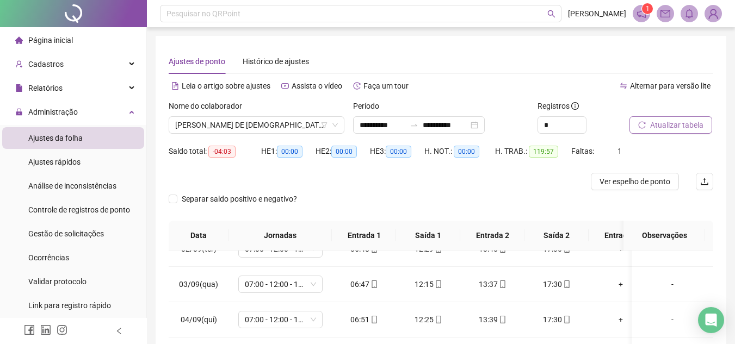
click at [678, 124] on span "Atualizar tabela" at bounding box center [676, 125] width 53 height 12
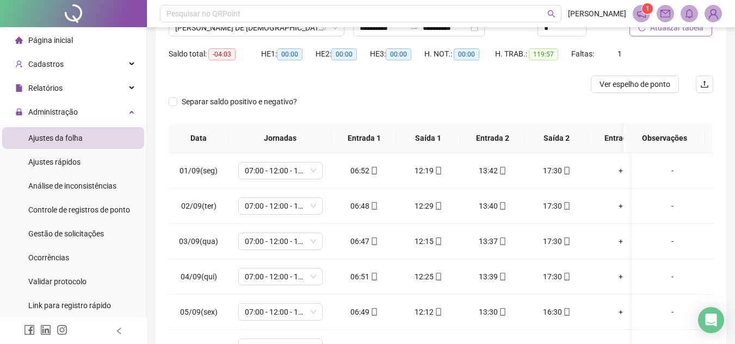
scroll to position [27, 0]
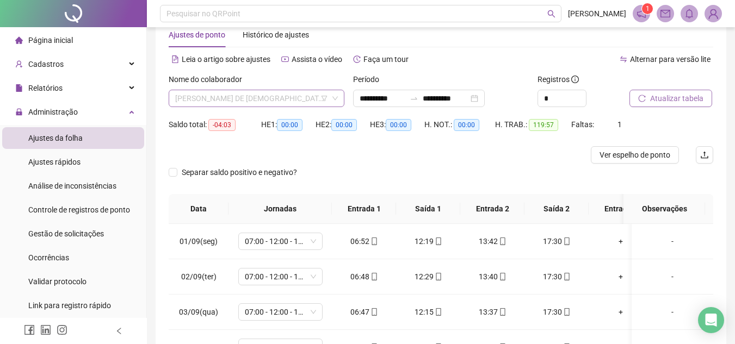
click at [301, 94] on span "[PERSON_NAME] DE [DEMOGRAPHIC_DATA][PERSON_NAME]" at bounding box center [256, 98] width 163 height 16
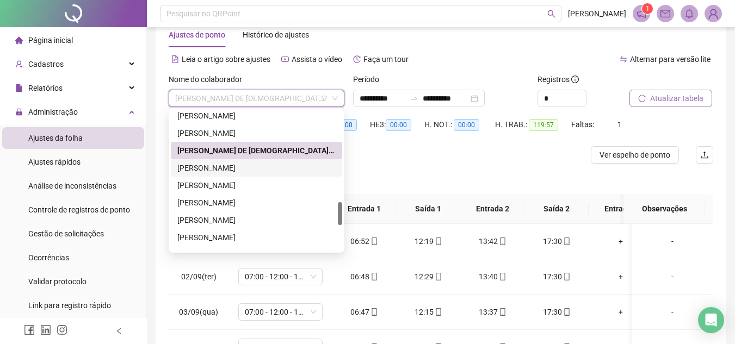
click at [282, 163] on div "[PERSON_NAME]" at bounding box center [256, 168] width 158 height 12
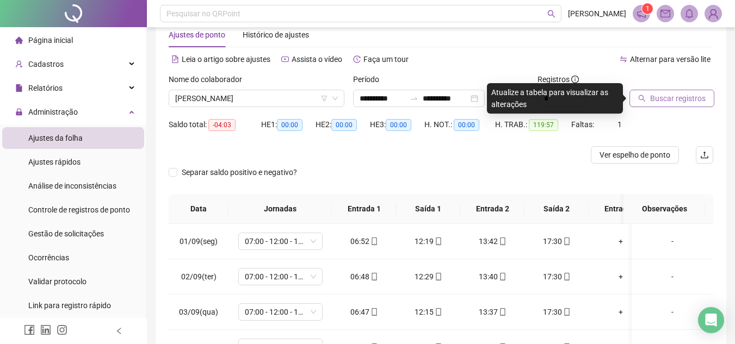
click at [644, 94] on button "Buscar registros" at bounding box center [671, 98] width 85 height 17
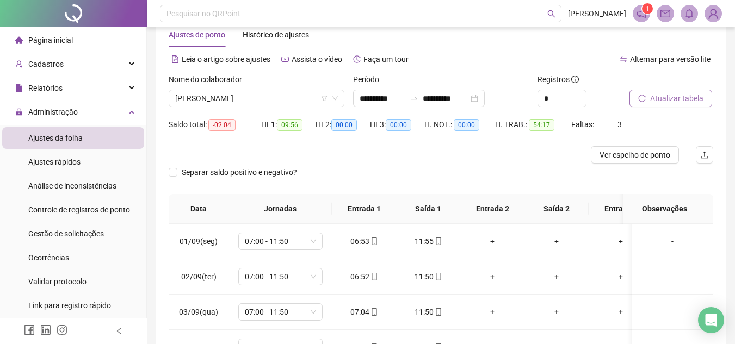
click at [644, 94] on button "Atualizar tabela" at bounding box center [670, 98] width 83 height 17
click at [652, 92] on button "Atualizar tabela" at bounding box center [670, 98] width 83 height 17
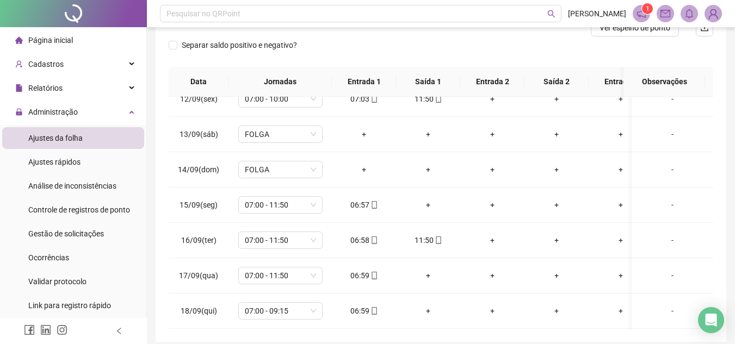
scroll to position [198, 0]
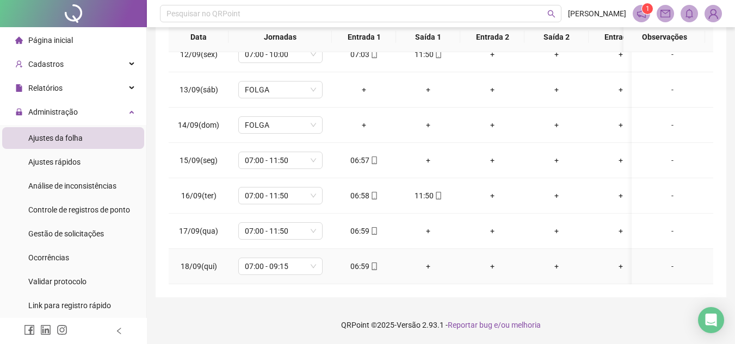
click at [372, 263] on div "06:59" at bounding box center [363, 266] width 47 height 12
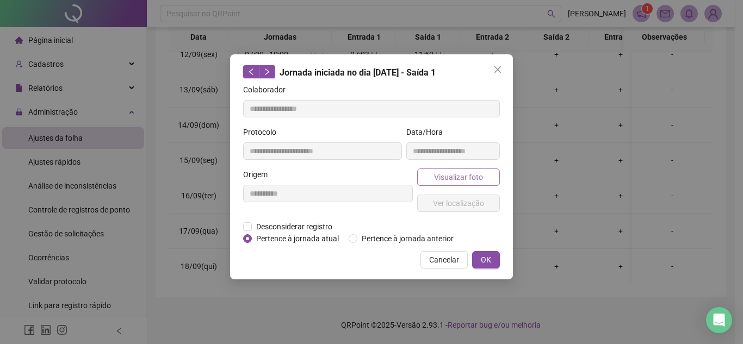
type input "**********"
click at [449, 179] on span "Visualizar foto" at bounding box center [458, 177] width 49 height 12
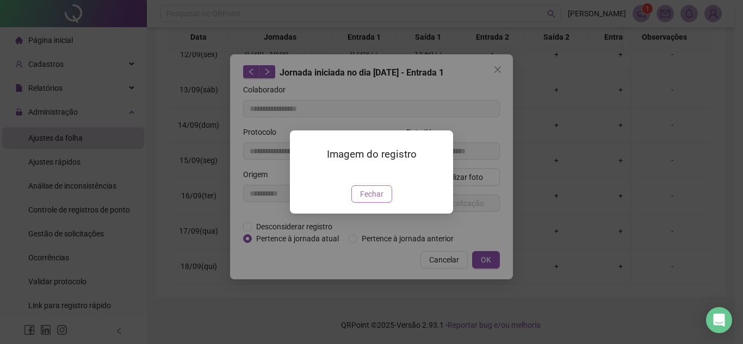
click at [372, 200] on span "Fechar" at bounding box center [371, 194] width 23 height 12
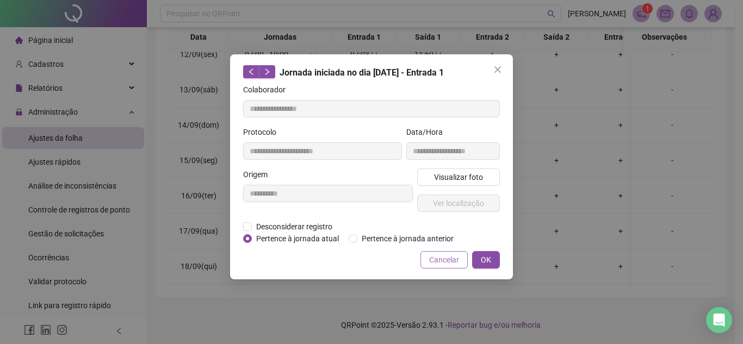
click at [437, 257] on span "Cancelar" at bounding box center [444, 260] width 30 height 12
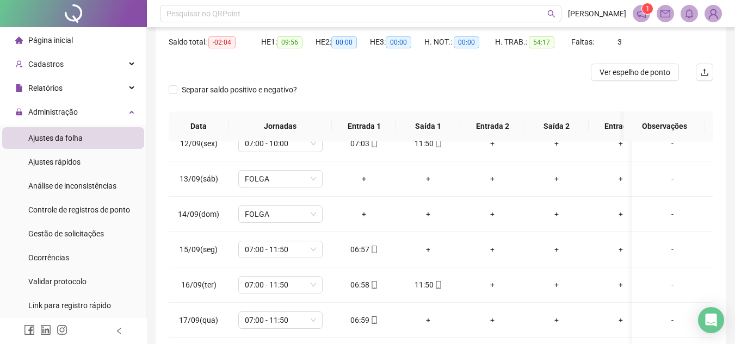
scroll to position [40, 0]
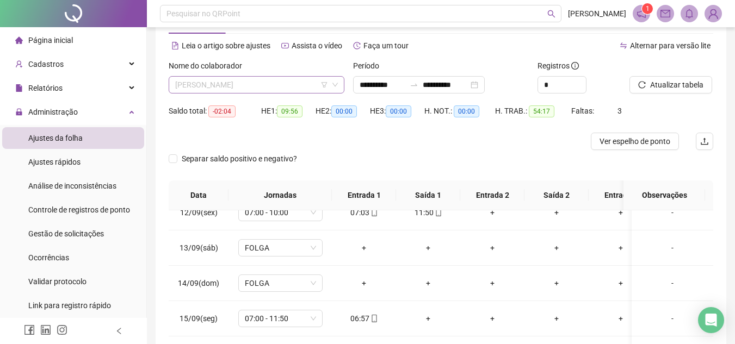
click at [287, 85] on span "[PERSON_NAME]" at bounding box center [256, 85] width 163 height 16
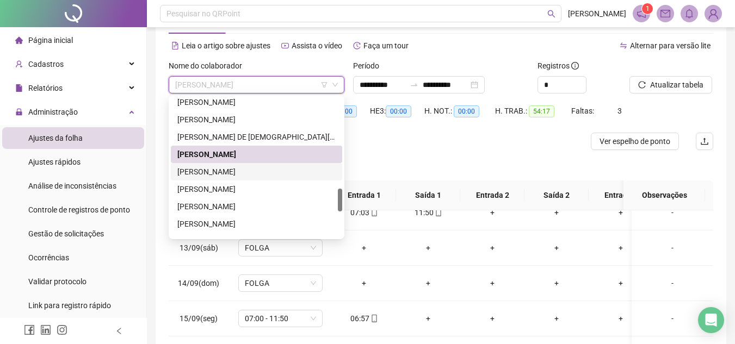
click at [259, 172] on div "[PERSON_NAME]" at bounding box center [256, 172] width 158 height 12
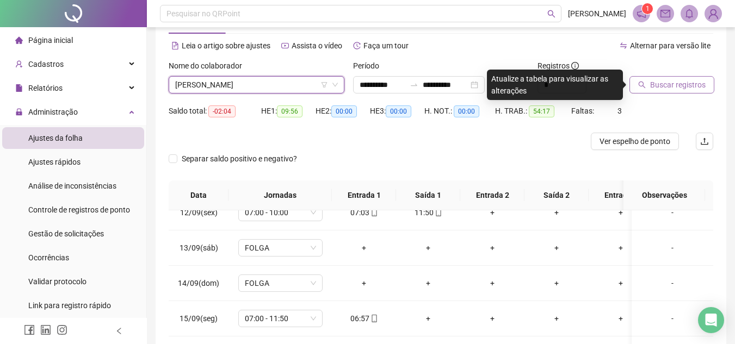
click at [675, 85] on span "Buscar registros" at bounding box center [677, 85] width 55 height 12
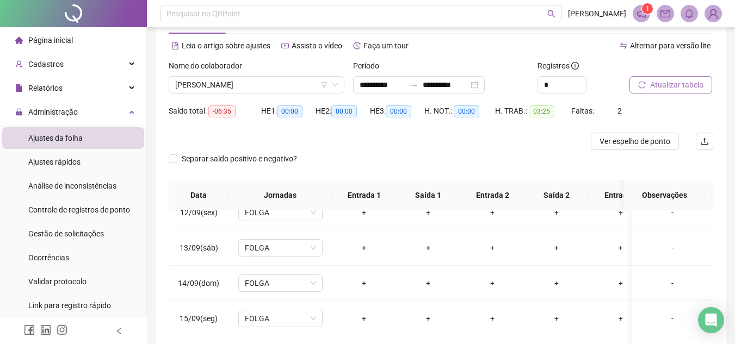
click at [675, 85] on span "Atualizar tabela" at bounding box center [676, 85] width 53 height 12
click at [681, 85] on span "Atualizar tabela" at bounding box center [676, 85] width 53 height 12
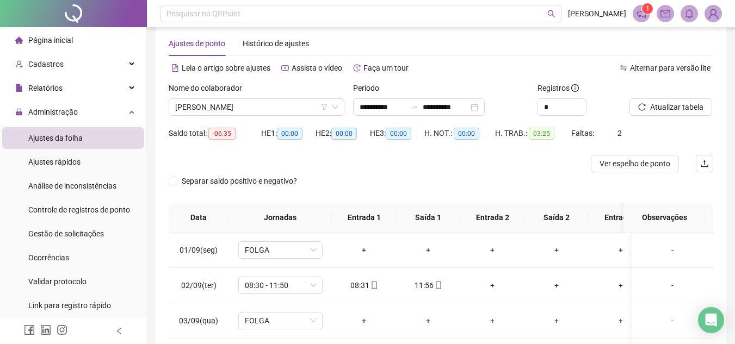
scroll to position [0, 0]
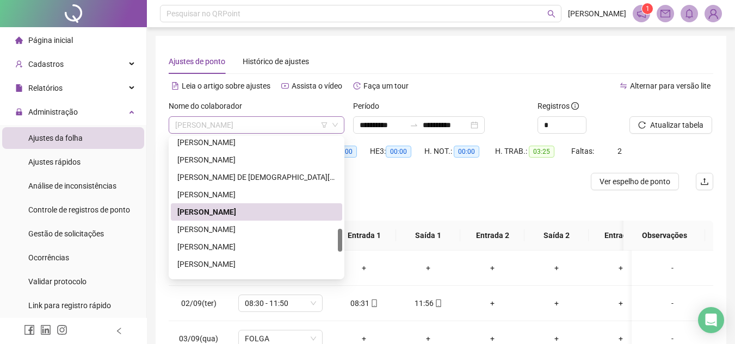
click at [308, 126] on span "[PERSON_NAME]" at bounding box center [256, 125] width 163 height 16
click at [270, 228] on div "[PERSON_NAME]" at bounding box center [256, 229] width 158 height 12
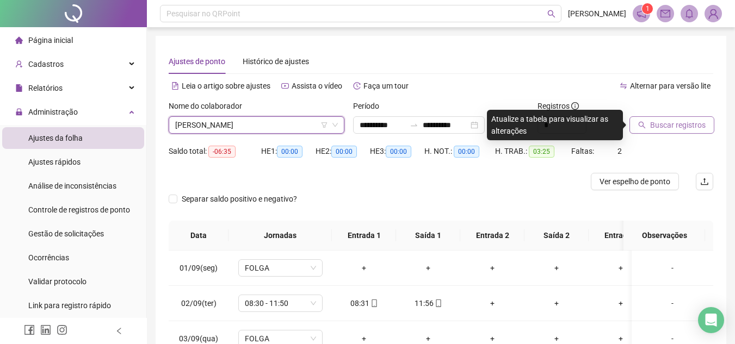
click at [645, 130] on button "Buscar registros" at bounding box center [671, 124] width 85 height 17
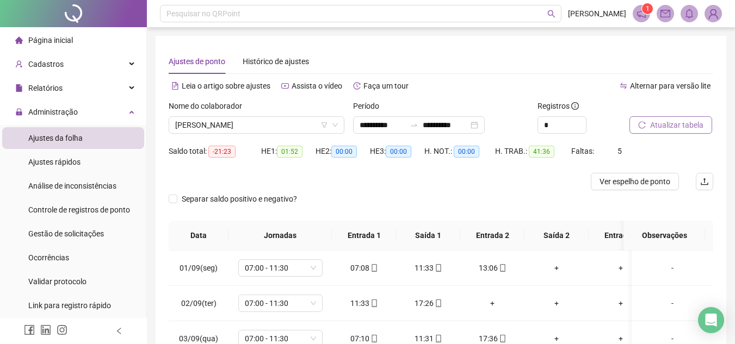
click at [640, 129] on button "Atualizar tabela" at bounding box center [670, 124] width 83 height 17
click at [638, 126] on icon "reload" at bounding box center [642, 125] width 8 height 8
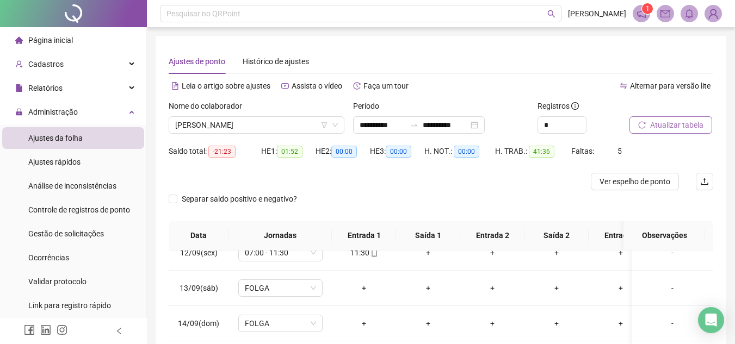
click at [695, 131] on button "Atualizar tabela" at bounding box center [670, 124] width 83 height 17
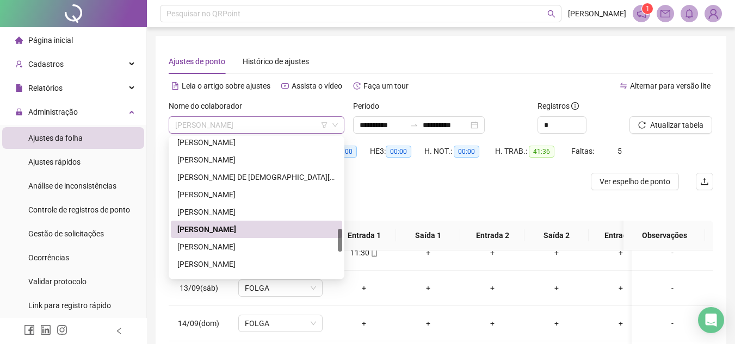
click at [272, 125] on span "[PERSON_NAME]" at bounding box center [256, 125] width 163 height 16
click at [270, 244] on div "[PERSON_NAME]" at bounding box center [256, 247] width 158 height 12
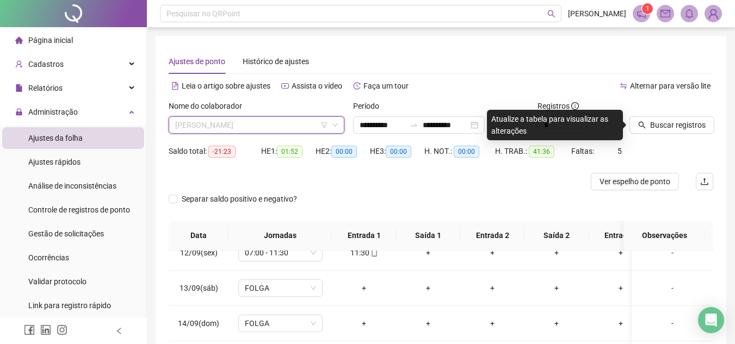
click at [262, 128] on span "[PERSON_NAME]" at bounding box center [256, 125] width 163 height 16
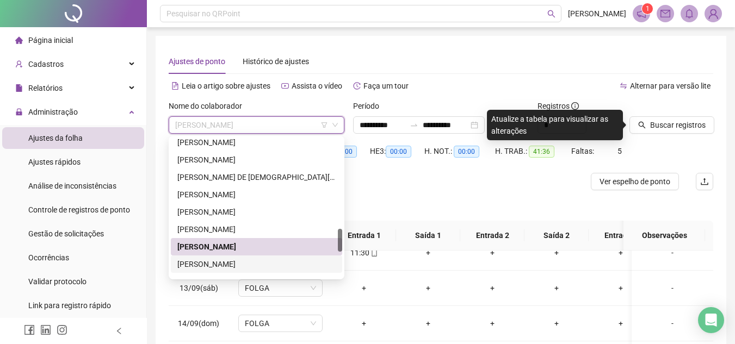
click at [264, 266] on div "[PERSON_NAME]" at bounding box center [256, 264] width 158 height 12
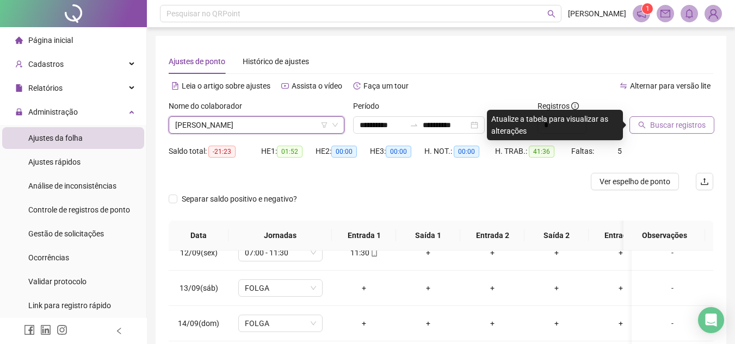
click at [657, 126] on span "Buscar registros" at bounding box center [677, 125] width 55 height 12
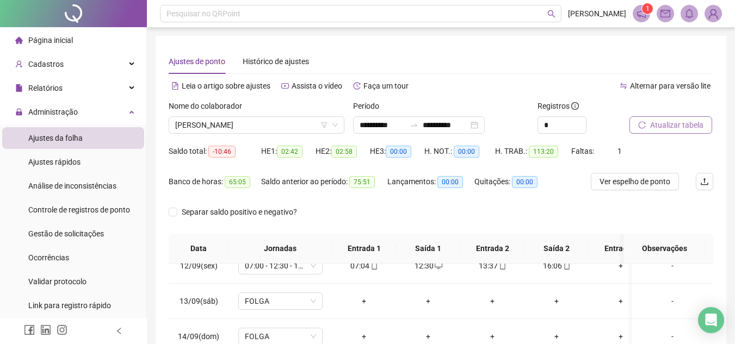
click at [649, 132] on button "Atualizar tabela" at bounding box center [670, 124] width 83 height 17
click at [655, 126] on span "Atualizar tabela" at bounding box center [676, 125] width 53 height 12
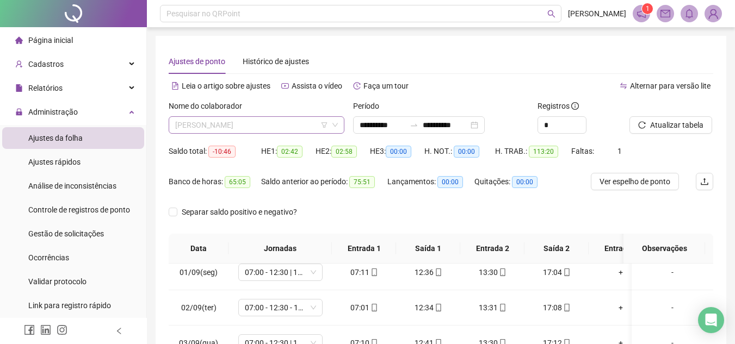
click at [267, 125] on span "[PERSON_NAME]" at bounding box center [256, 125] width 163 height 16
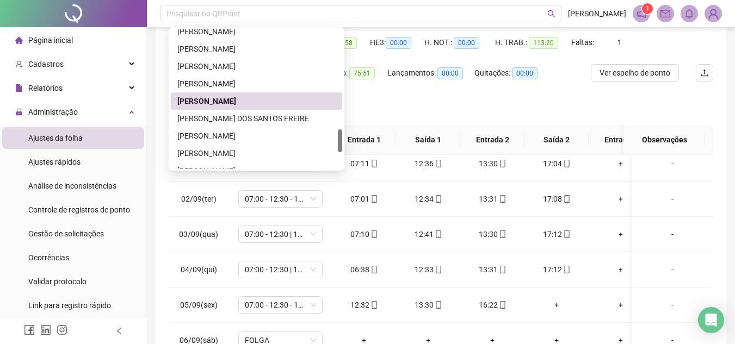
scroll to position [652, 0]
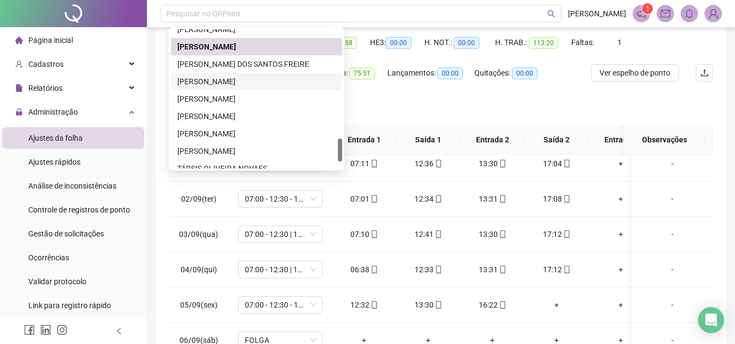
click at [257, 80] on div "[PERSON_NAME]" at bounding box center [256, 82] width 158 height 12
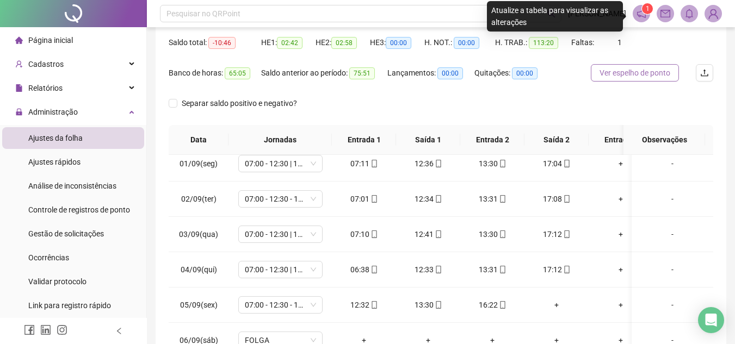
click at [645, 68] on span "Ver espelho de ponto" at bounding box center [634, 73] width 71 height 12
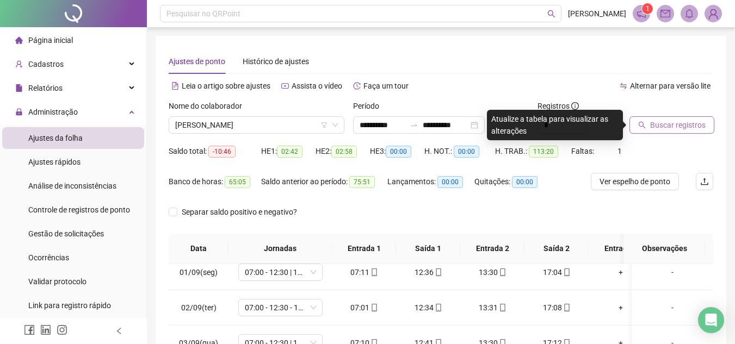
click at [656, 125] on span "Buscar registros" at bounding box center [677, 125] width 55 height 12
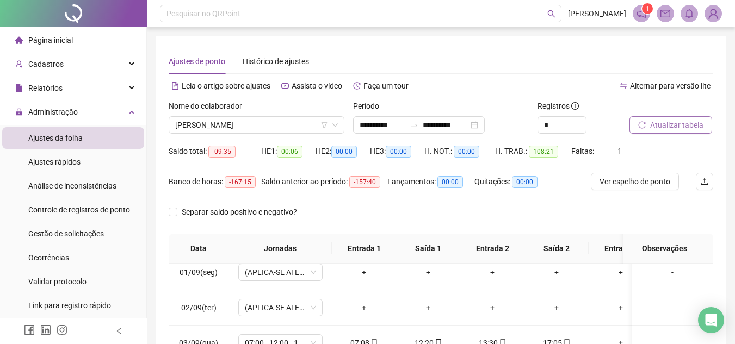
click at [636, 130] on button "Atualizar tabela" at bounding box center [670, 124] width 83 height 17
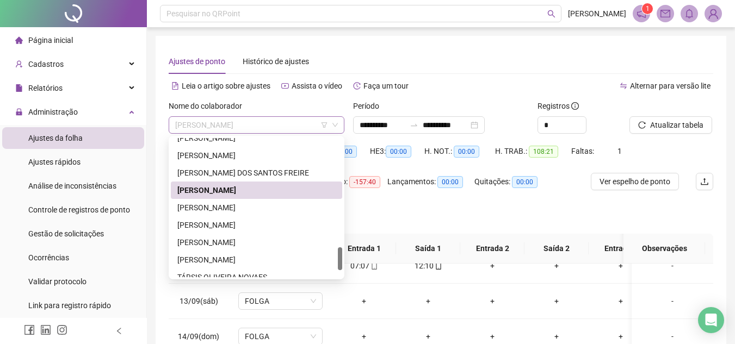
click at [260, 123] on span "[PERSON_NAME]" at bounding box center [256, 125] width 163 height 16
click at [244, 243] on div "[PERSON_NAME]" at bounding box center [256, 243] width 158 height 12
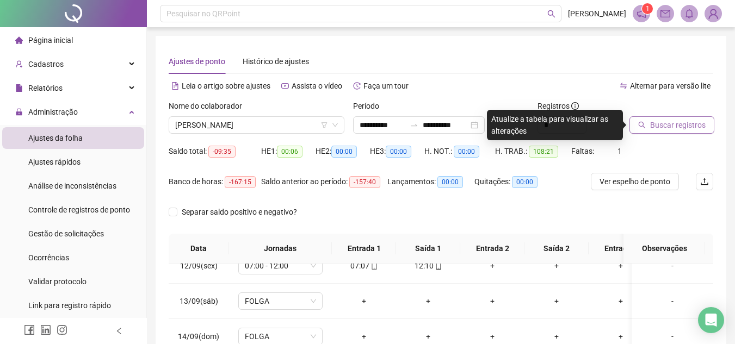
click at [637, 128] on button "Buscar registros" at bounding box center [671, 124] width 85 height 17
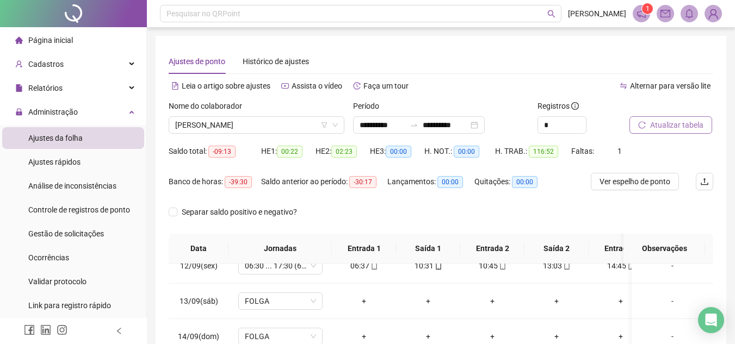
click at [643, 129] on button "Atualizar tabela" at bounding box center [670, 124] width 83 height 17
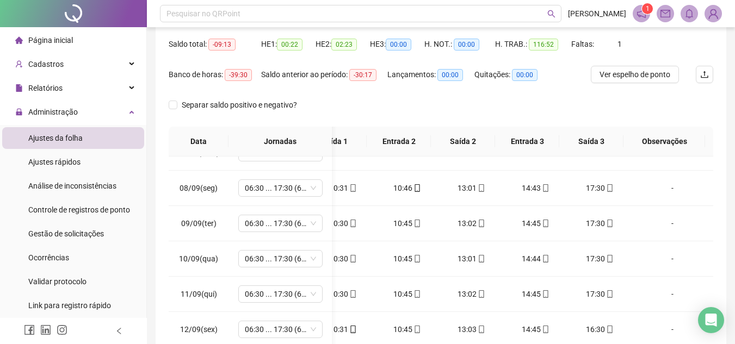
scroll to position [38, 0]
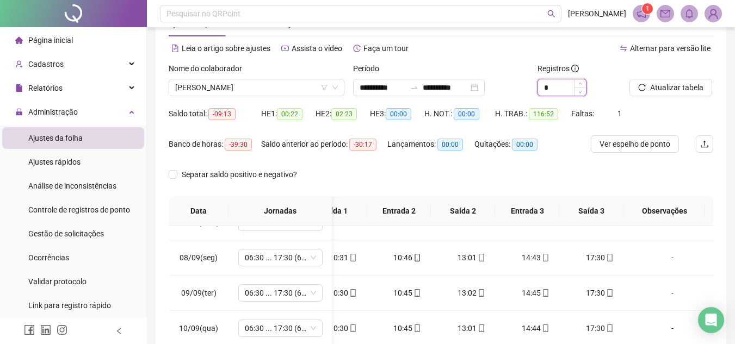
click at [569, 87] on input "*" at bounding box center [562, 87] width 48 height 16
click at [579, 83] on icon "up" at bounding box center [580, 85] width 4 height 4
type input "*"
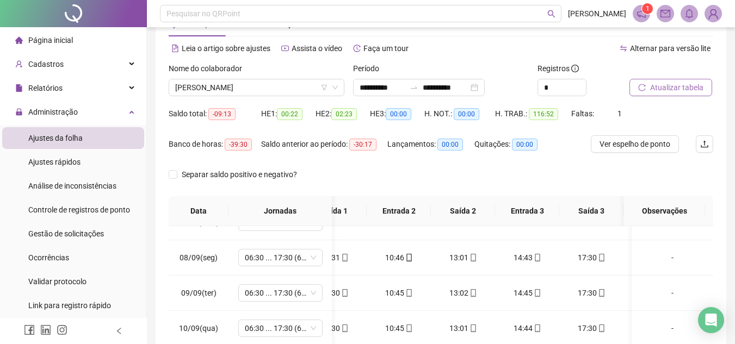
click at [640, 92] on button "Atualizar tabela" at bounding box center [670, 87] width 83 height 17
click at [640, 97] on div "Atualizar tabela" at bounding box center [671, 84] width 92 height 42
click at [650, 89] on span "Atualizar tabela" at bounding box center [676, 88] width 53 height 12
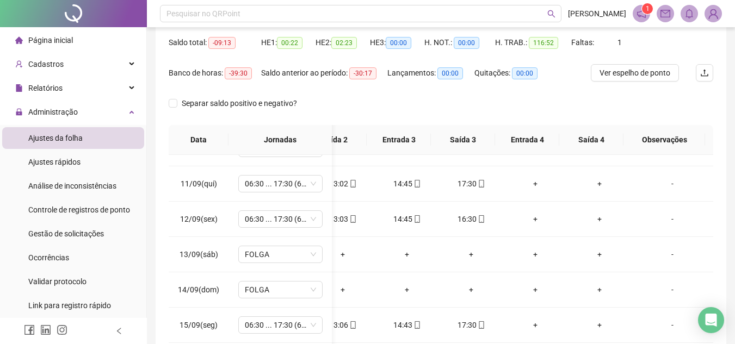
scroll to position [54, 0]
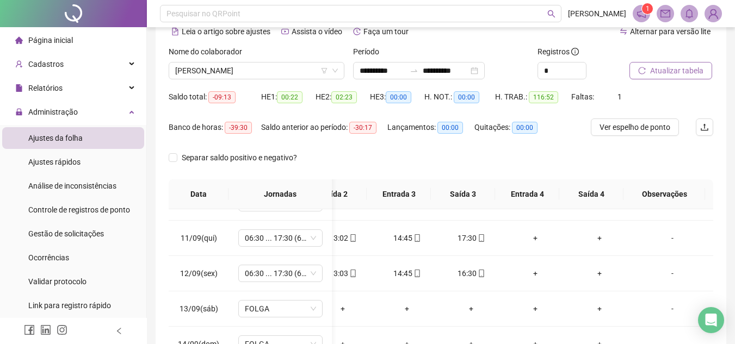
click at [660, 71] on span "Atualizar tabela" at bounding box center [676, 71] width 53 height 12
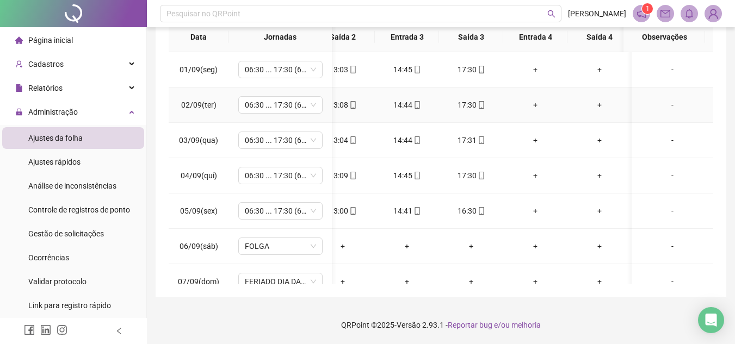
scroll to position [48, 0]
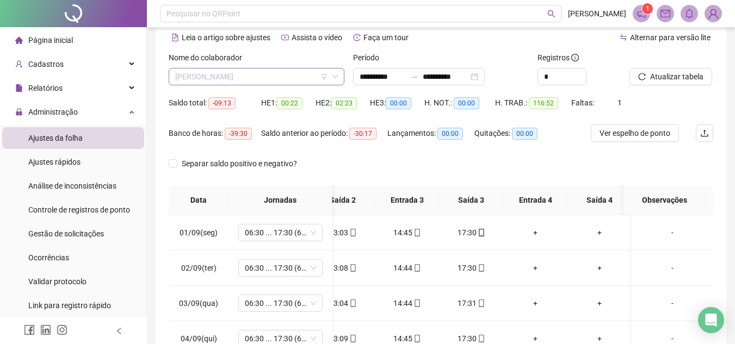
click at [234, 79] on span "[PERSON_NAME]" at bounding box center [256, 77] width 163 height 16
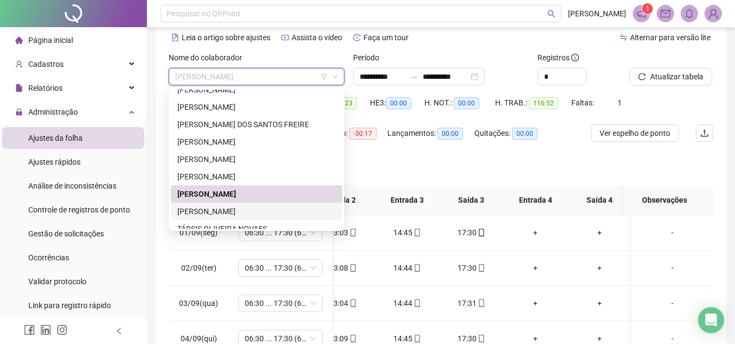
click at [210, 203] on div "[PERSON_NAME]" at bounding box center [256, 211] width 171 height 17
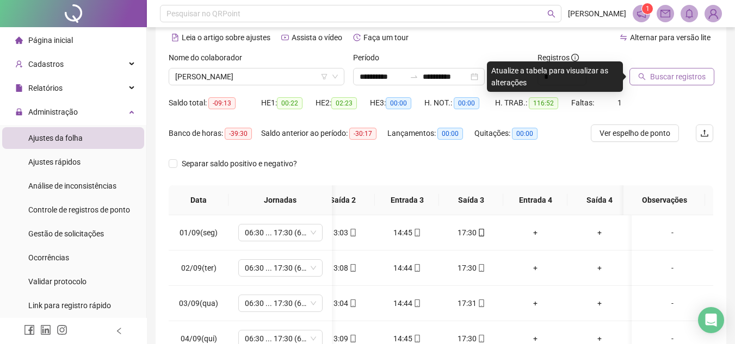
click at [646, 78] on button "Buscar registros" at bounding box center [671, 76] width 85 height 17
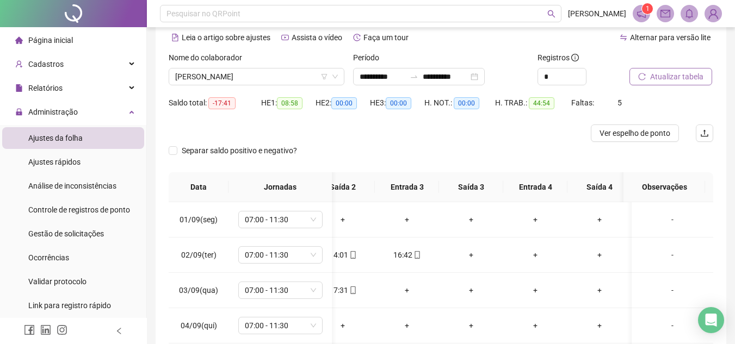
click at [648, 79] on button "Atualizar tabela" at bounding box center [670, 76] width 83 height 17
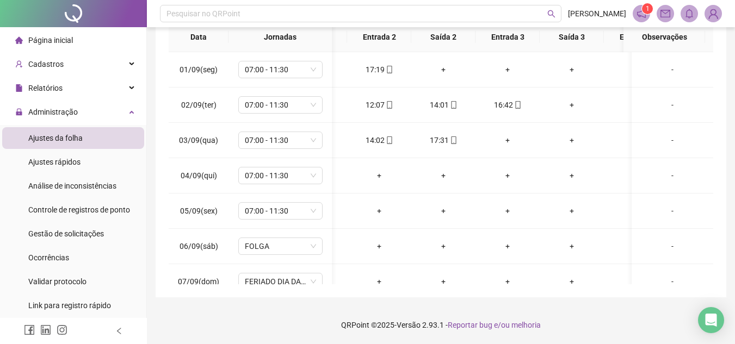
scroll to position [0, 0]
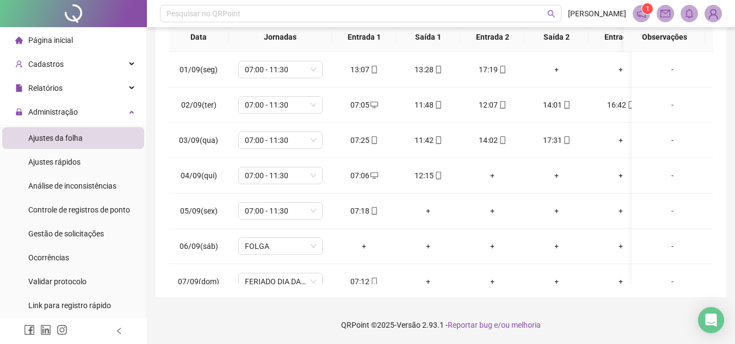
drag, startPoint x: 479, startPoint y: 287, endPoint x: 485, endPoint y: 289, distance: 6.4
click at [485, 289] on div "**********" at bounding box center [441, 67] width 570 height 460
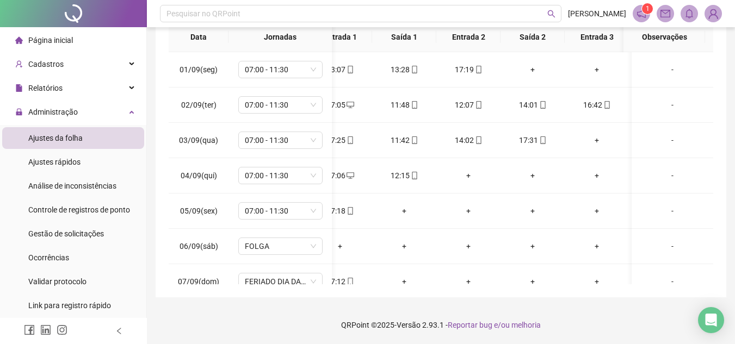
scroll to position [0, 27]
click at [481, 288] on div "**********" at bounding box center [441, 67] width 570 height 460
click at [472, 105] on icon "mobile" at bounding box center [474, 105] width 5 height 8
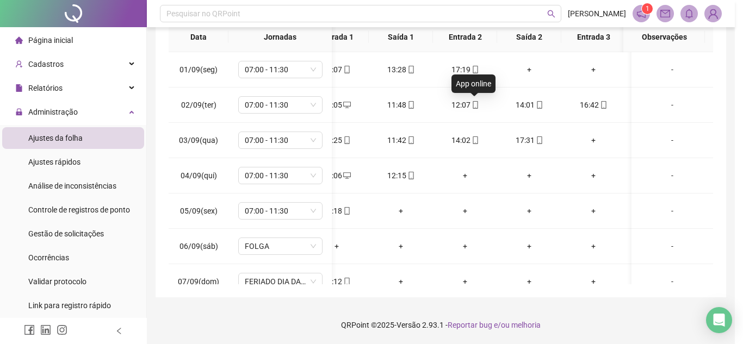
type input "**********"
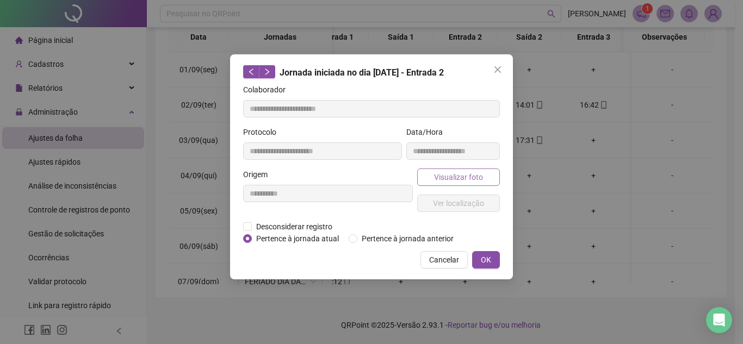
click at [450, 182] on span "Visualizar foto" at bounding box center [458, 177] width 49 height 12
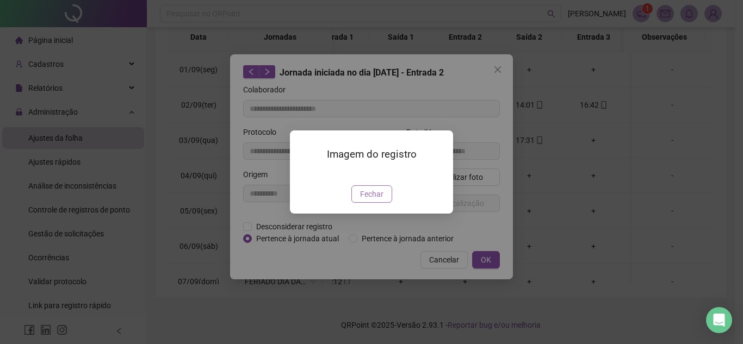
click at [368, 200] on span "Fechar" at bounding box center [371, 194] width 23 height 12
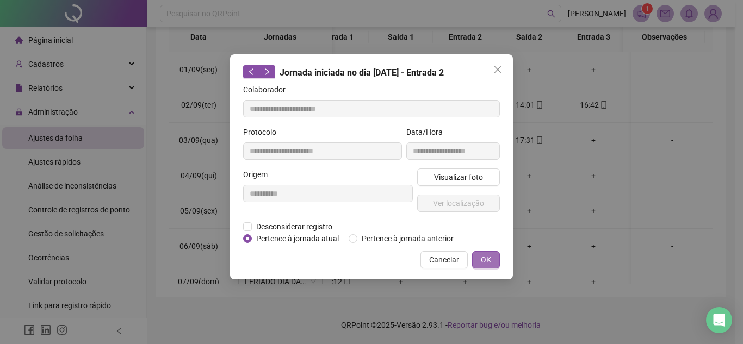
click at [486, 254] on span "OK" at bounding box center [486, 260] width 10 height 12
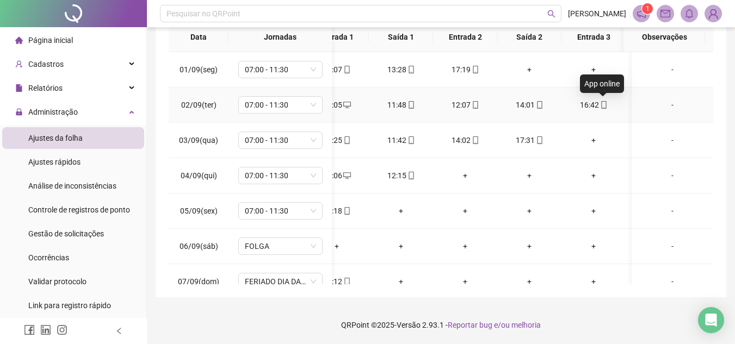
click at [601, 105] on icon "mobile" at bounding box center [603, 105] width 5 height 8
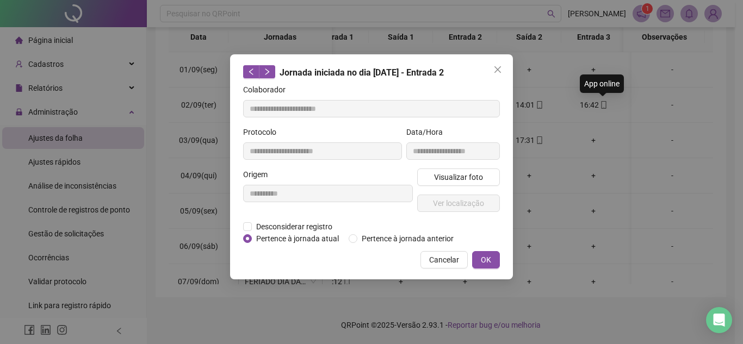
type input "**********"
click at [468, 173] on span "Visualizar foto" at bounding box center [458, 177] width 49 height 12
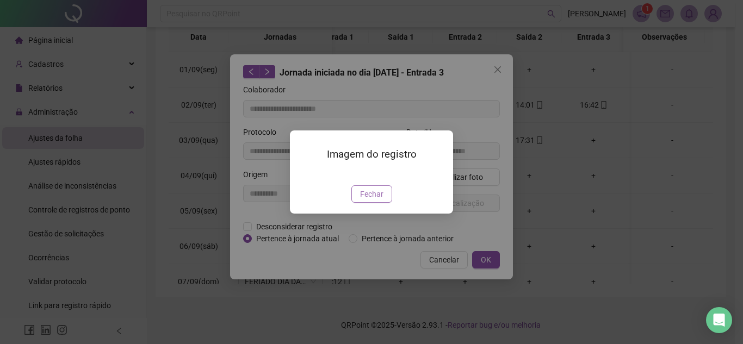
click at [376, 200] on span "Fechar" at bounding box center [371, 194] width 23 height 12
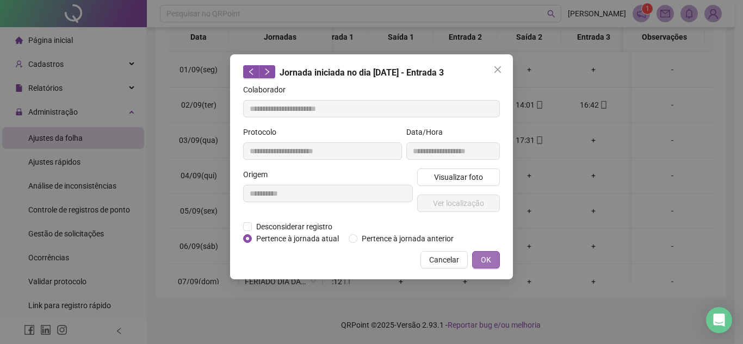
click at [483, 260] on span "OK" at bounding box center [486, 260] width 10 height 12
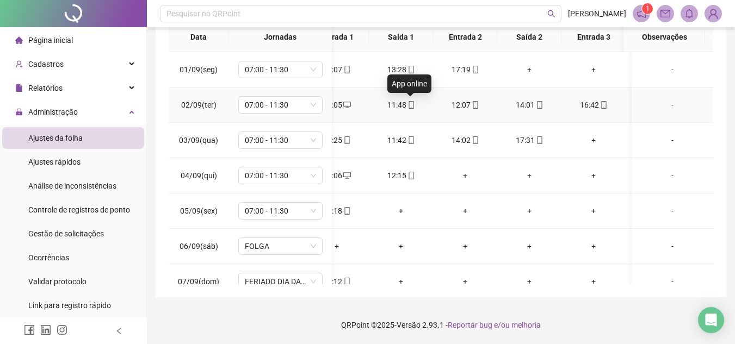
click at [409, 104] on icon "mobile" at bounding box center [411, 105] width 8 height 8
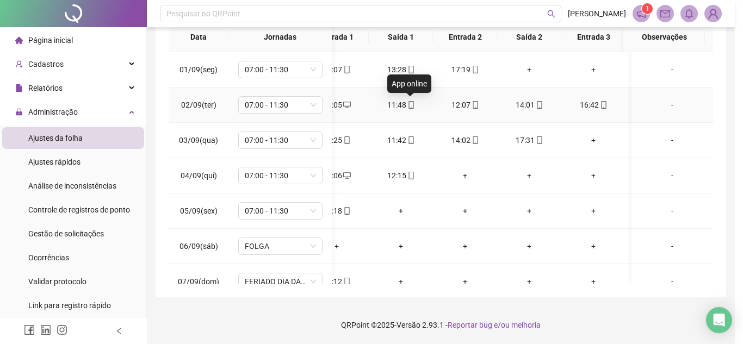
type input "**********"
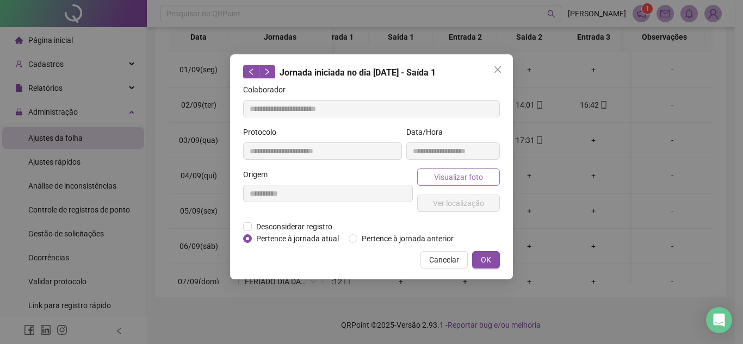
click at [463, 178] on span "Visualizar foto" at bounding box center [458, 177] width 49 height 12
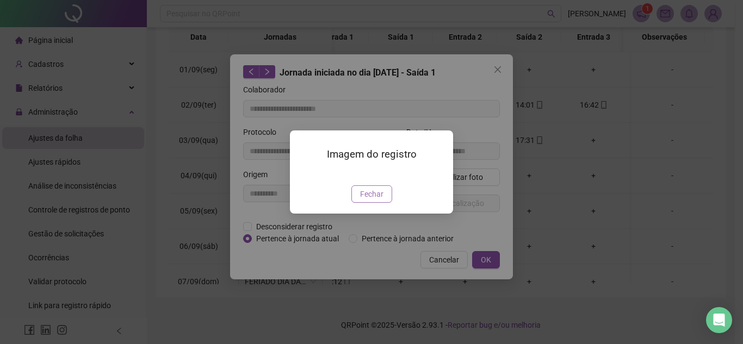
click at [380, 200] on span "Fechar" at bounding box center [371, 194] width 23 height 12
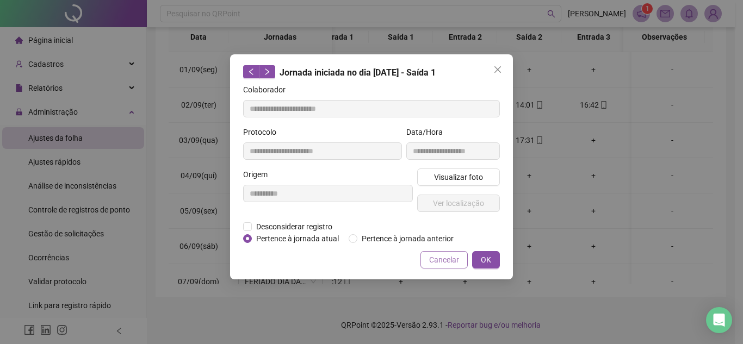
click at [431, 254] on span "Cancelar" at bounding box center [444, 260] width 30 height 12
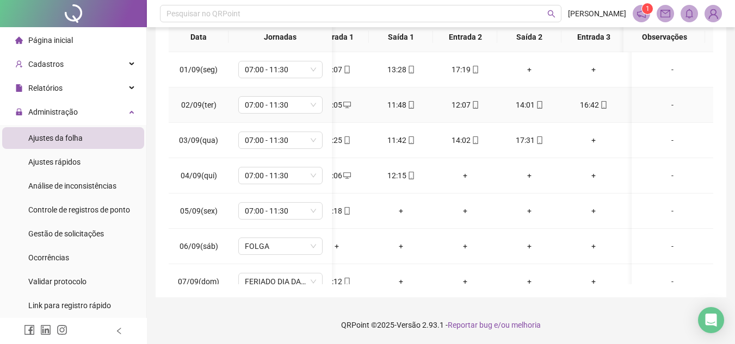
click at [466, 107] on div "12:07" at bounding box center [465, 105] width 47 height 12
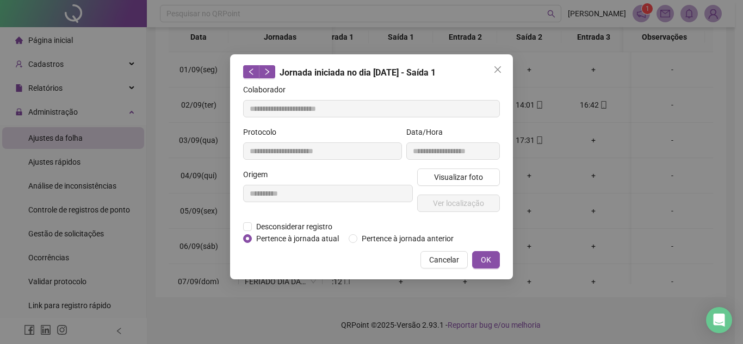
type input "**********"
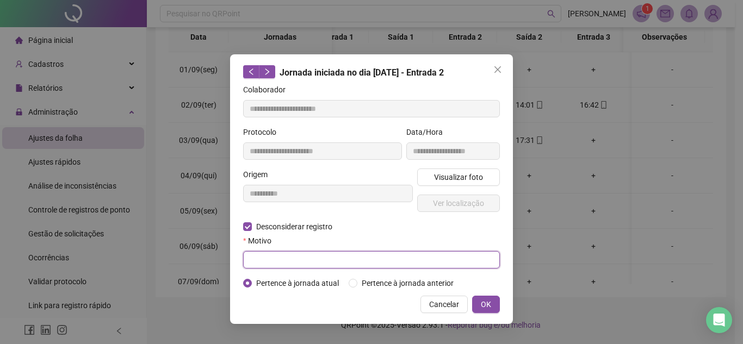
click at [265, 254] on input "text" at bounding box center [371, 259] width 257 height 17
type input "**********"
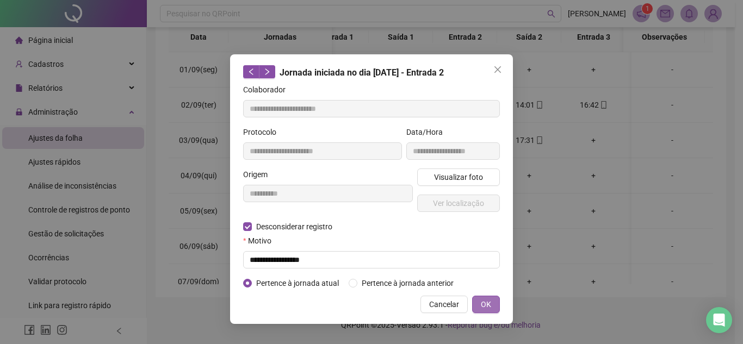
click at [483, 299] on span "OK" at bounding box center [486, 305] width 10 height 12
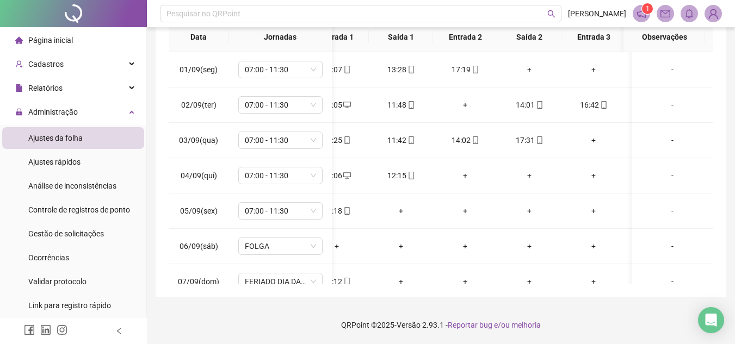
scroll to position [0, 0]
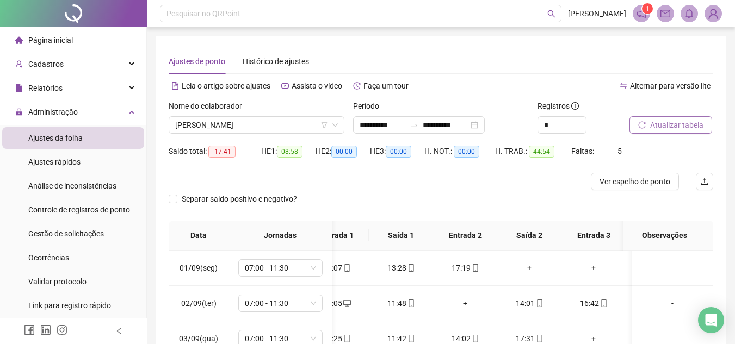
click at [674, 126] on span "Atualizar tabela" at bounding box center [676, 125] width 53 height 12
click at [674, 125] on span "Atualizar tabela" at bounding box center [676, 125] width 53 height 12
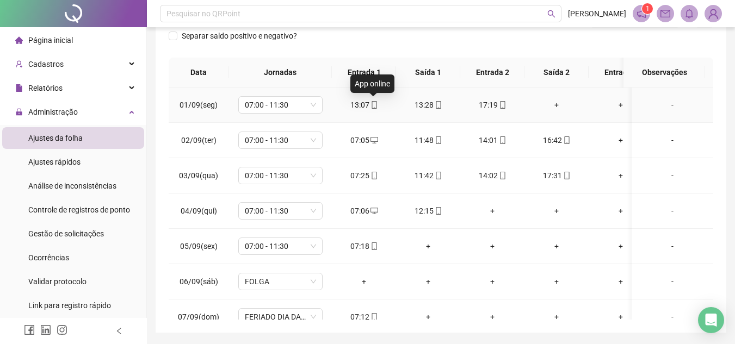
click at [371, 104] on icon "mobile" at bounding box center [373, 105] width 5 height 8
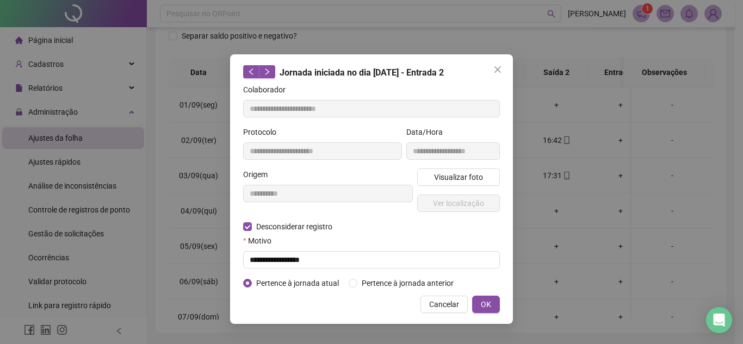
type input "**********"
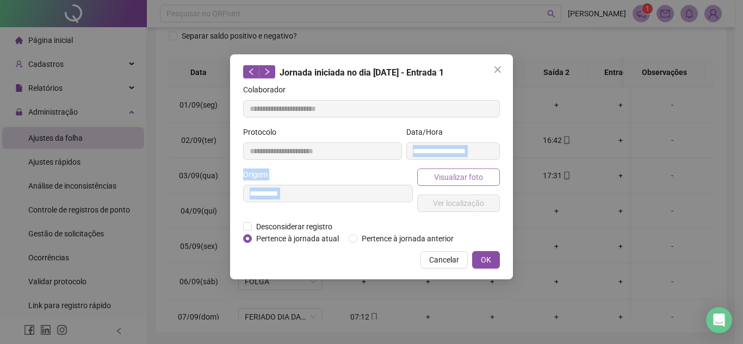
click at [453, 169] on form "**********" at bounding box center [371, 164] width 257 height 161
click at [453, 175] on span "Visualizar foto" at bounding box center [458, 177] width 49 height 12
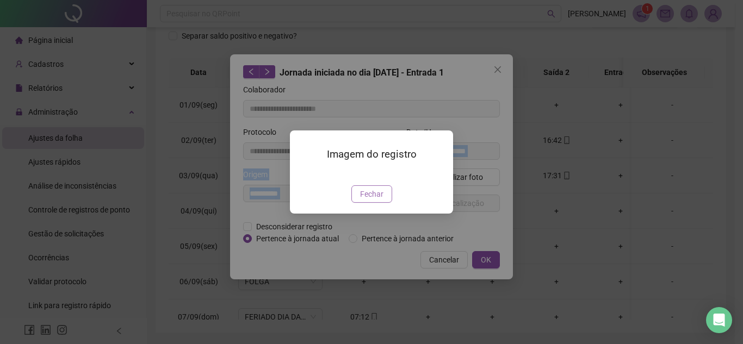
click at [375, 200] on span "Fechar" at bounding box center [371, 194] width 23 height 12
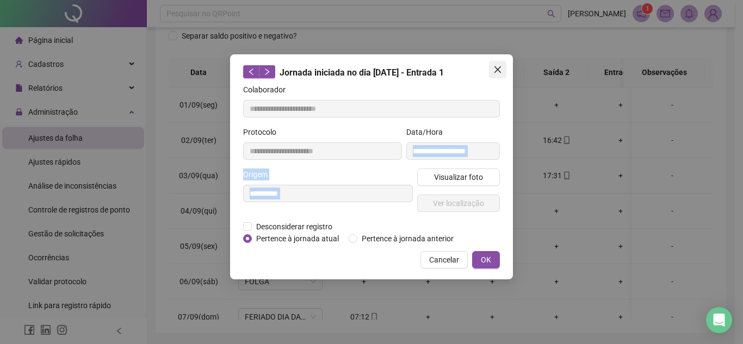
click at [498, 66] on icon "close" at bounding box center [497, 69] width 9 height 9
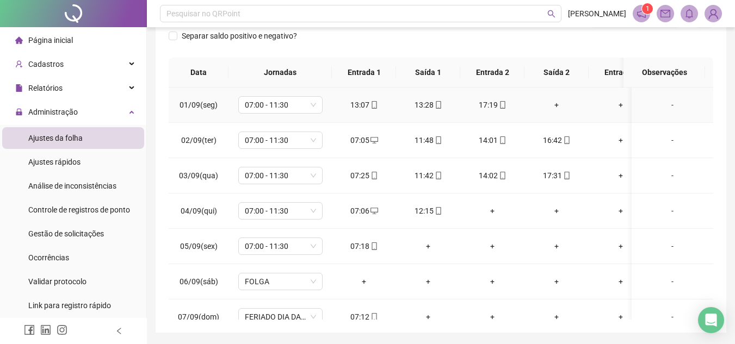
click at [440, 101] on icon "mobile" at bounding box center [438, 105] width 8 height 8
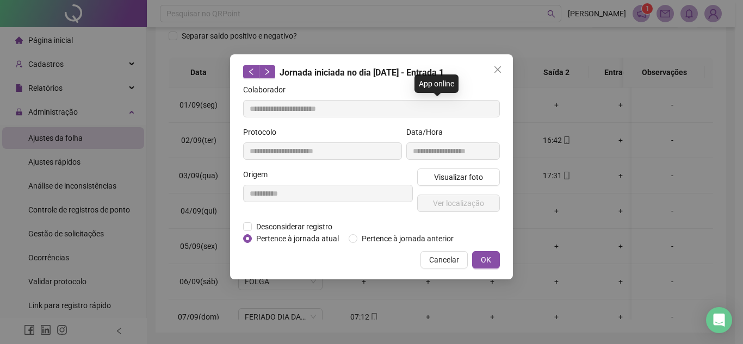
type input "**********"
click at [456, 176] on span "Visualizar foto" at bounding box center [458, 177] width 49 height 12
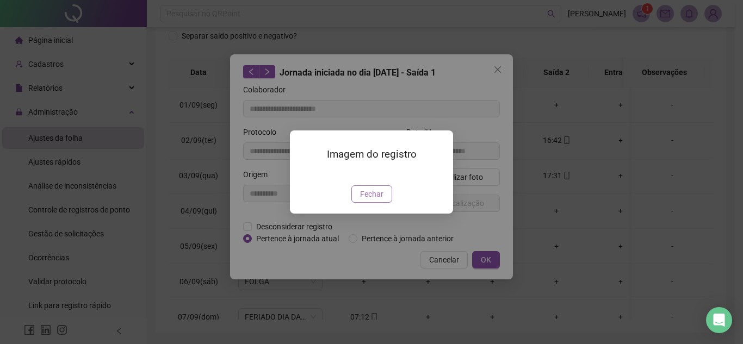
click at [372, 200] on span "Fechar" at bounding box center [371, 194] width 23 height 12
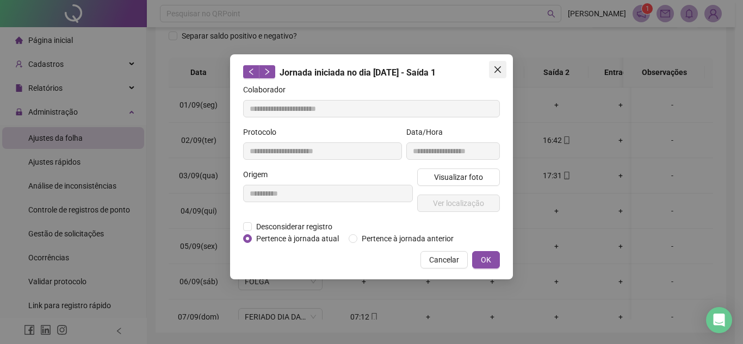
click at [499, 66] on icon "close" at bounding box center [497, 69] width 9 height 9
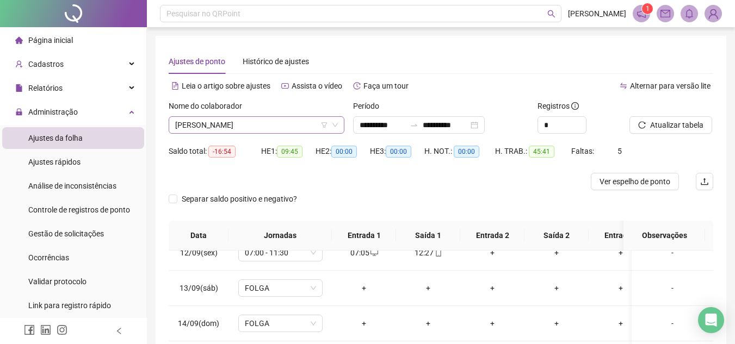
click at [303, 130] on span "[PERSON_NAME]" at bounding box center [256, 125] width 163 height 16
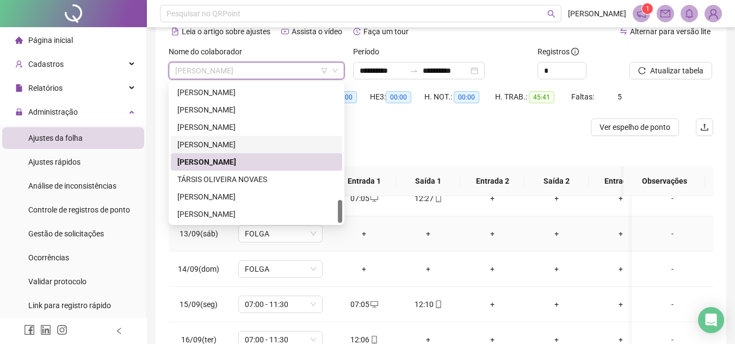
scroll to position [109, 0]
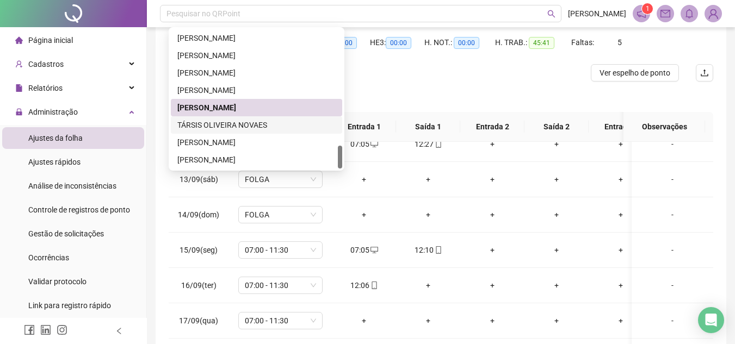
click at [239, 128] on div "TÁRSIS OLIVEIRA NOVAES" at bounding box center [256, 125] width 158 height 12
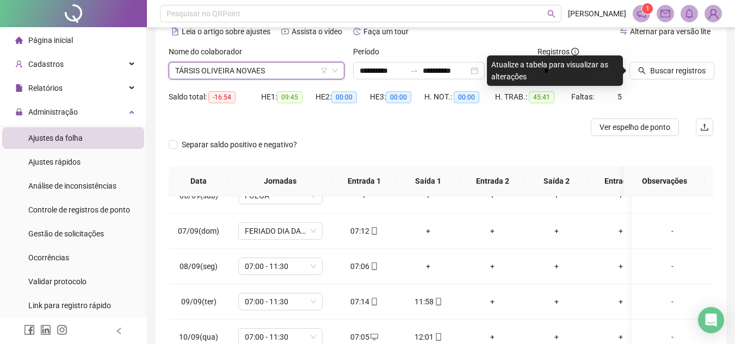
scroll to position [0, 0]
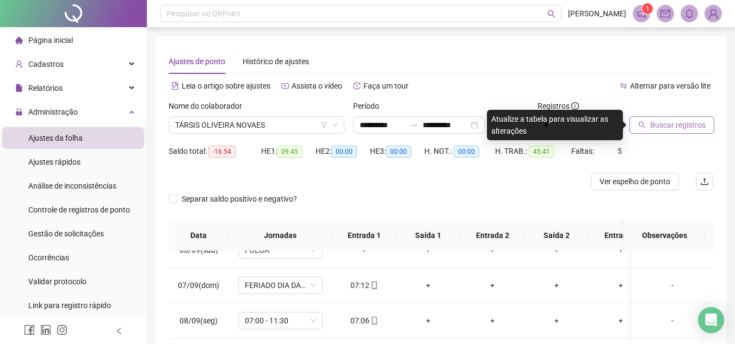
click at [679, 123] on span "Buscar registros" at bounding box center [677, 125] width 55 height 12
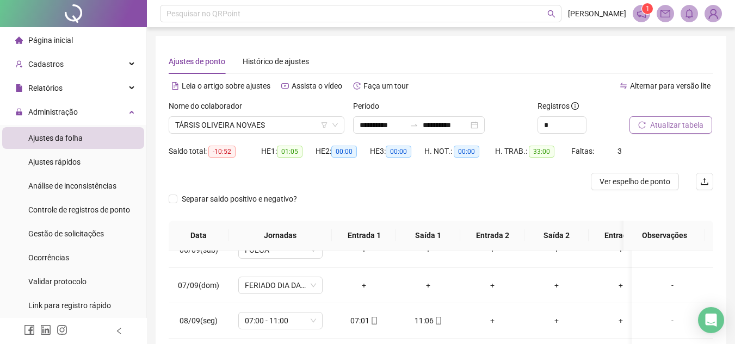
click at [679, 123] on span "Atualizar tabela" at bounding box center [676, 125] width 53 height 12
click at [688, 129] on span "Atualizar tabela" at bounding box center [676, 125] width 53 height 12
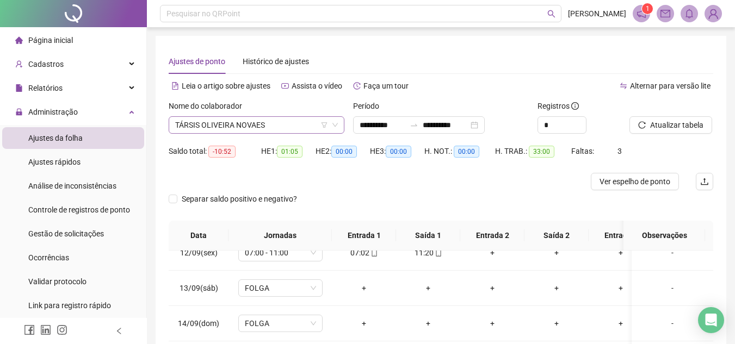
click at [292, 125] on span "TÁRSIS OLIVEIRA NOVAES" at bounding box center [256, 125] width 163 height 16
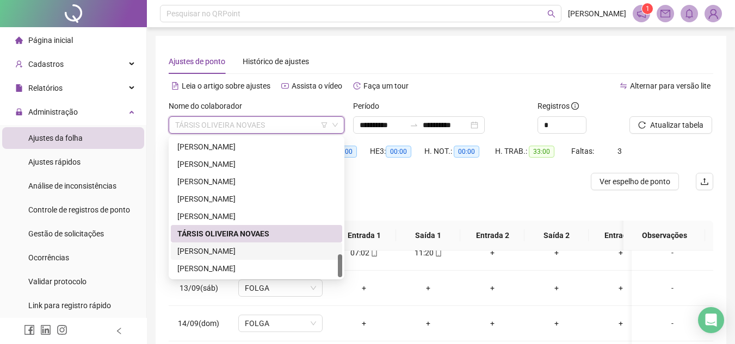
click at [288, 248] on div "[PERSON_NAME]" at bounding box center [256, 251] width 158 height 12
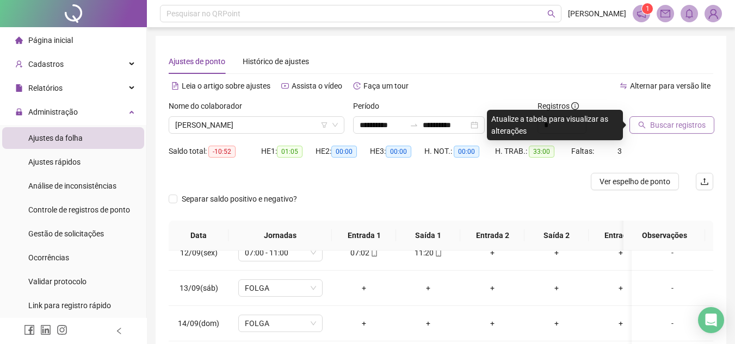
click at [667, 126] on span "Buscar registros" at bounding box center [677, 125] width 55 height 12
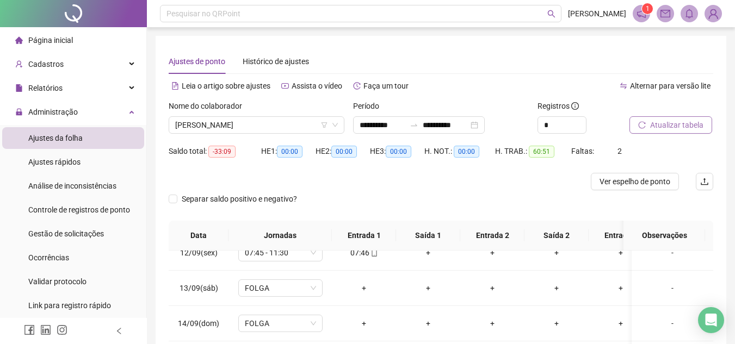
click at [667, 126] on span "Atualizar tabela" at bounding box center [676, 125] width 53 height 12
click at [699, 136] on div "Atualizar tabela" at bounding box center [671, 121] width 92 height 42
click at [696, 130] on span "Atualizar tabela" at bounding box center [676, 125] width 53 height 12
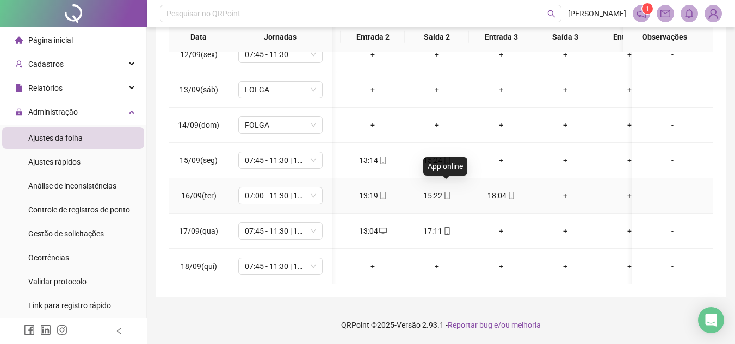
click at [446, 192] on icon "mobile" at bounding box center [447, 196] width 8 height 8
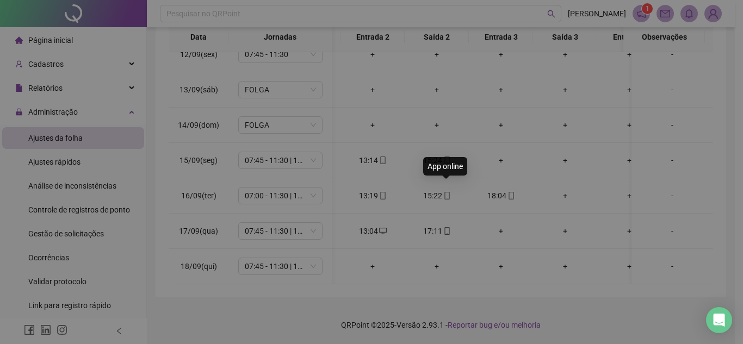
type input "**********"
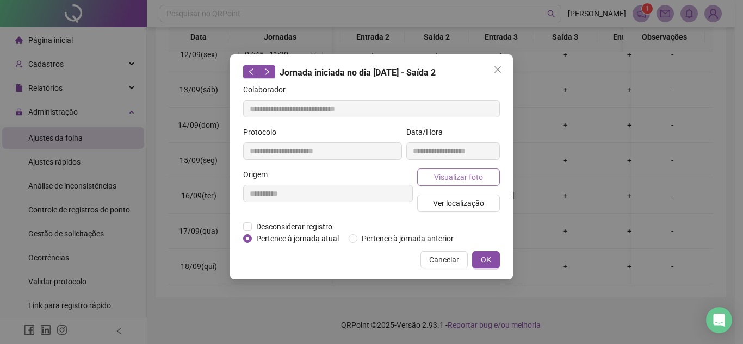
click at [455, 179] on span "Visualizar foto" at bounding box center [458, 177] width 49 height 12
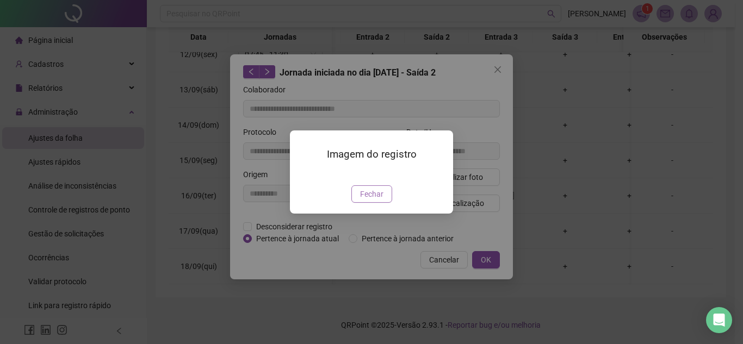
click at [381, 200] on span "Fechar" at bounding box center [371, 194] width 23 height 12
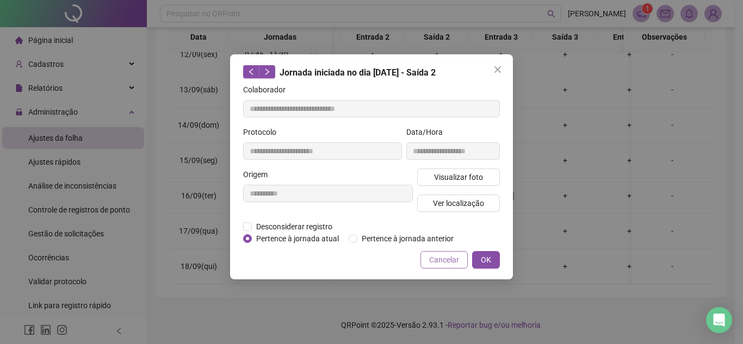
click at [455, 262] on span "Cancelar" at bounding box center [444, 260] width 30 height 12
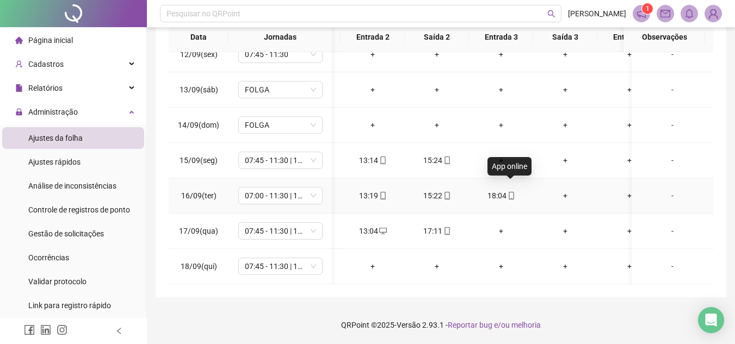
click at [509, 191] on span at bounding box center [510, 195] width 9 height 9
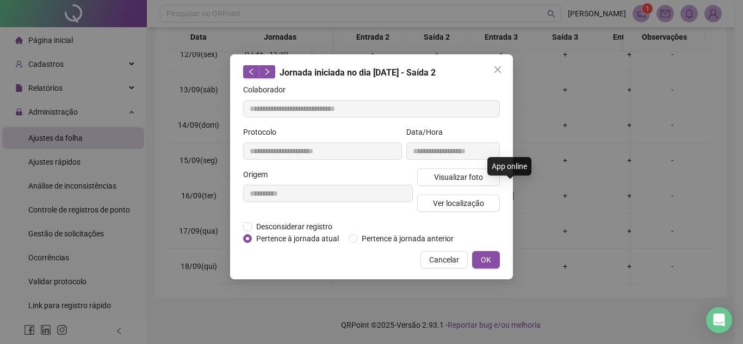
type input "**********"
click at [477, 182] on span "Visualizar foto" at bounding box center [458, 177] width 49 height 12
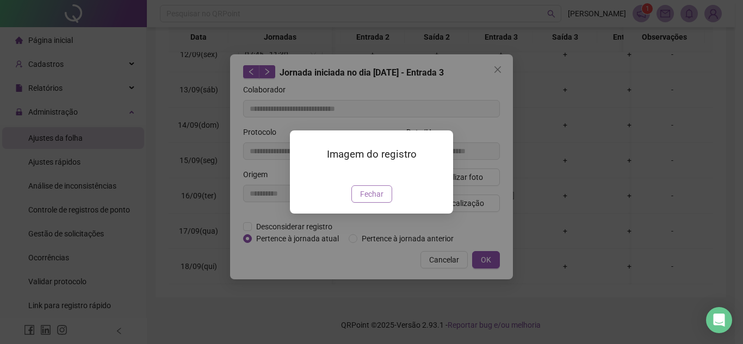
click at [369, 200] on span "Fechar" at bounding box center [371, 194] width 23 height 12
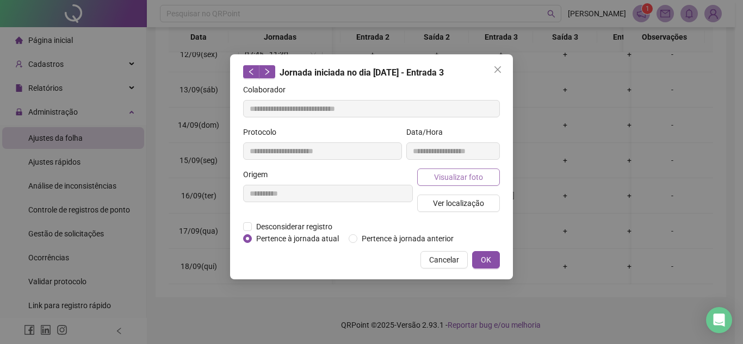
click at [472, 177] on span "Visualizar foto" at bounding box center [458, 177] width 49 height 12
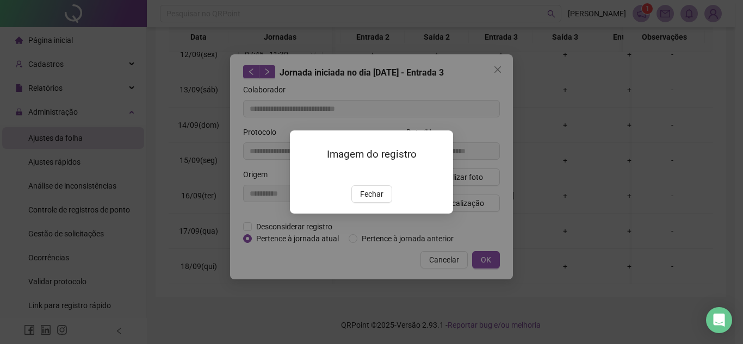
click at [303, 174] on img at bounding box center [303, 174] width 0 height 0
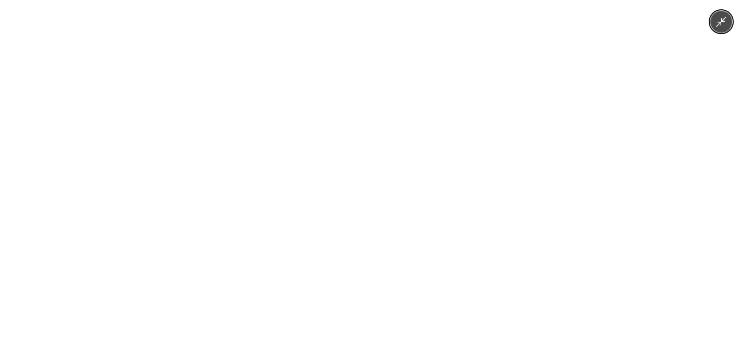
click at [582, 149] on div at bounding box center [371, 172] width 743 height 344
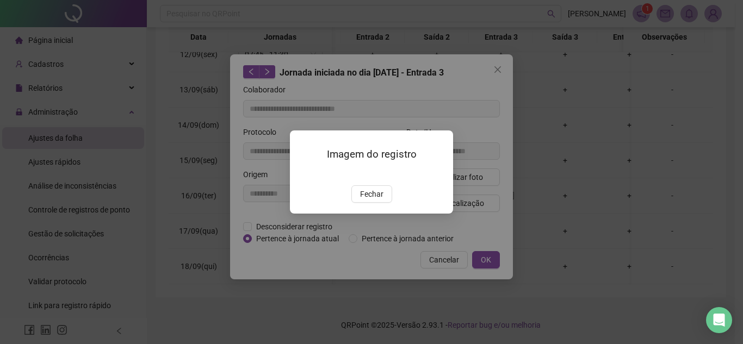
click at [526, 94] on div "Imagem do registro Fechar" at bounding box center [371, 172] width 743 height 344
click at [501, 69] on div "Imagem do registro Fechar" at bounding box center [371, 172] width 743 height 344
click at [377, 200] on span "Fechar" at bounding box center [371, 194] width 23 height 12
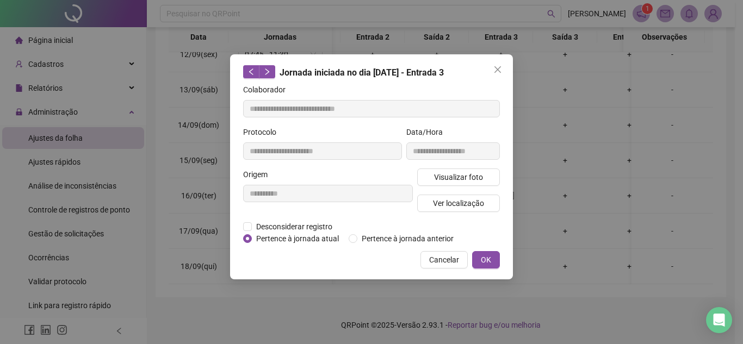
drag, startPoint x: 496, startPoint y: 73, endPoint x: 480, endPoint y: 128, distance: 56.6
click at [496, 73] on icon "close" at bounding box center [497, 69] width 9 height 9
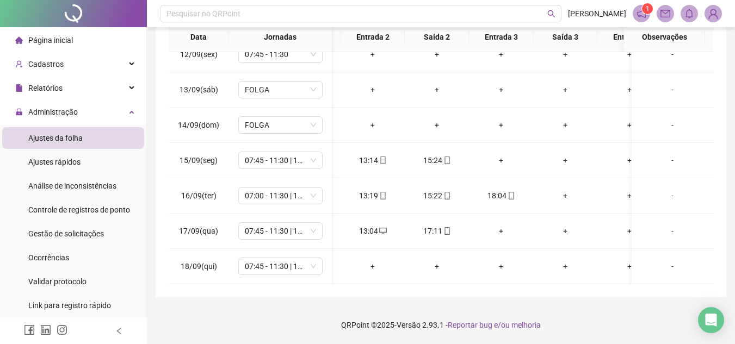
drag, startPoint x: 433, startPoint y: 285, endPoint x: 375, endPoint y: 281, distance: 58.8
click at [375, 281] on div "**********" at bounding box center [441, 67] width 570 height 460
click at [484, 296] on div "**********" at bounding box center [441, 67] width 570 height 460
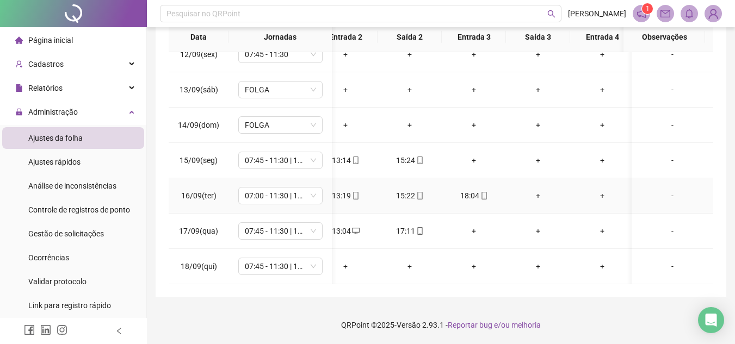
click at [474, 190] on div "18:04" at bounding box center [473, 196] width 47 height 12
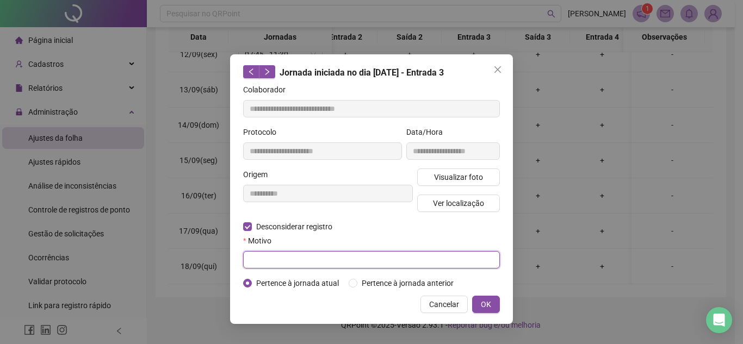
click at [308, 256] on input "text" at bounding box center [371, 259] width 257 height 17
type input "****"
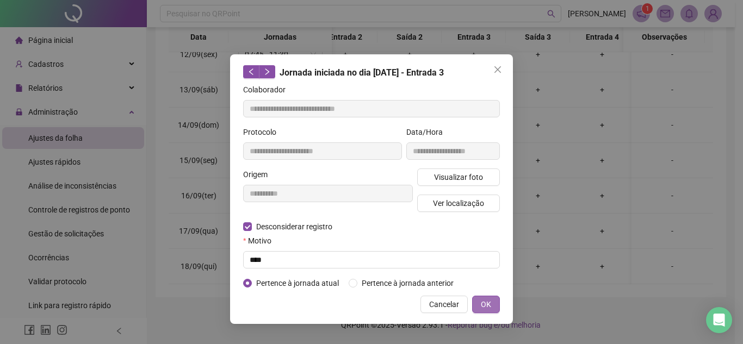
click at [489, 308] on span "OK" at bounding box center [486, 305] width 10 height 12
